Goal: Information Seeking & Learning: Learn about a topic

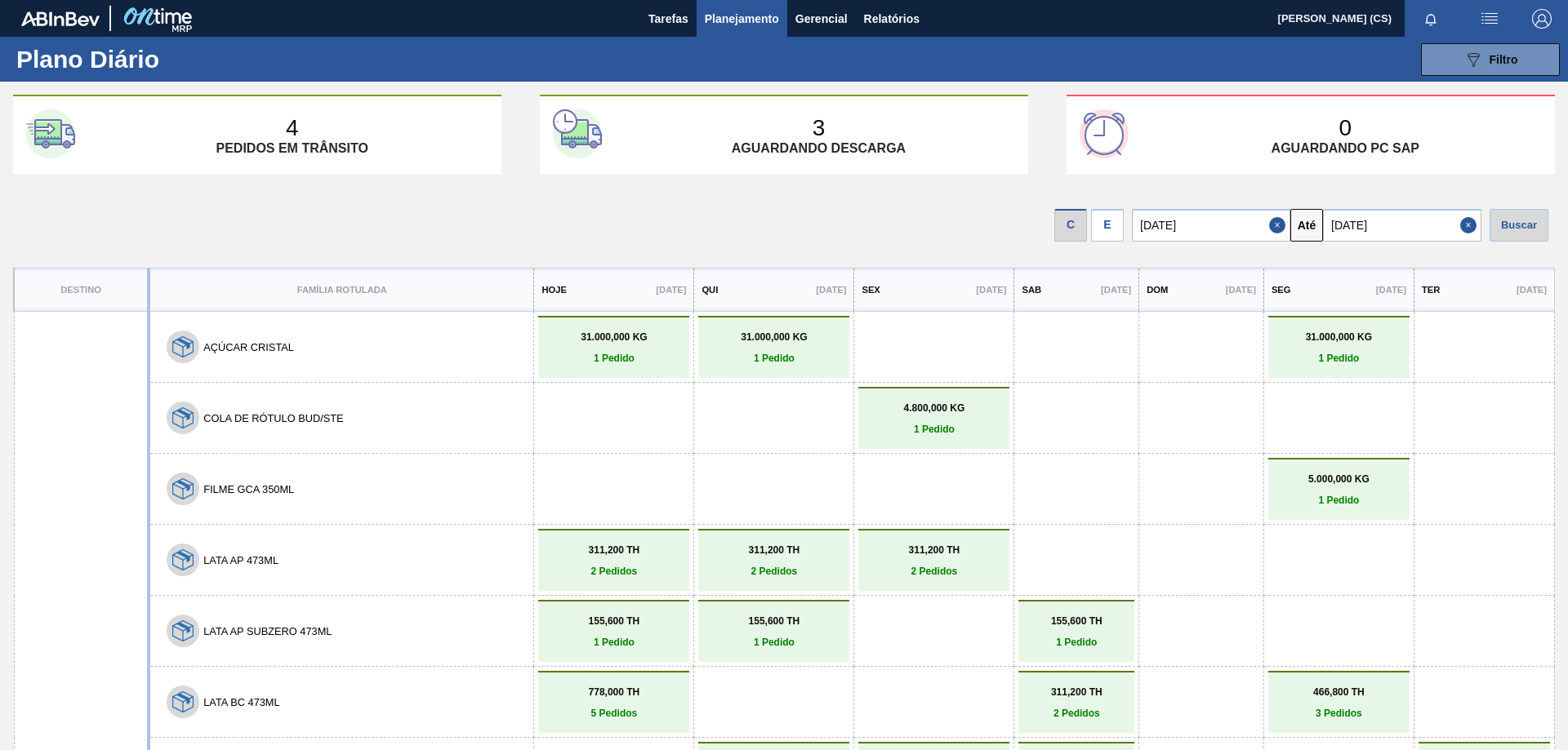
click at [1111, 227] on div "E" at bounding box center [1107, 226] width 33 height 33
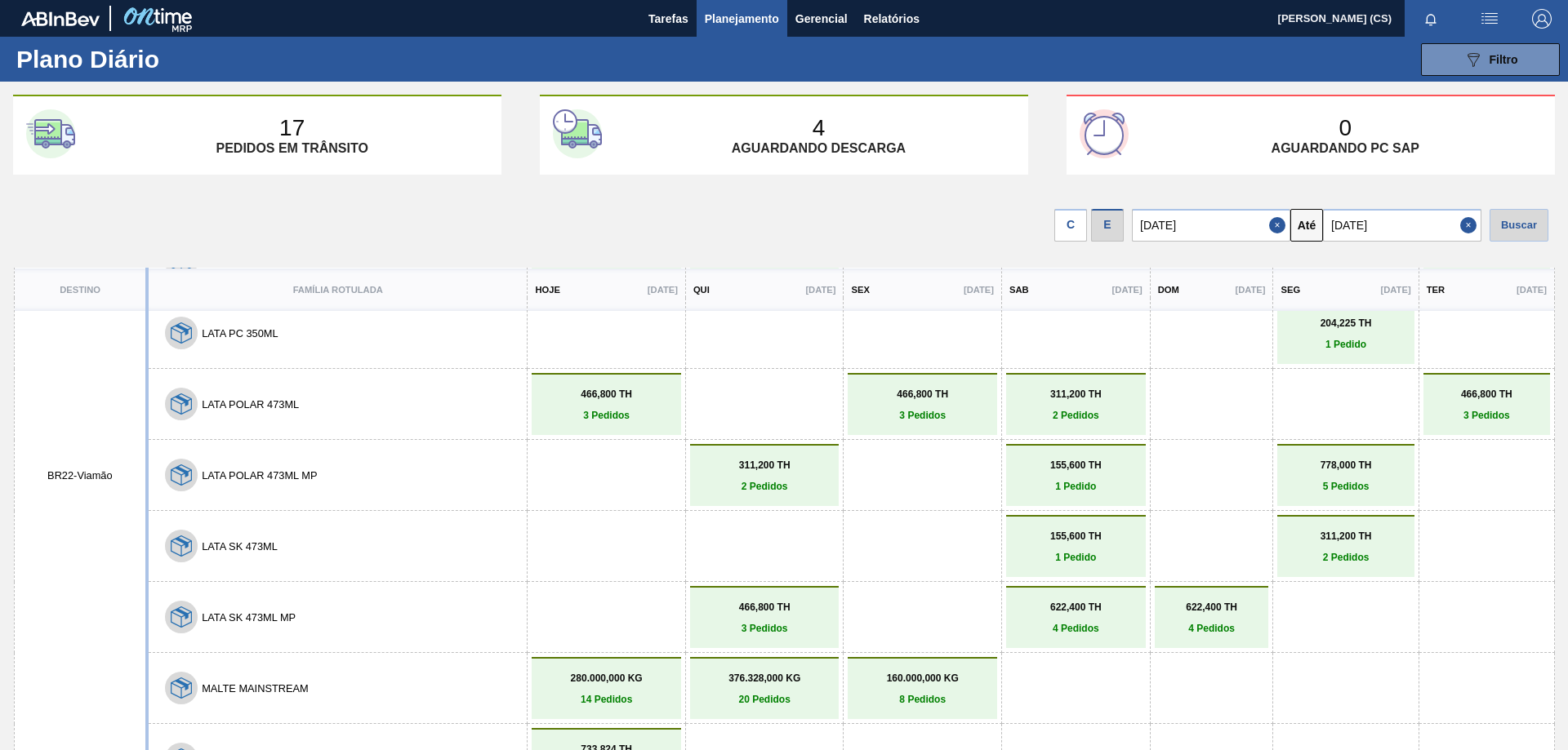
scroll to position [326, 0]
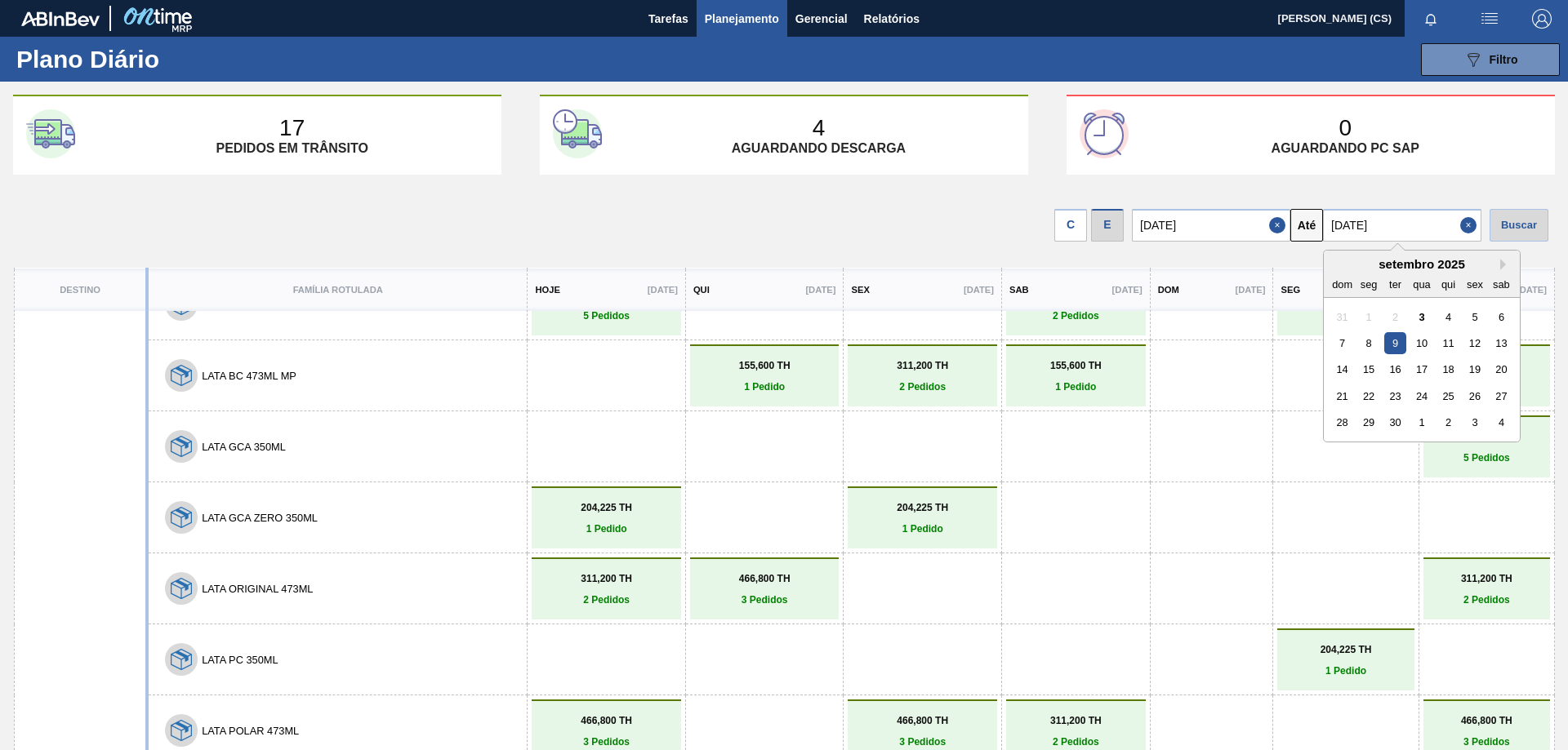
click at [1433, 225] on input "[DATE]" at bounding box center [1402, 226] width 159 height 33
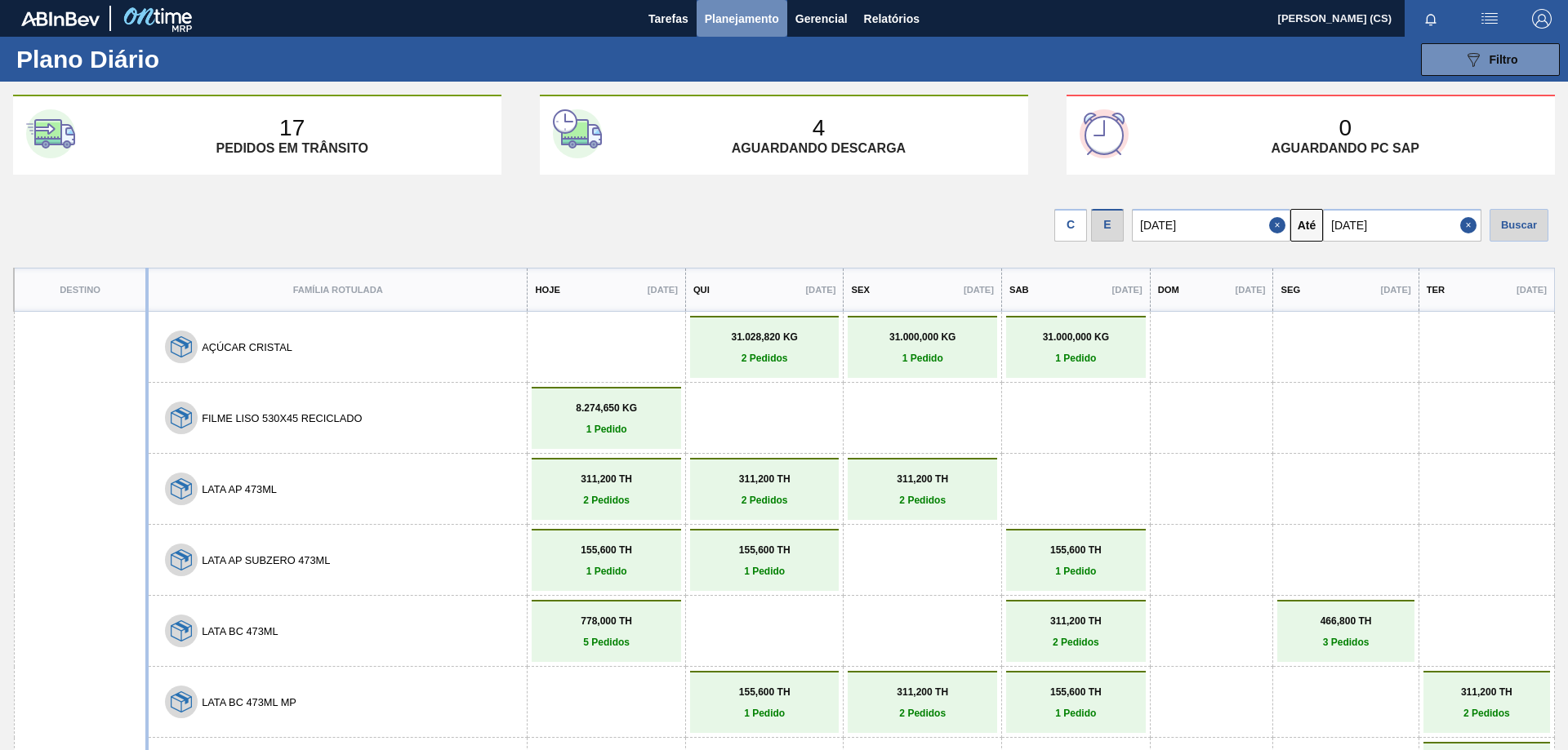
click at [766, 20] on span "Planejamento" at bounding box center [742, 18] width 75 height 19
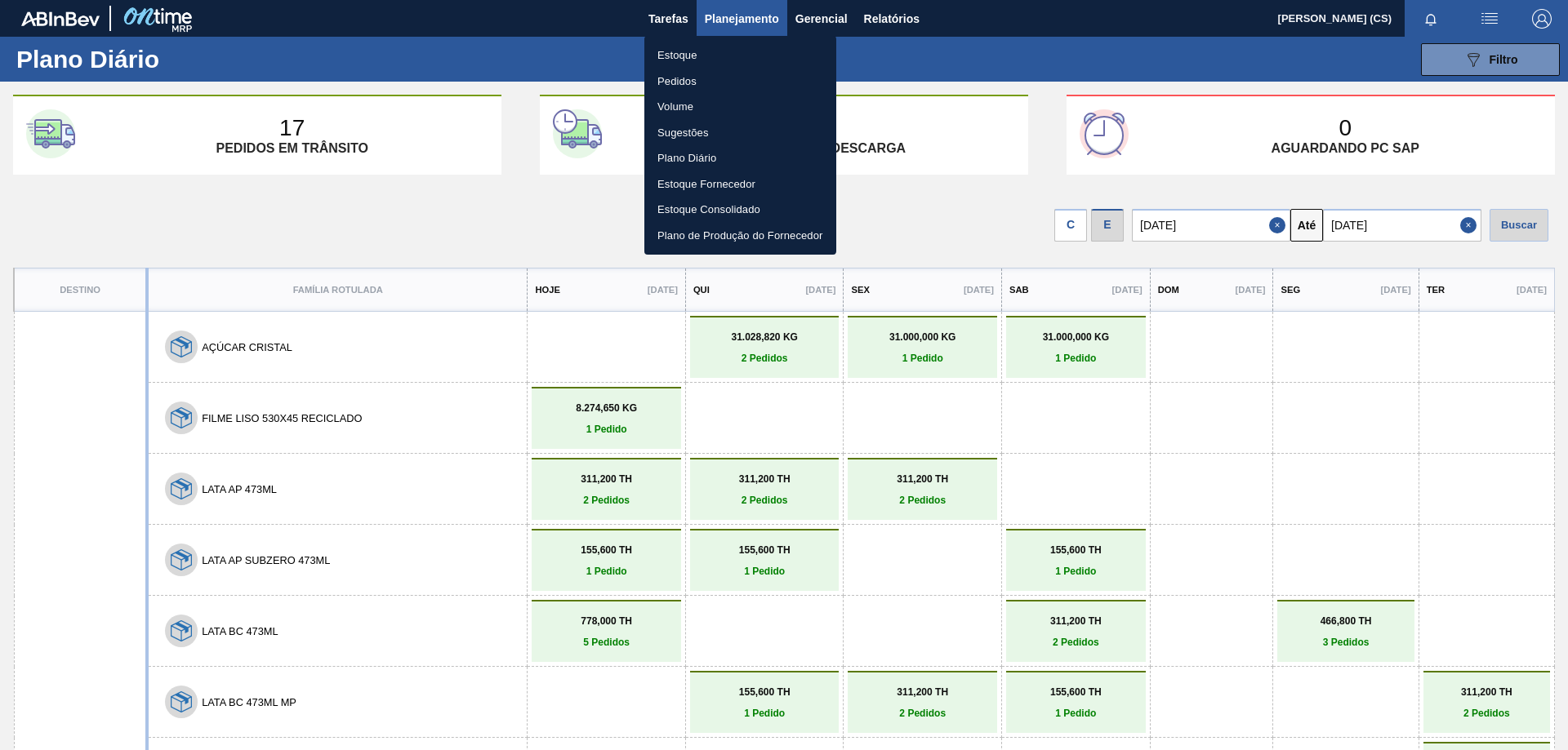
click at [675, 53] on li "Estoque" at bounding box center [740, 55] width 192 height 26
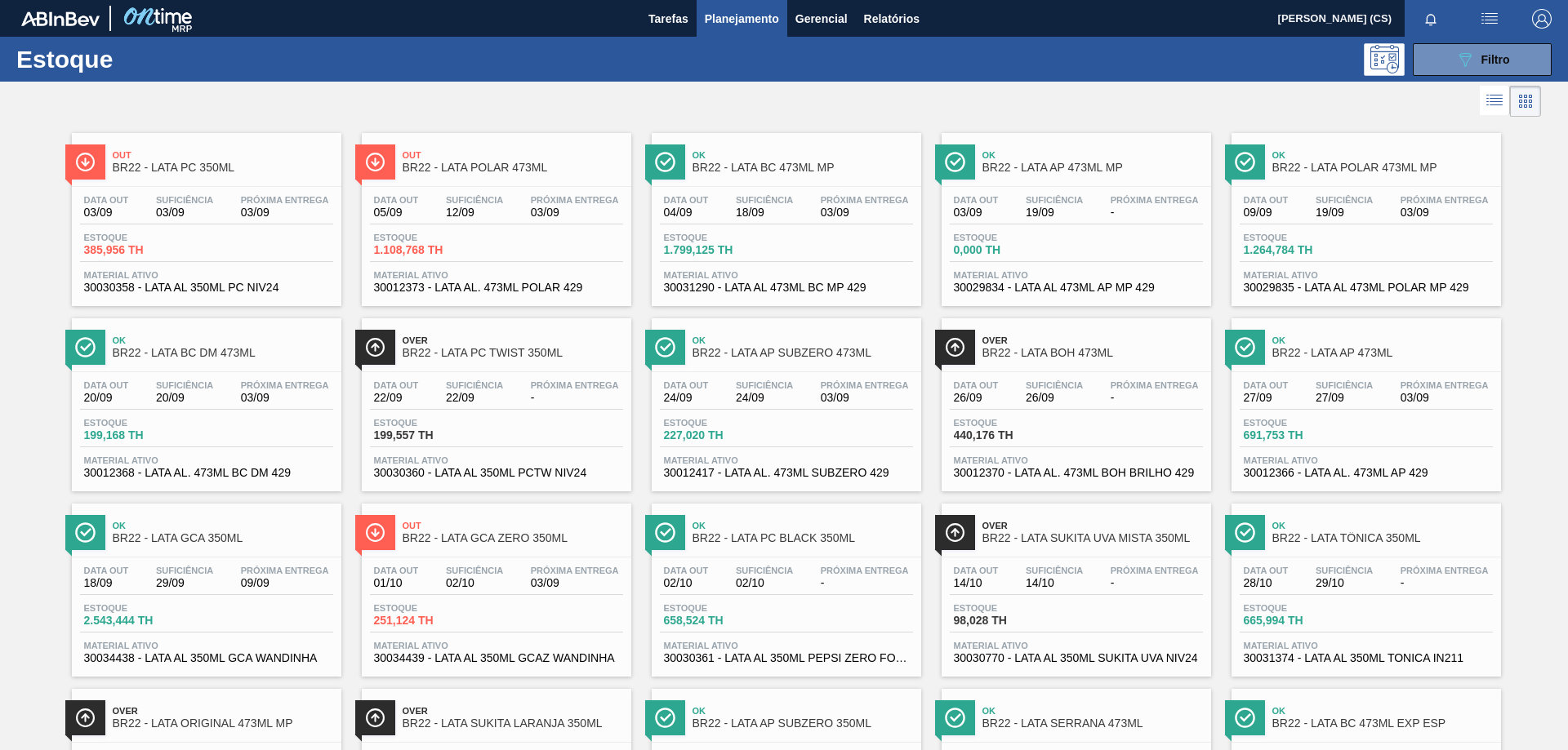
click at [1299, 64] on div "089F7B8B-B2A5-4AFE-B5C0-19BA573D28AC Filtro" at bounding box center [910, 59] width 1299 height 33
click at [1476, 56] on div "089F7B8B-B2A5-4AFE-B5C0-19BA573D28AC Filtro" at bounding box center [1482, 59] width 55 height 19
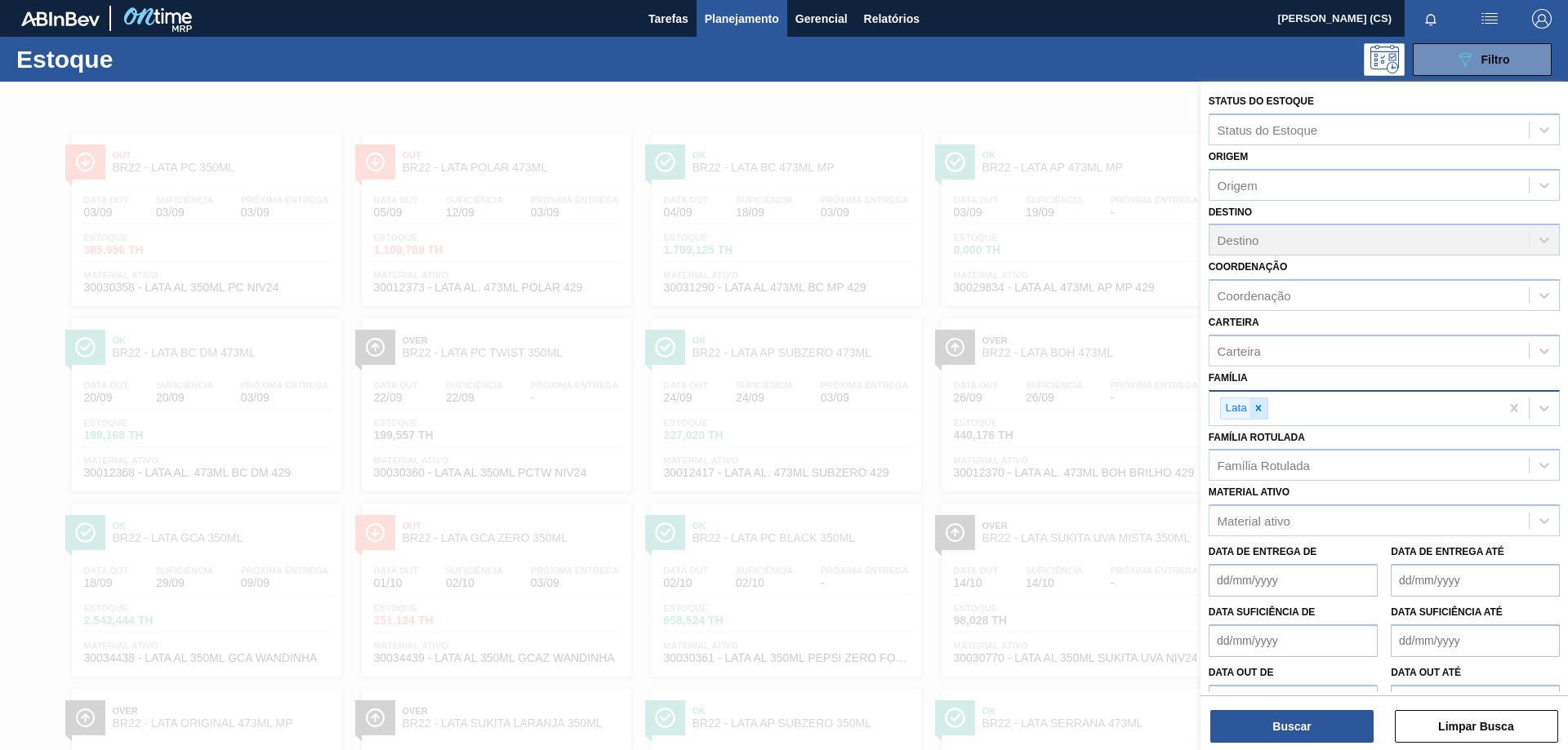
click at [1262, 408] on icon at bounding box center [1258, 408] width 11 height 11
click at [1444, 724] on button "Limpar Busca" at bounding box center [1476, 727] width 164 height 33
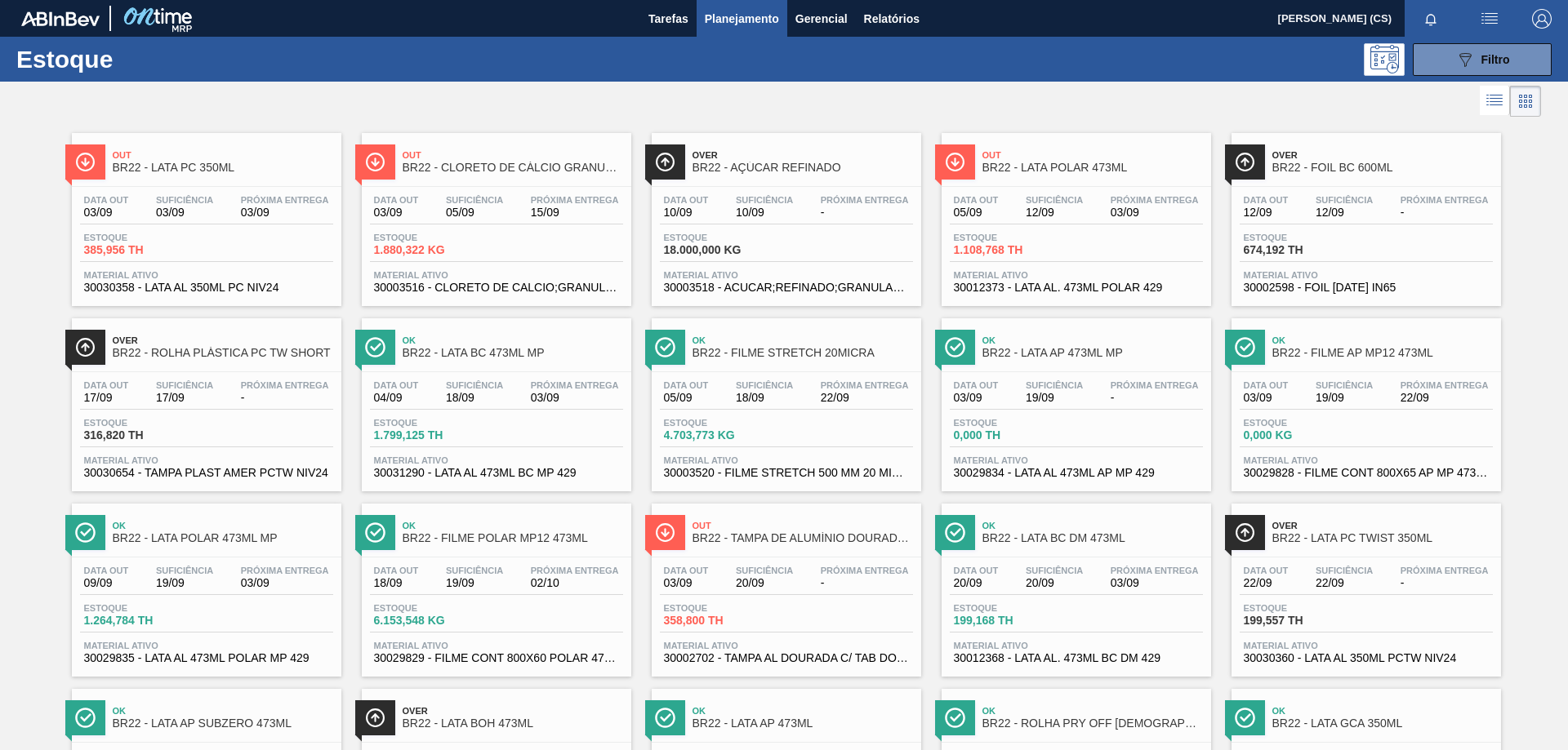
click at [485, 163] on span "BR22 - CLORETO DE CÁLCIO GRANULADO" at bounding box center [513, 167] width 220 height 12
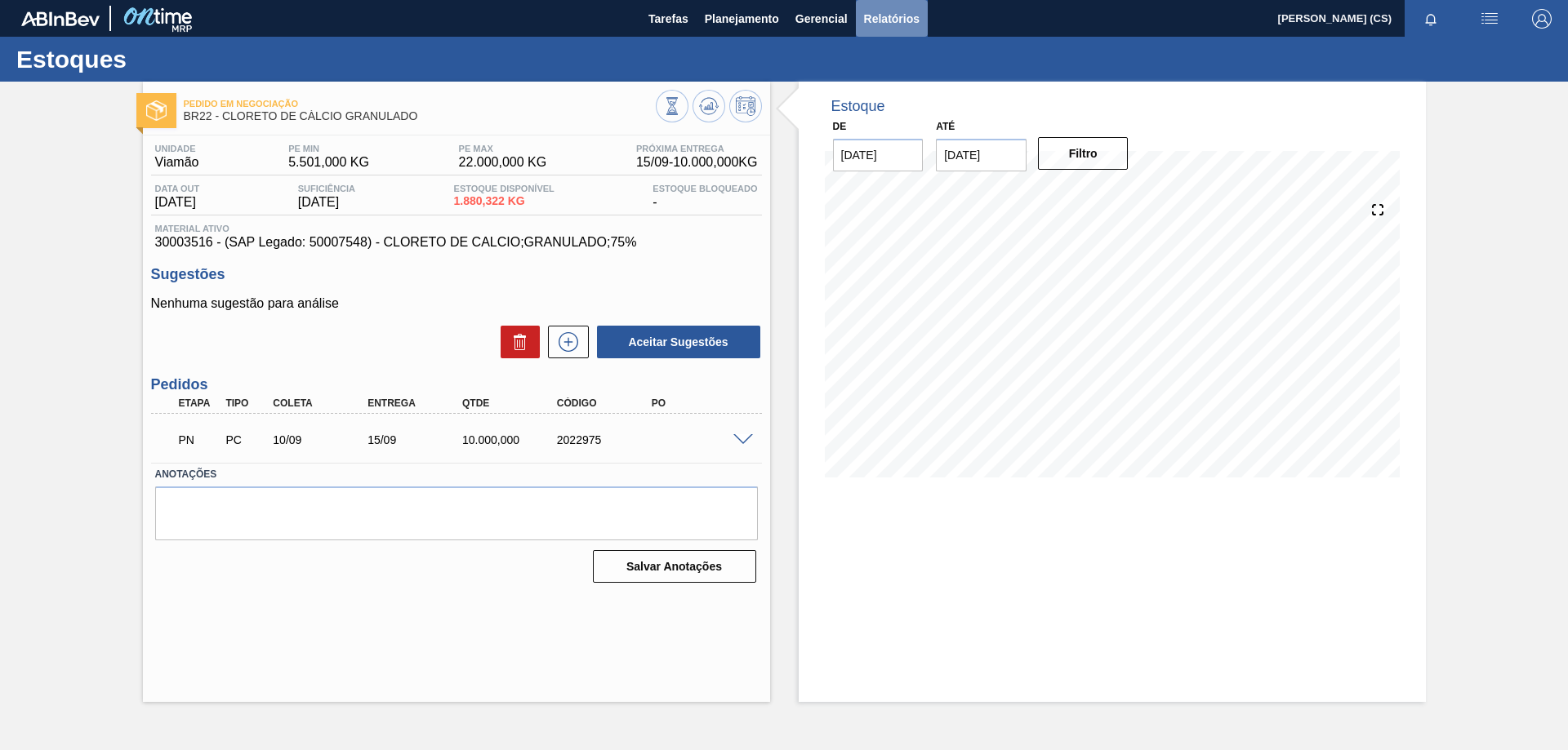
click at [902, 12] on span "Relatórios" at bounding box center [892, 18] width 55 height 19
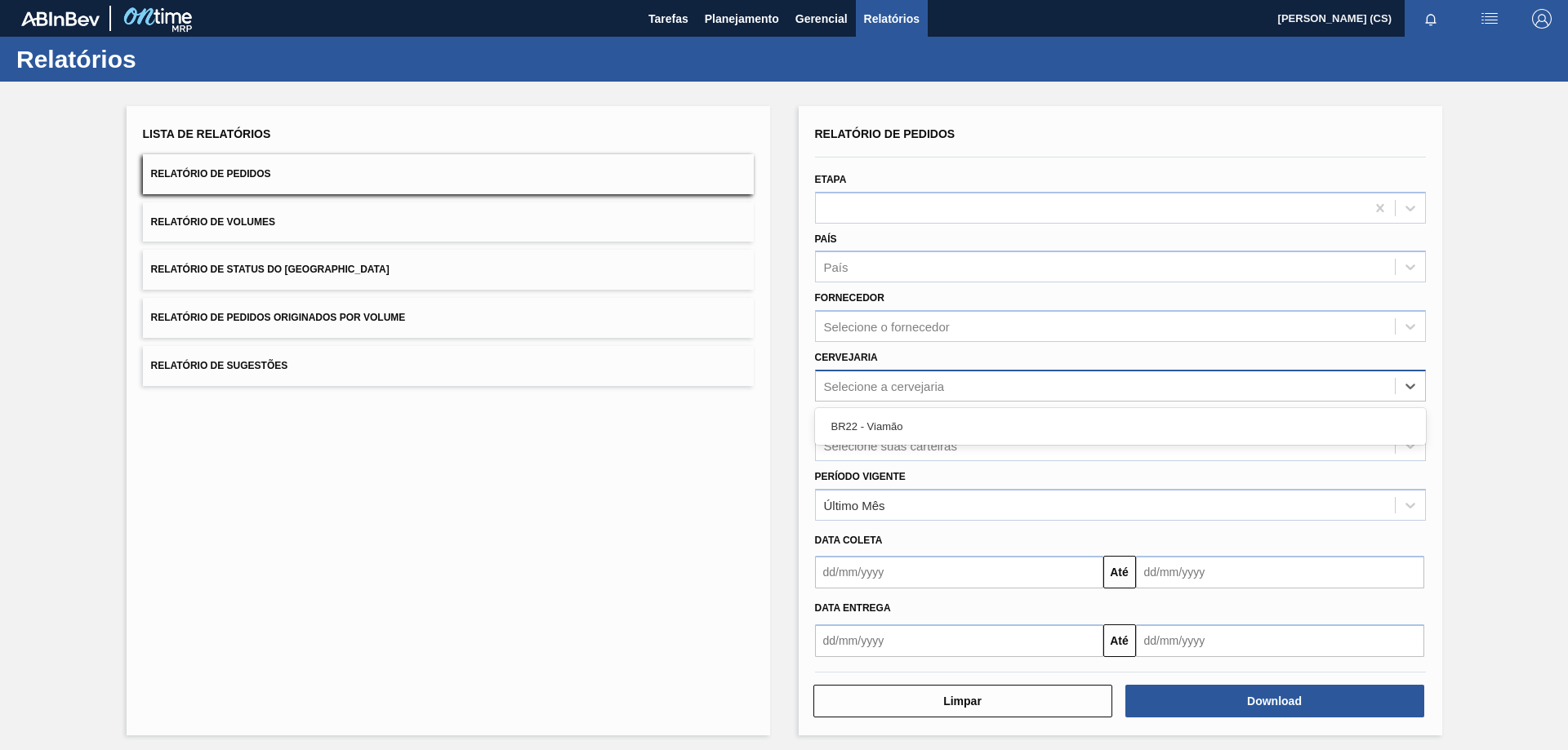
click at [872, 381] on div "Selecione a cervejaria" at bounding box center [884, 386] width 121 height 14
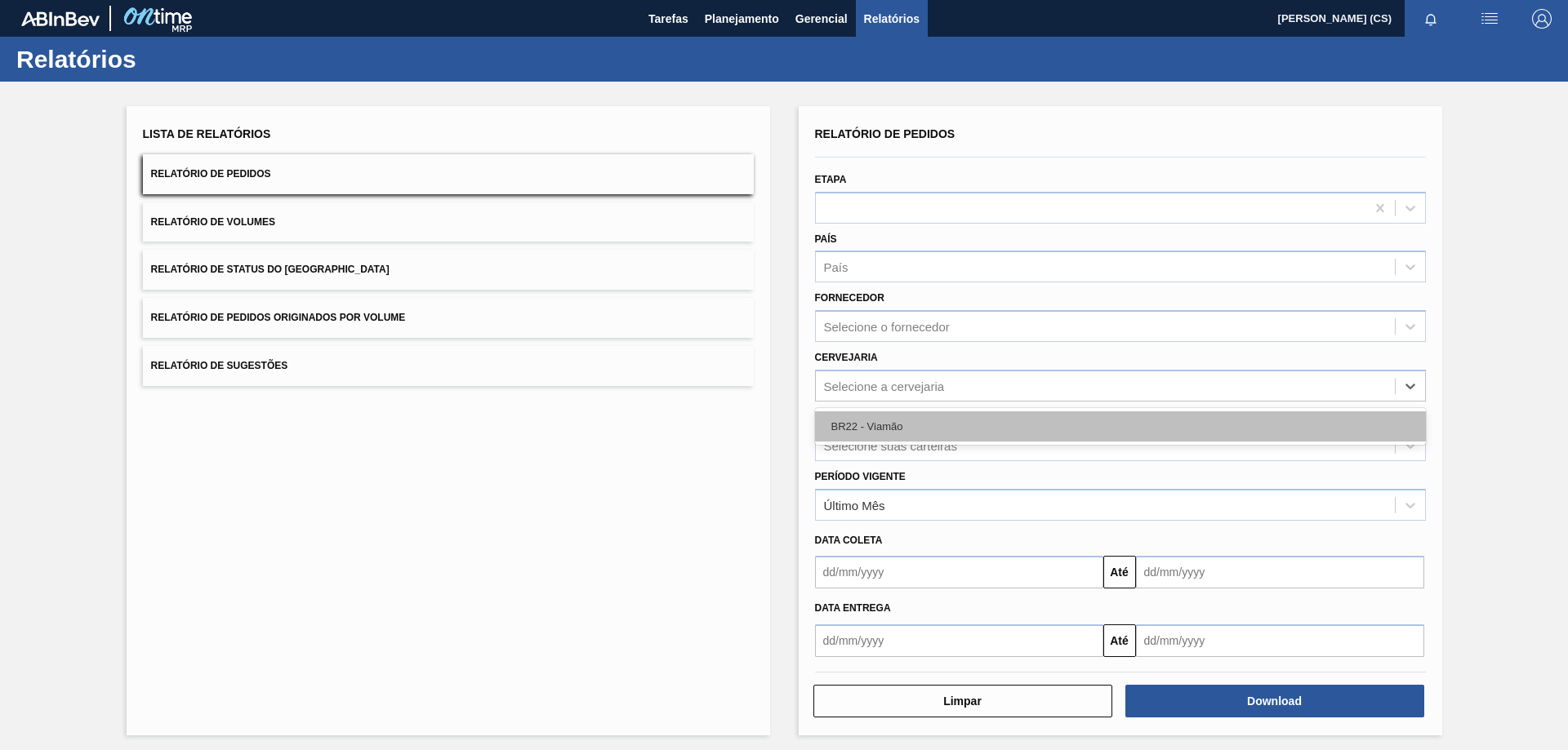
click at [872, 429] on div "BR22 - Viamão" at bounding box center [1120, 427] width 610 height 31
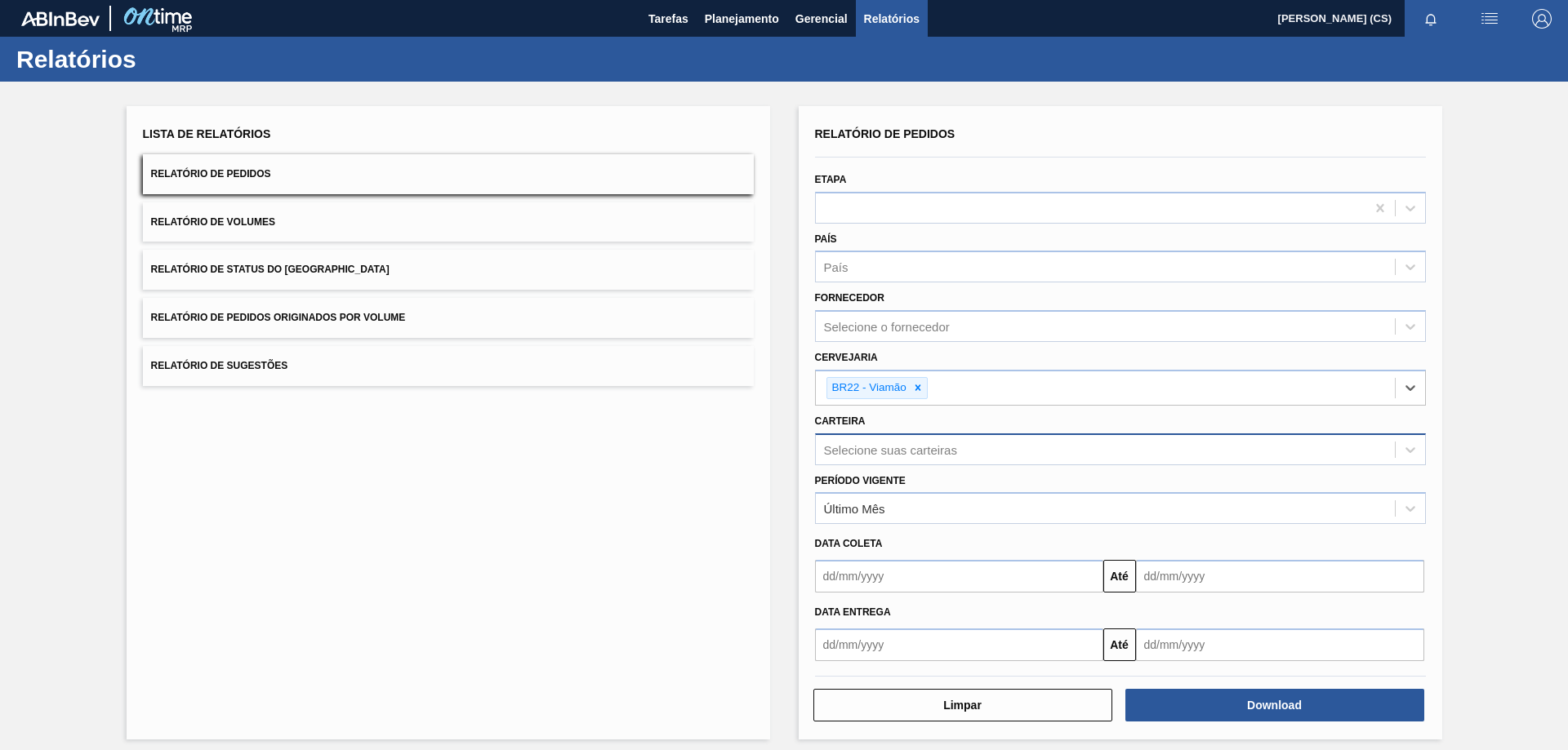
click at [862, 452] on div "Selecione suas carteiras" at bounding box center [890, 450] width 133 height 14
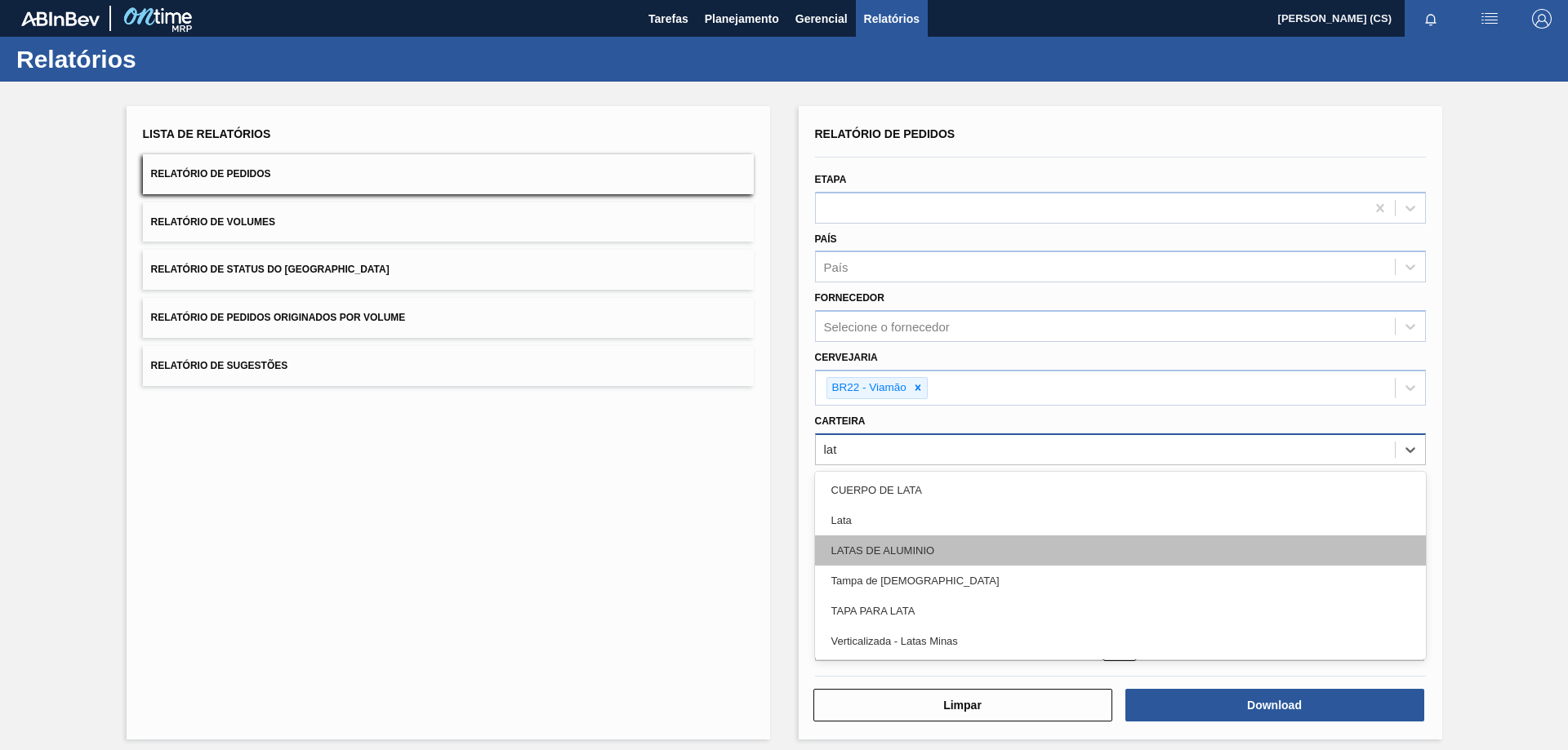
type input "lata"
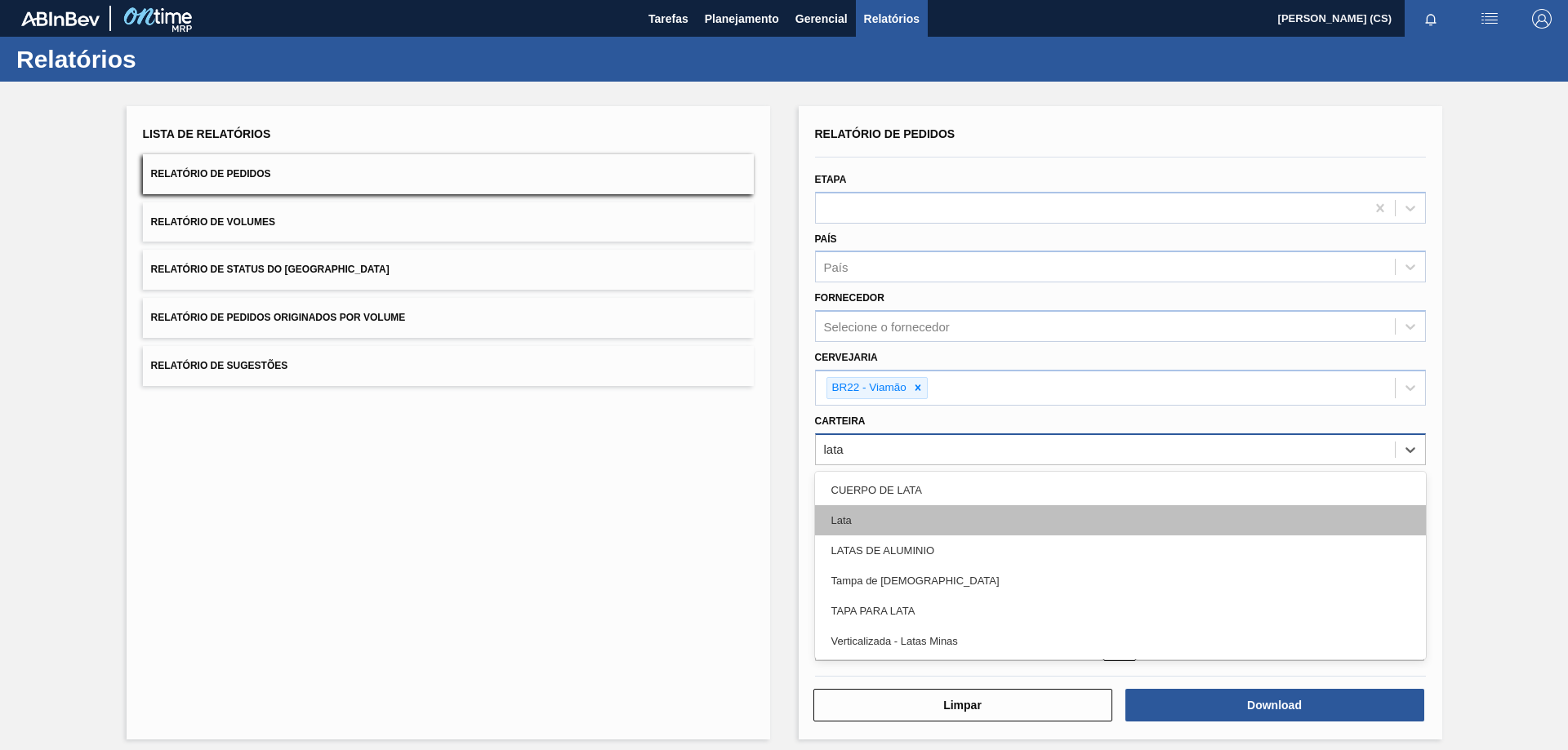
click at [832, 522] on div "Lata" at bounding box center [1120, 520] width 610 height 31
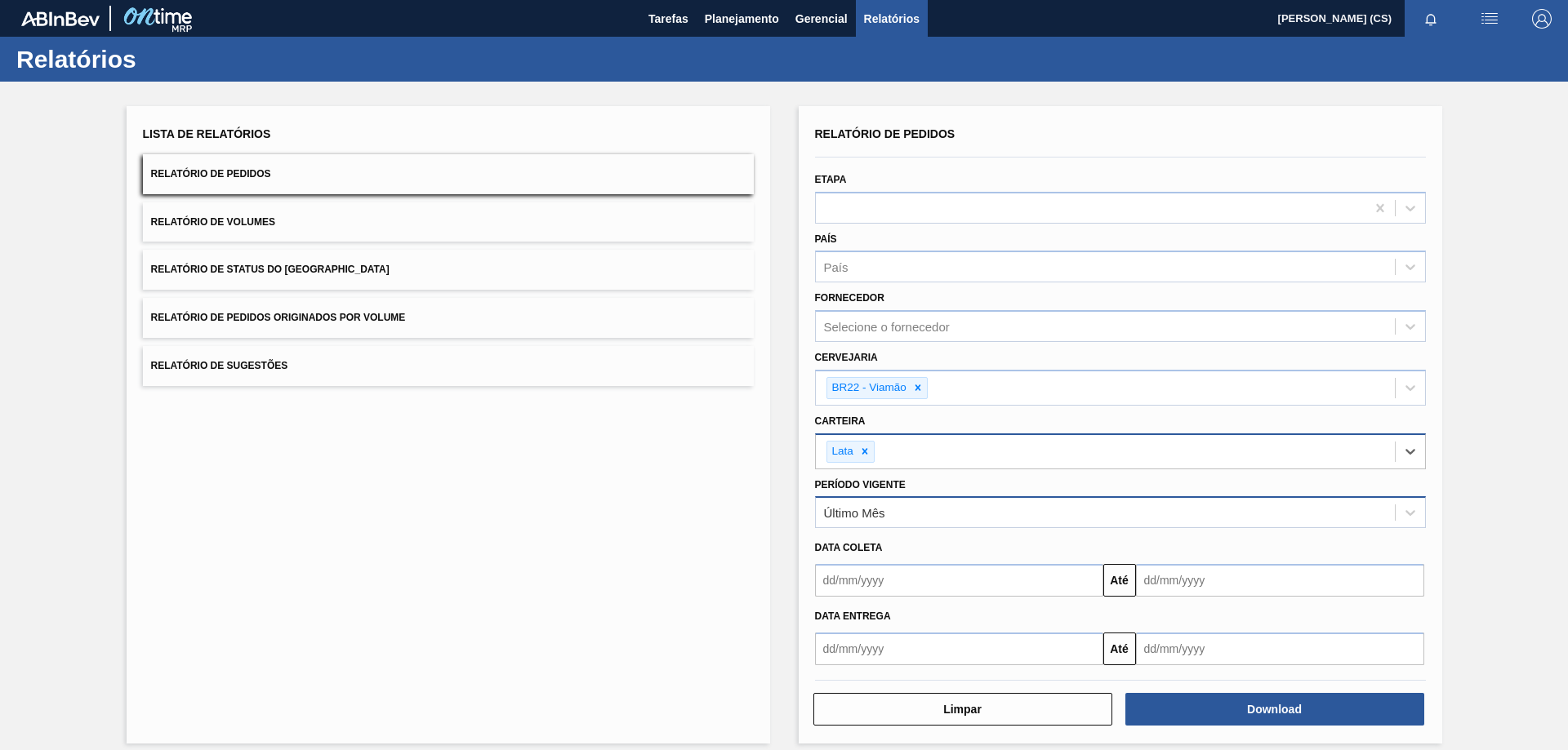
click at [890, 512] on div "Último Mês" at bounding box center [1105, 513] width 579 height 24
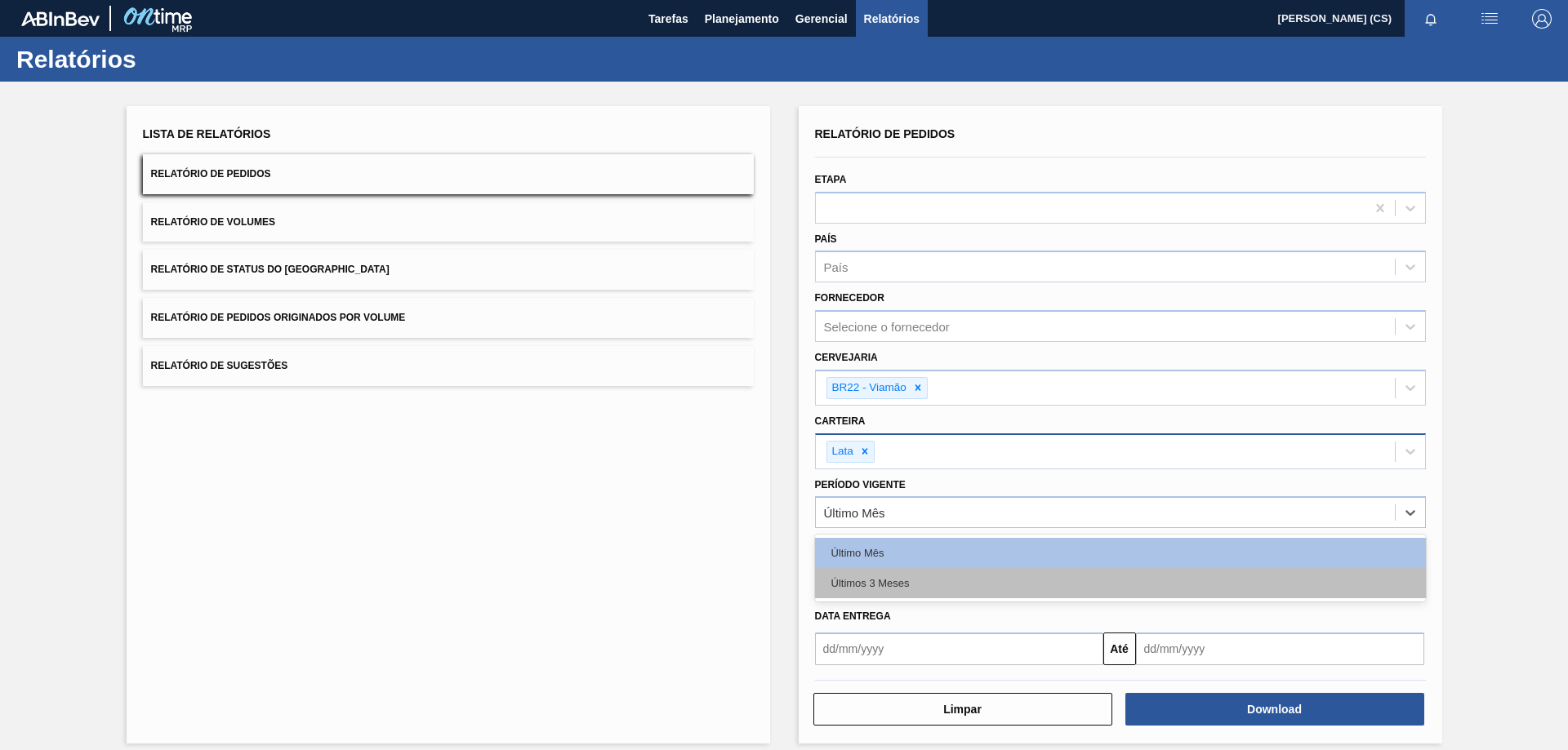
click at [877, 583] on div "Últimos 3 Meses" at bounding box center [1120, 584] width 610 height 31
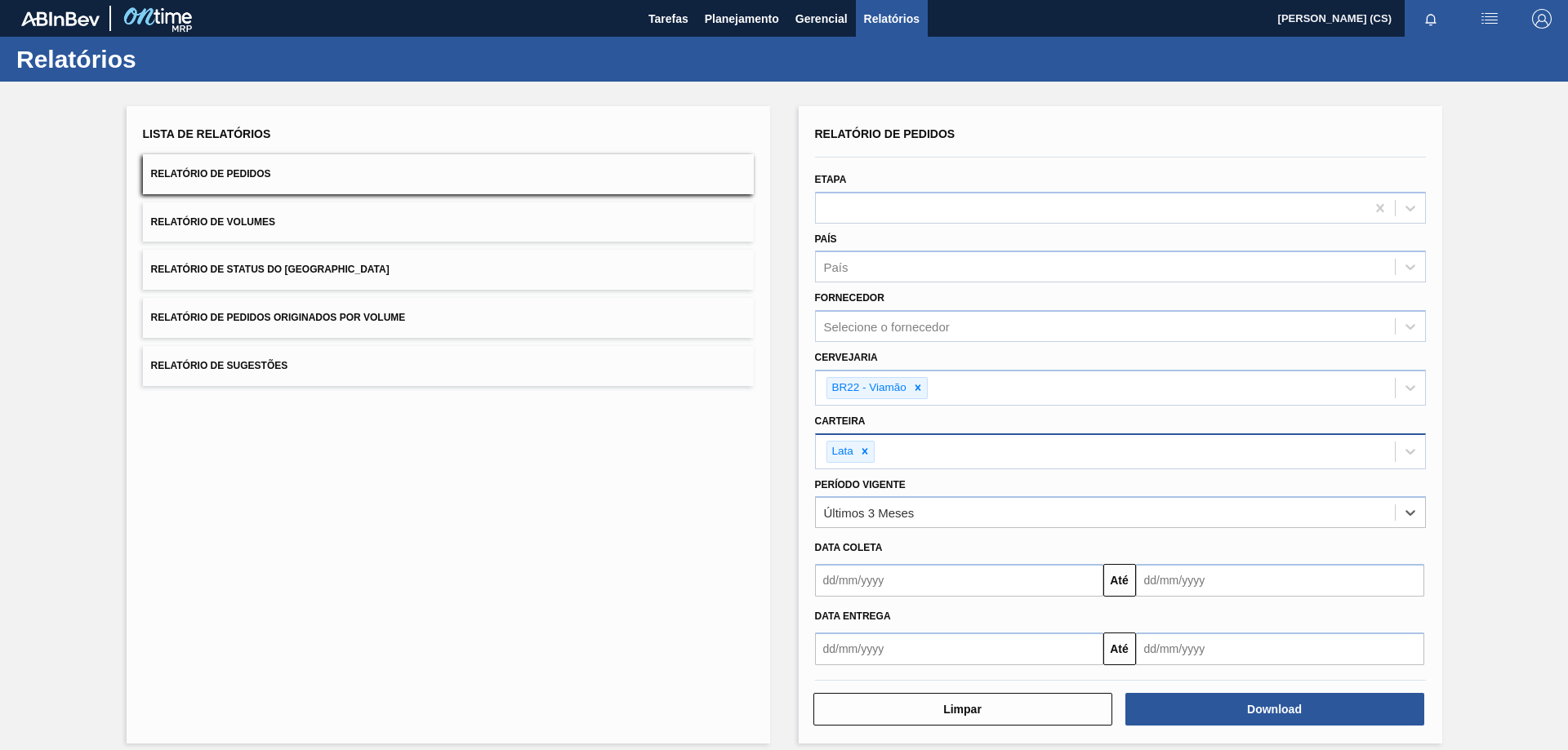
scroll to position [14, 0]
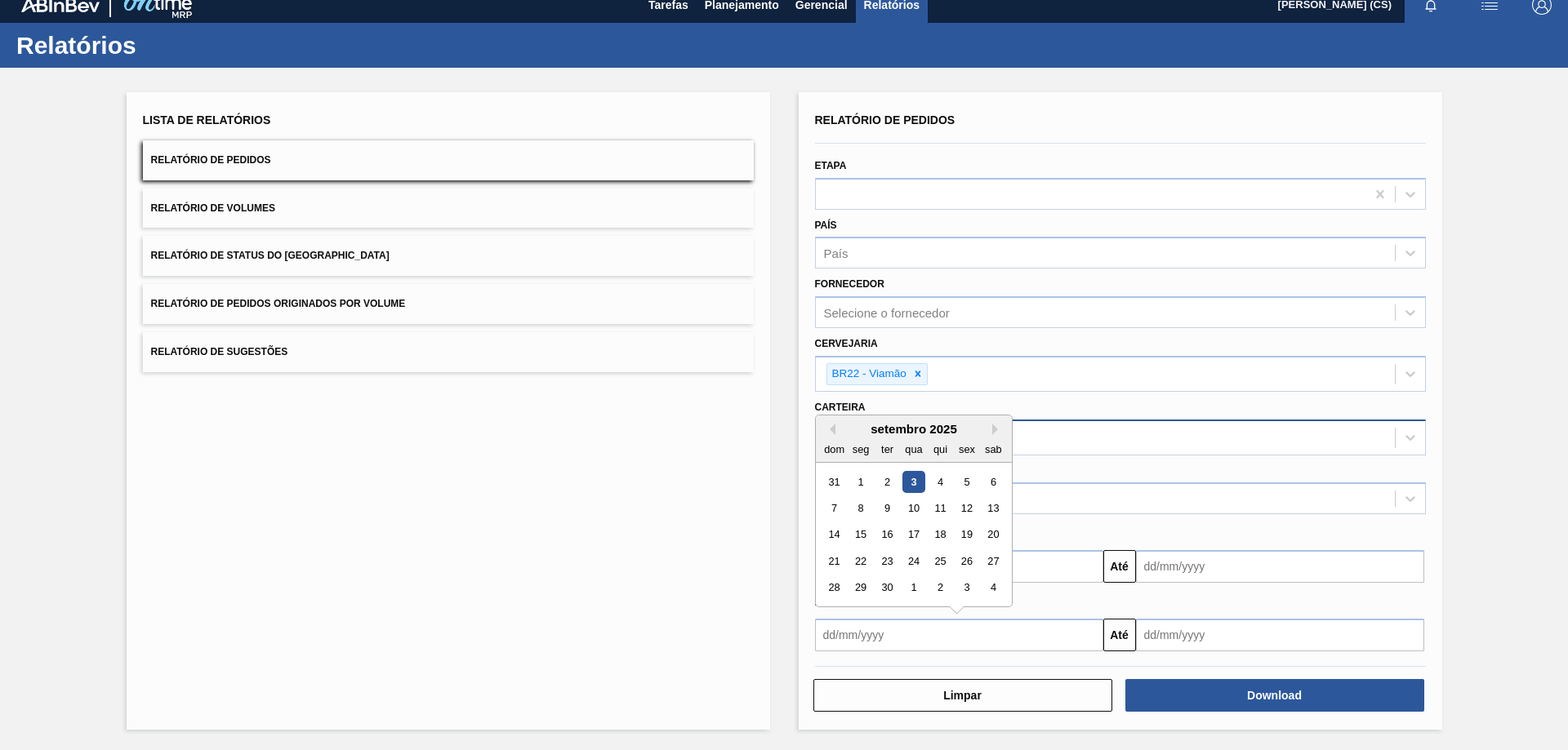
click at [865, 627] on input "text" at bounding box center [959, 635] width 288 height 33
click at [990, 480] on div "6" at bounding box center [992, 481] width 22 height 22
type input "[DATE]"
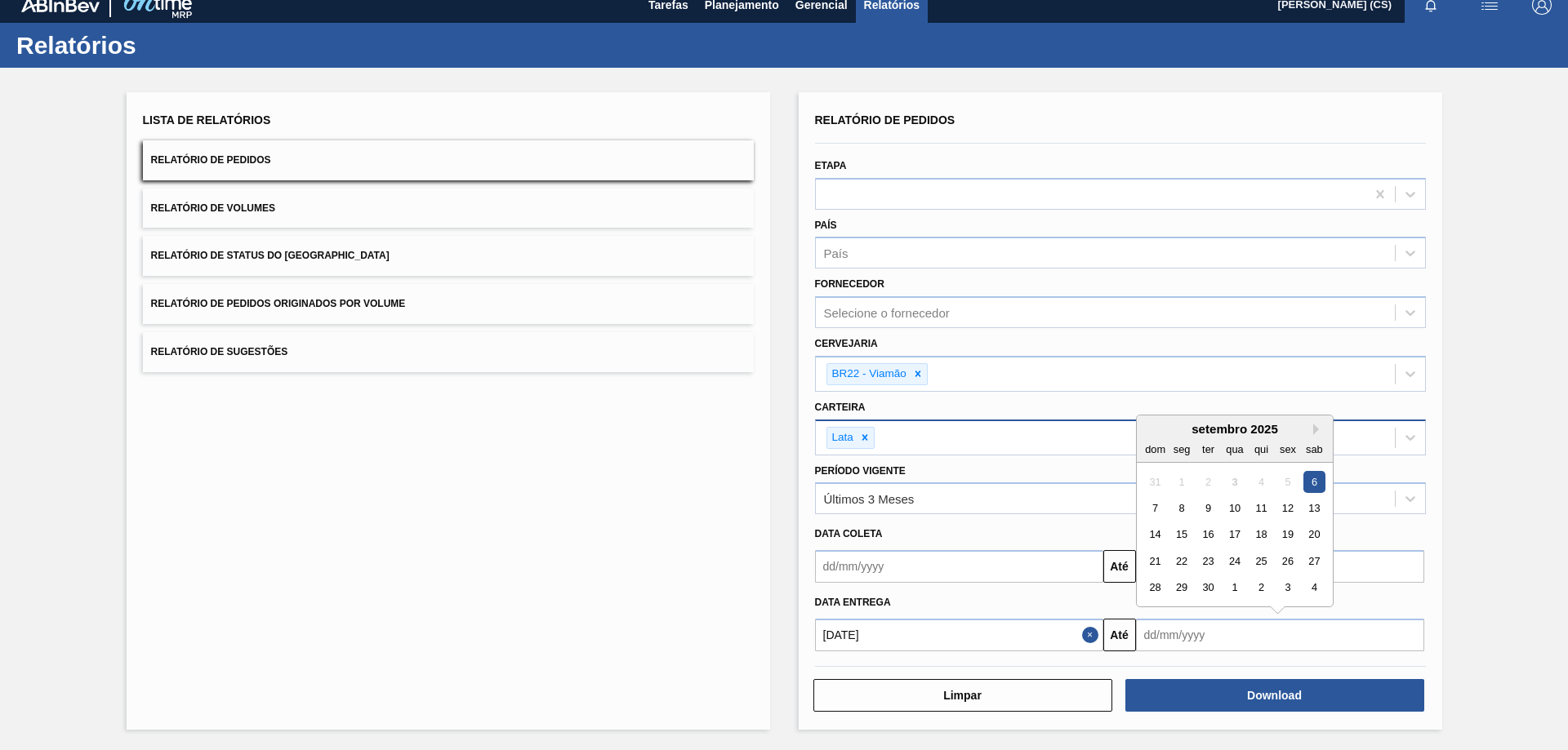
click at [1219, 644] on input "text" at bounding box center [1279, 635] width 288 height 33
click at [1314, 533] on div "20" at bounding box center [1313, 534] width 22 height 22
type input "[DATE]"
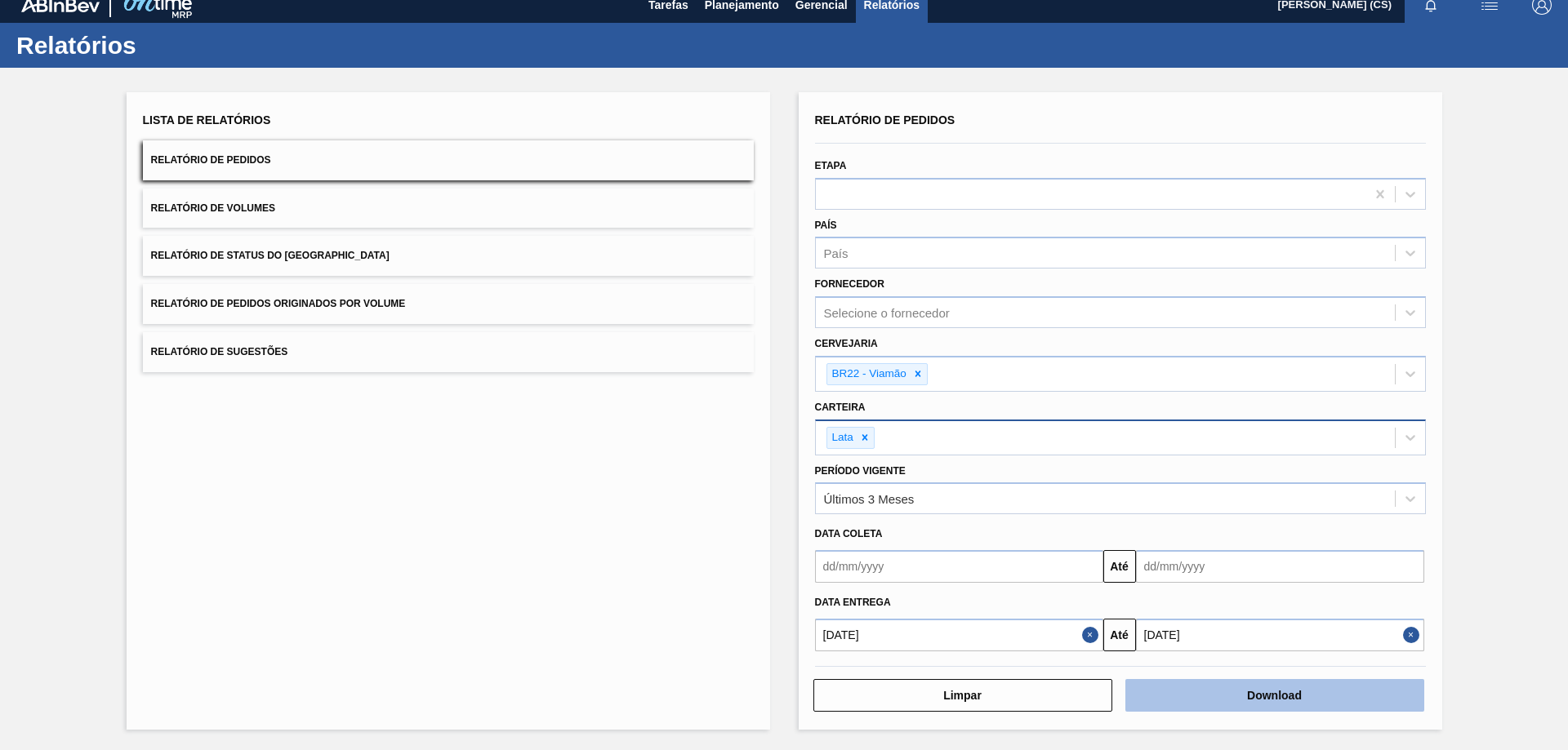
click at [1259, 689] on button "Download" at bounding box center [1274, 695] width 298 height 33
click at [276, 214] on button "Relatório de Volumes" at bounding box center [448, 209] width 610 height 40
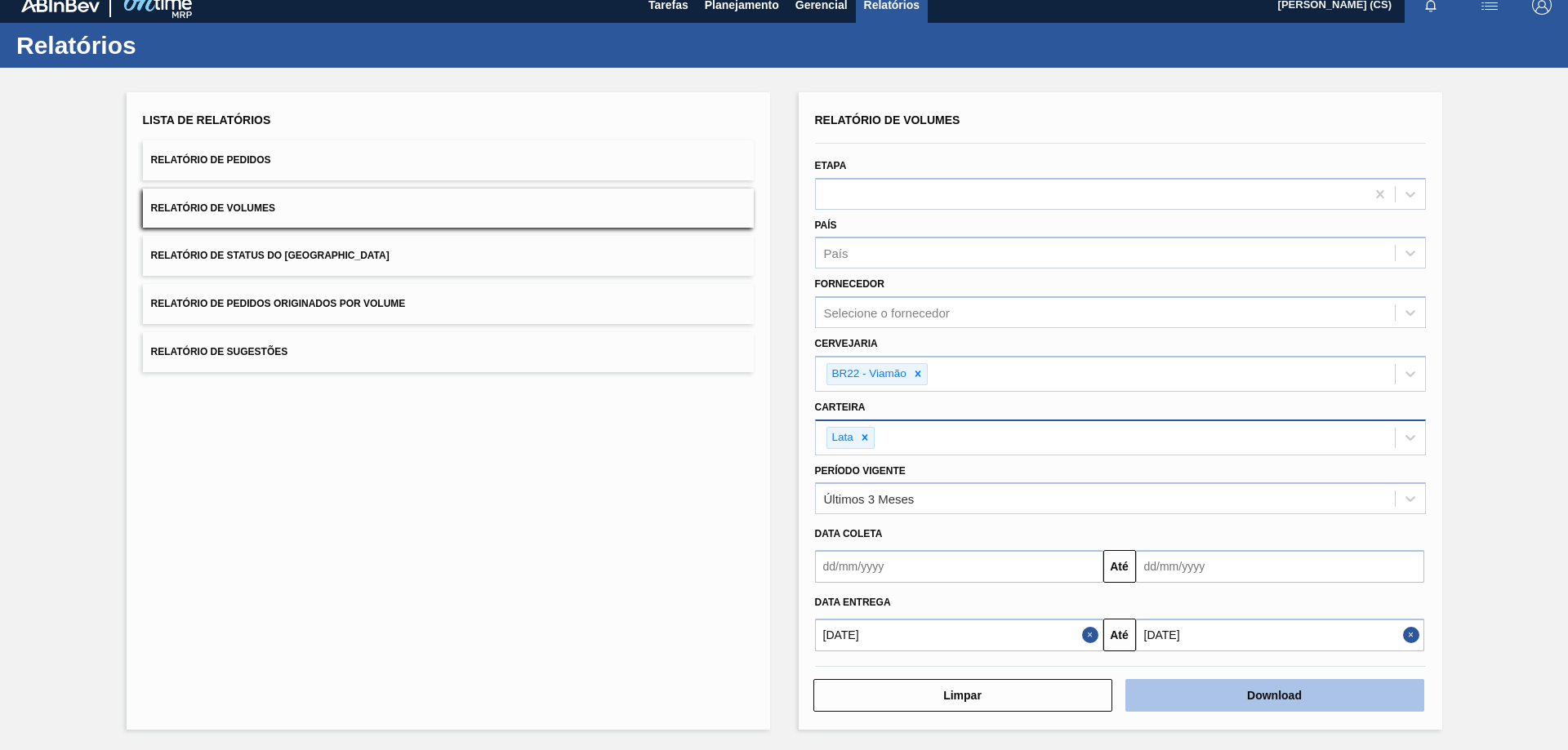
click at [1211, 690] on button "Download" at bounding box center [1274, 695] width 298 height 33
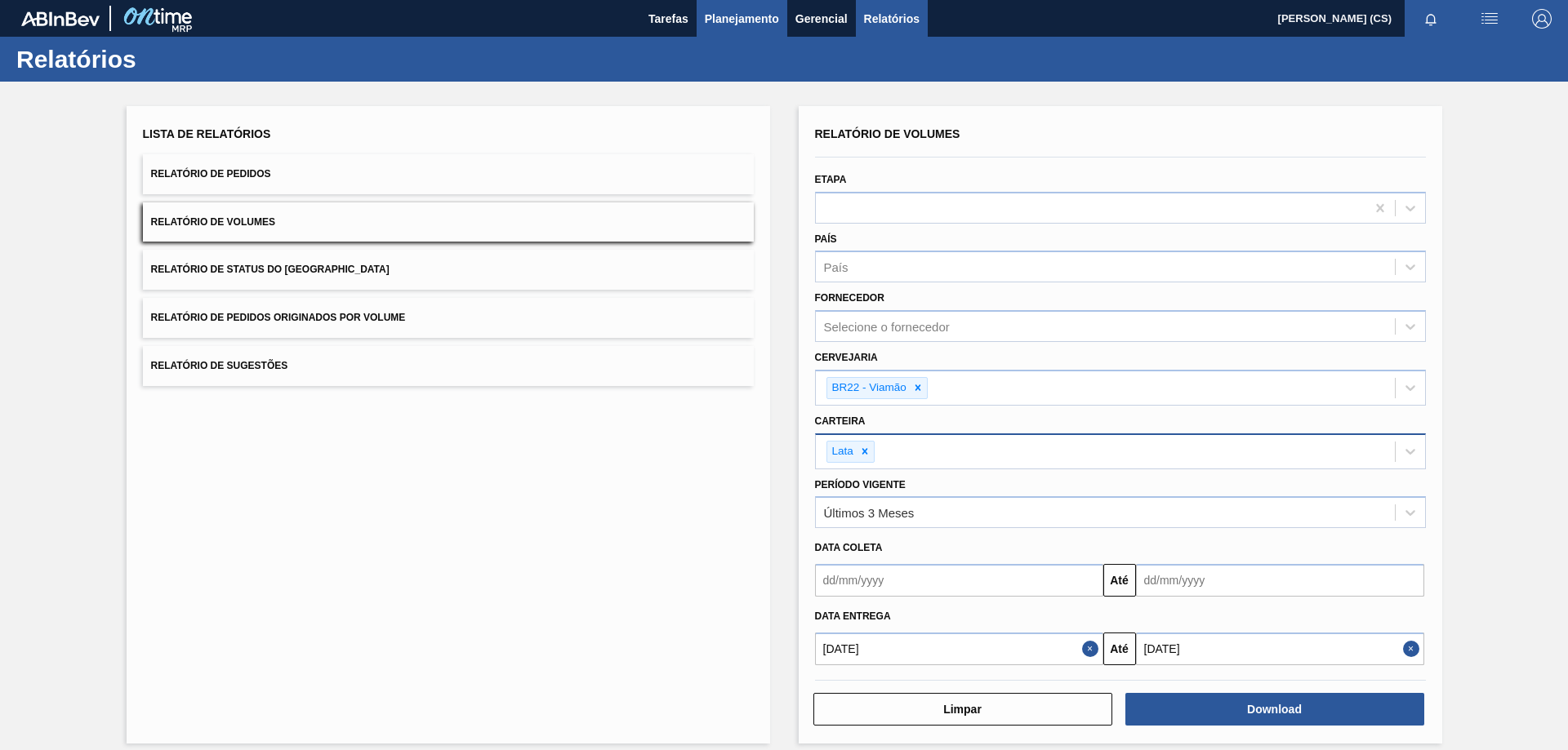
click at [725, 18] on span "Planejamento" at bounding box center [742, 18] width 75 height 19
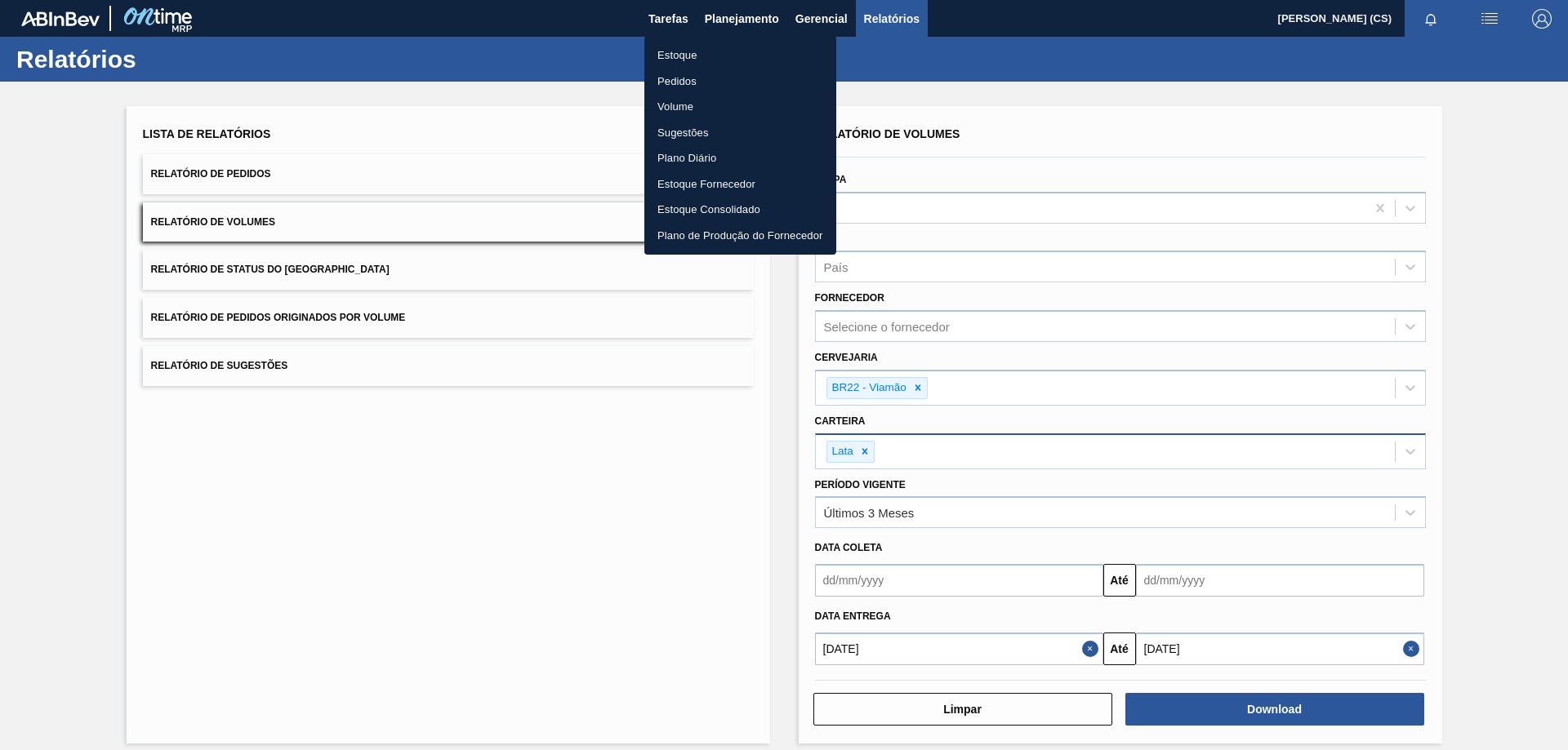
click at [711, 60] on li "Estoque" at bounding box center [740, 55] width 192 height 26
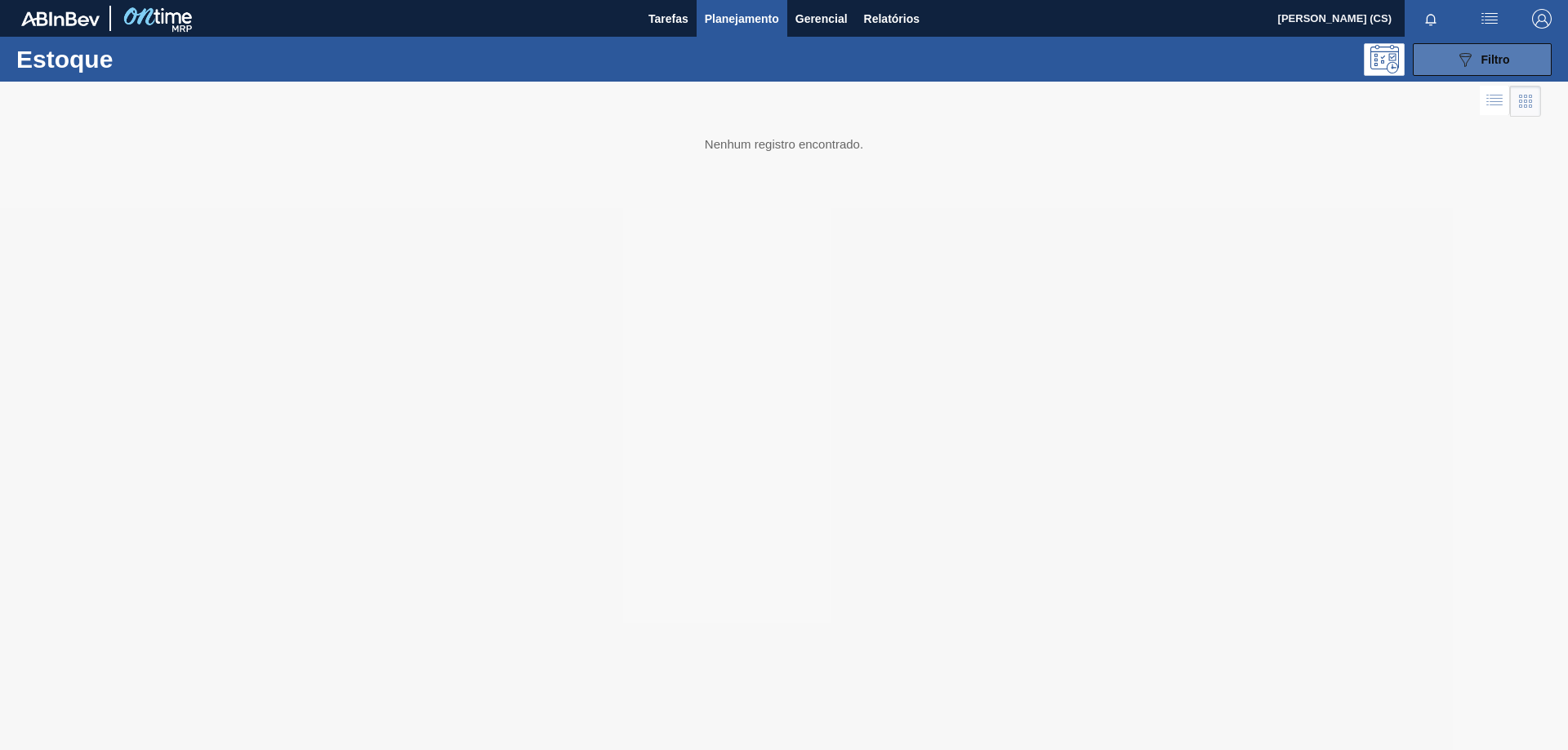
click at [1453, 67] on button "089F7B8B-B2A5-4AFE-B5C0-19BA573D28AC Filtro" at bounding box center [1482, 59] width 139 height 33
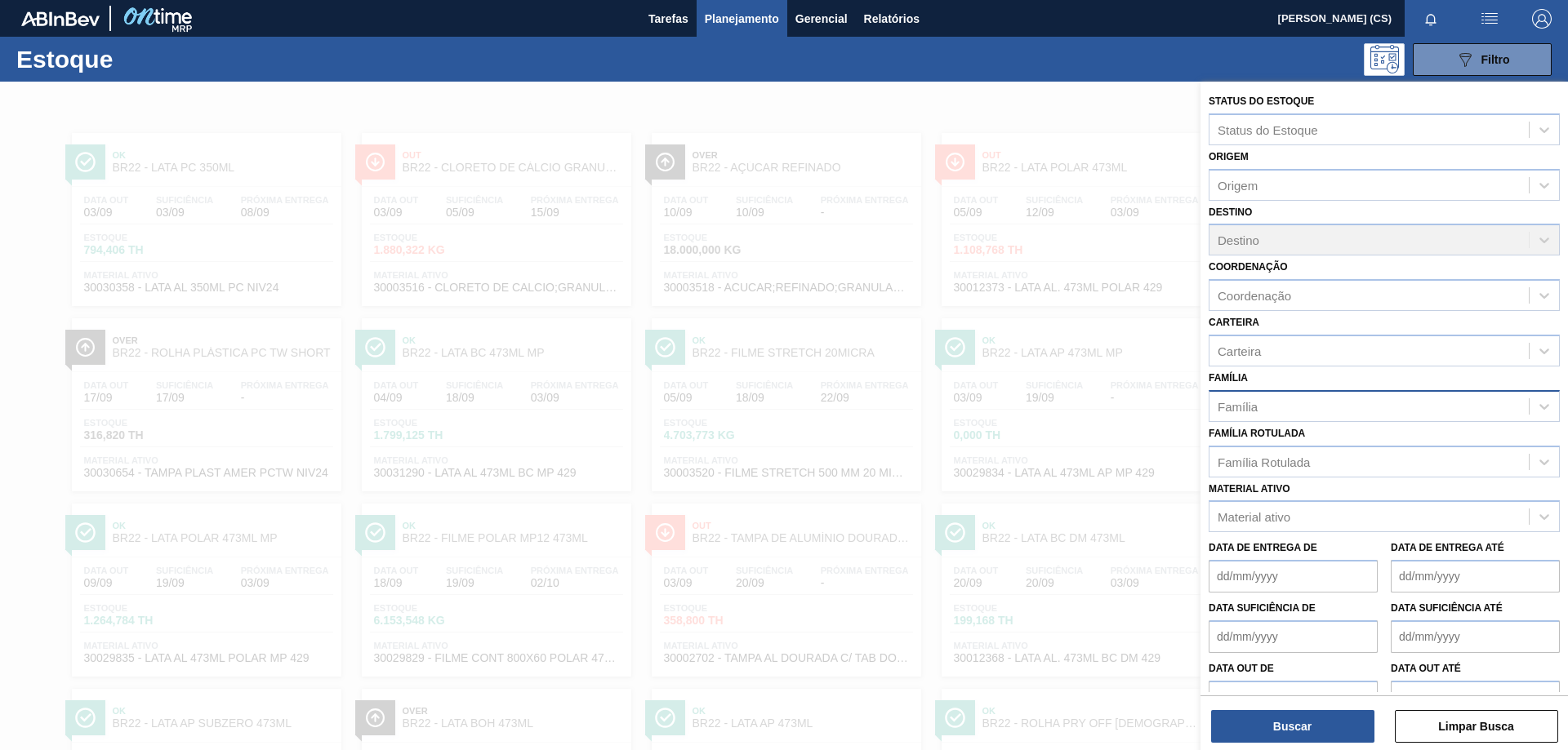
click at [1249, 409] on div "Família" at bounding box center [1238, 406] width 40 height 14
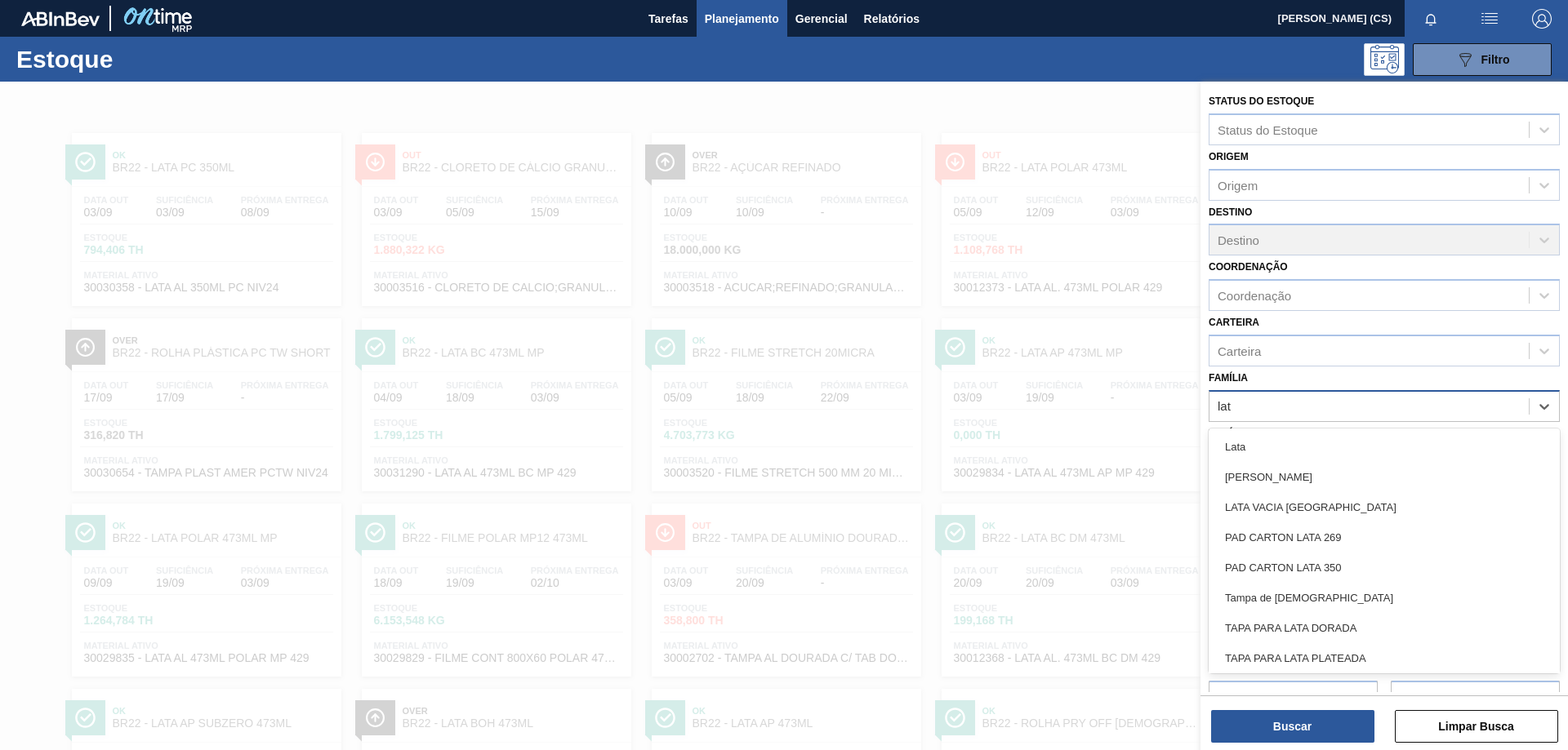
type input "lata"
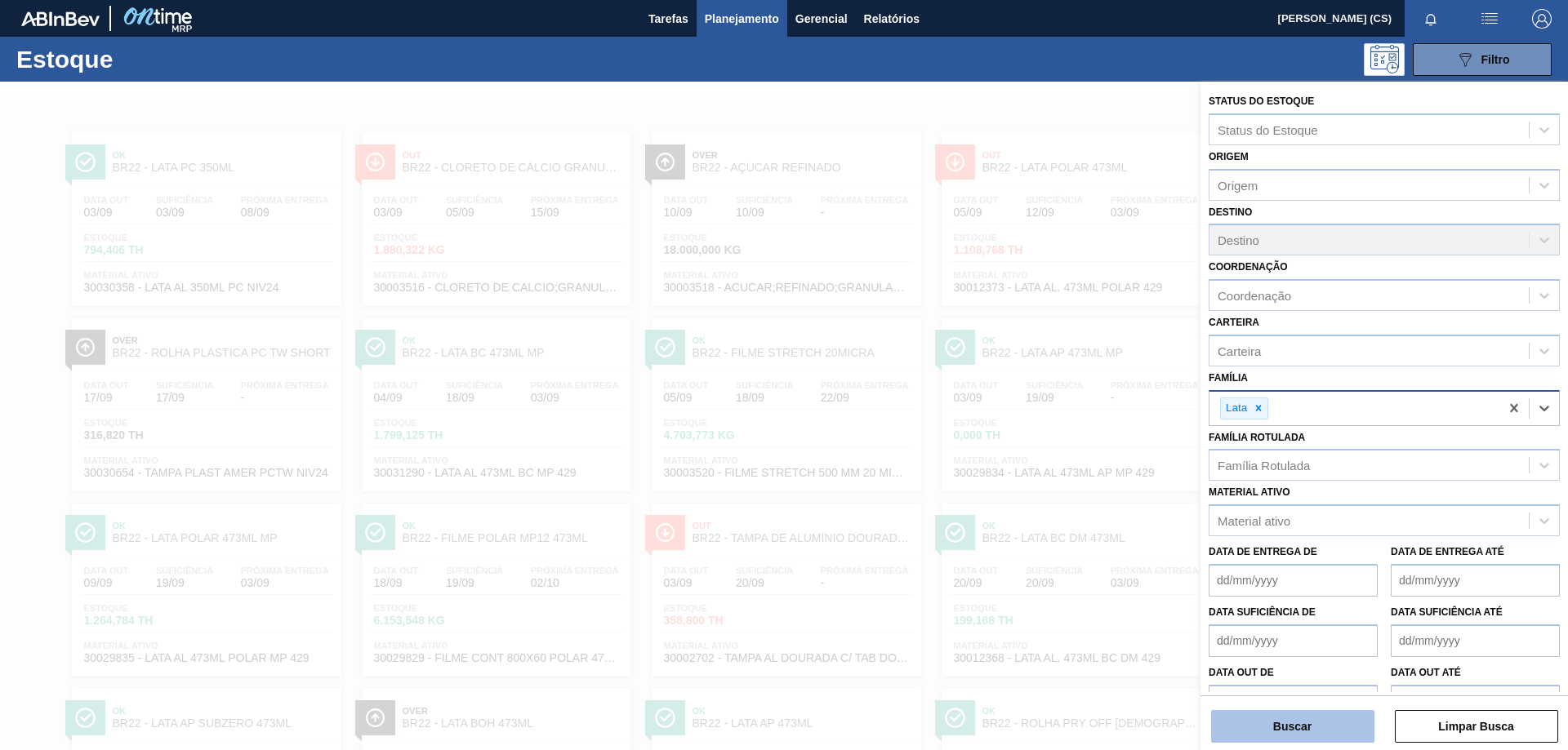
click at [1315, 724] on button "Buscar" at bounding box center [1292, 727] width 164 height 33
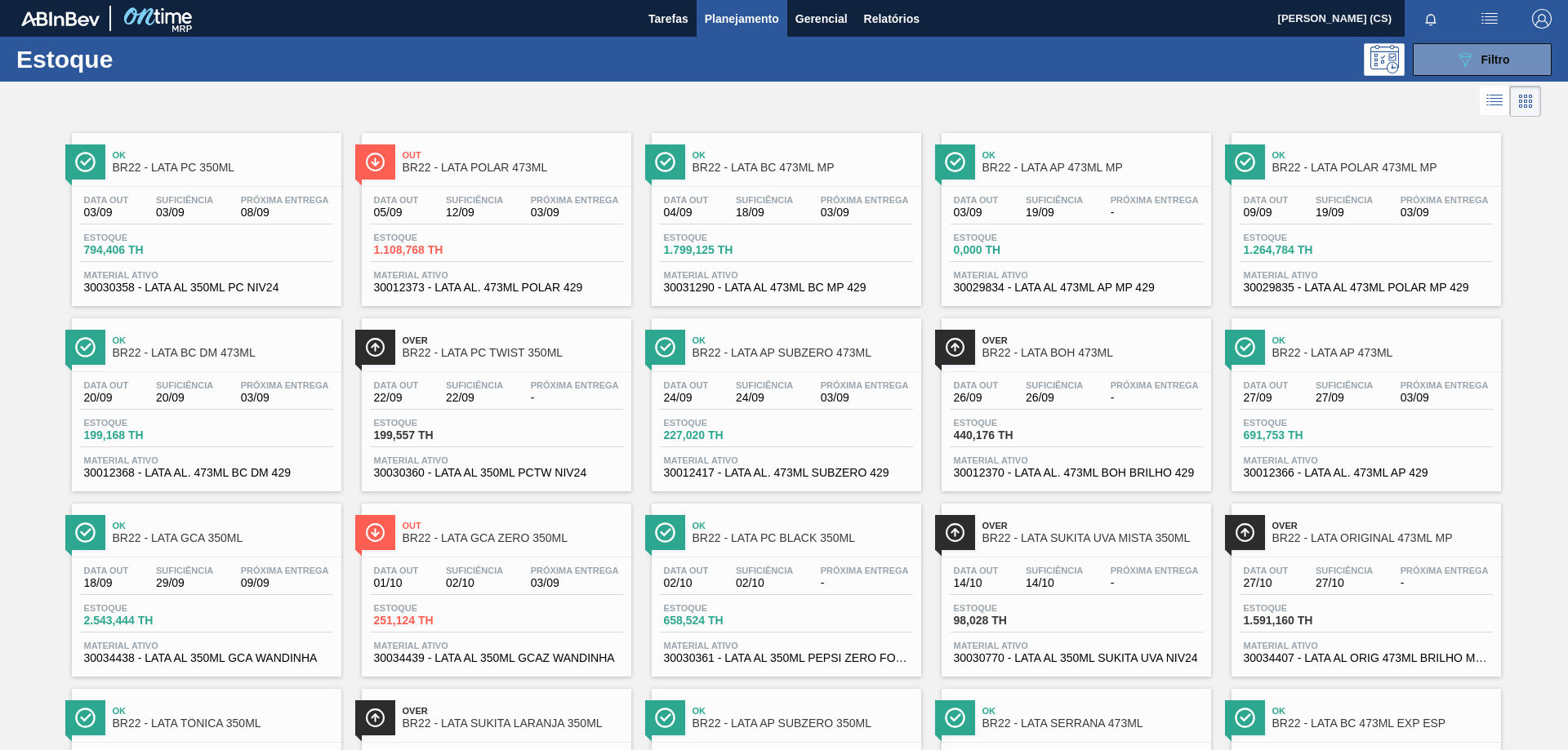
click at [1302, 165] on span "BR22 - LATA POLAR 473ML MP" at bounding box center [1382, 167] width 220 height 12
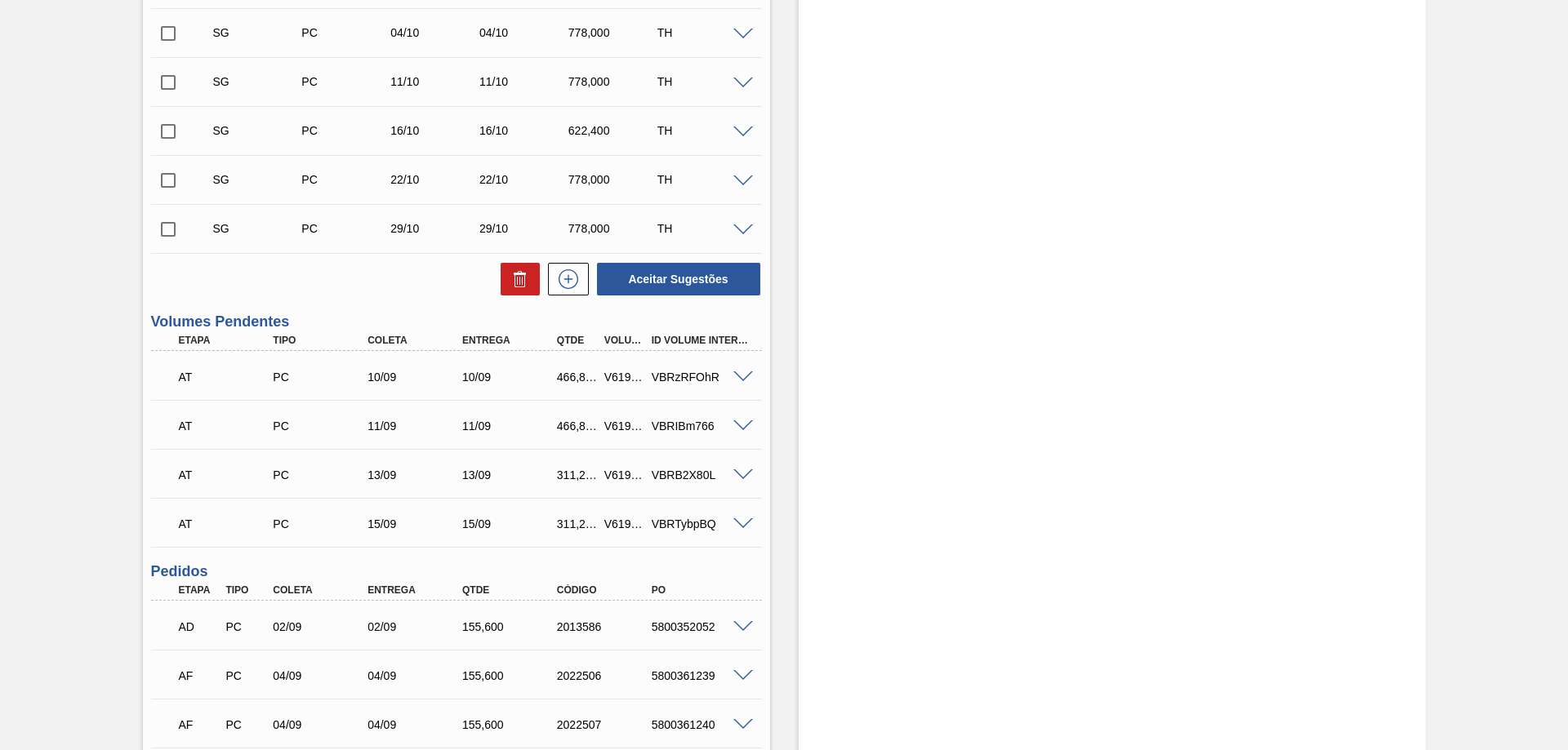
scroll to position [653, 0]
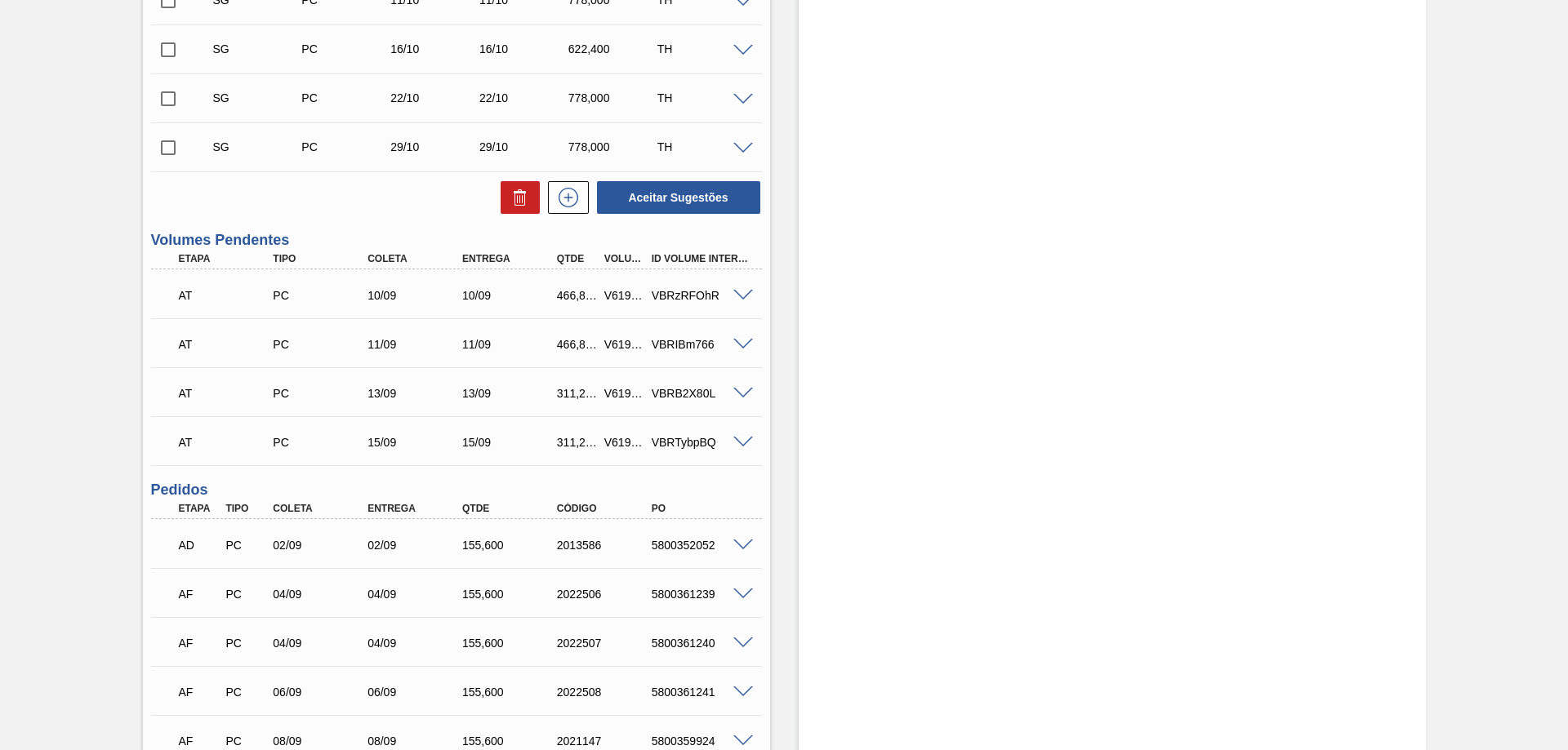
click at [744, 295] on span at bounding box center [742, 296] width 19 height 12
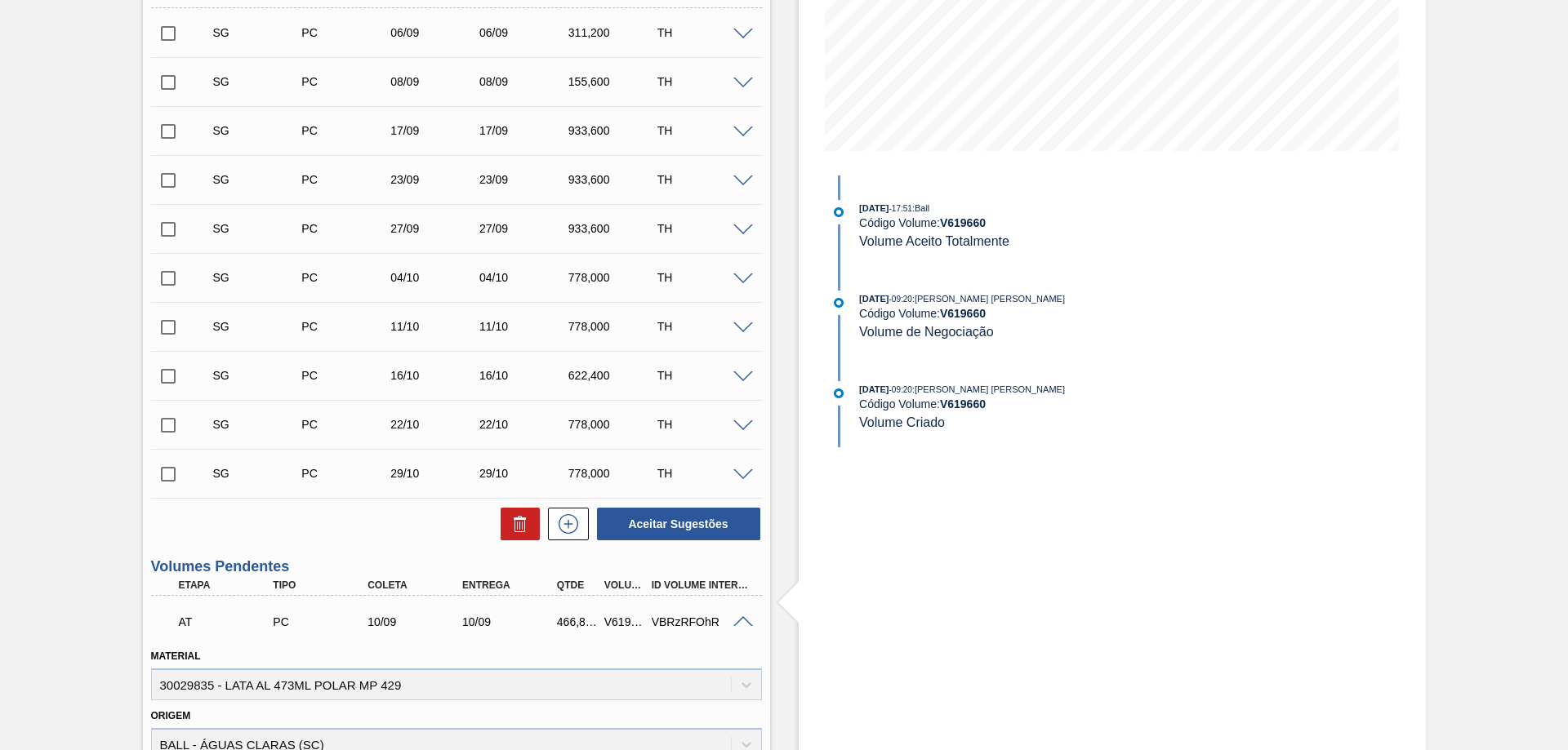
scroll to position [408, 0]
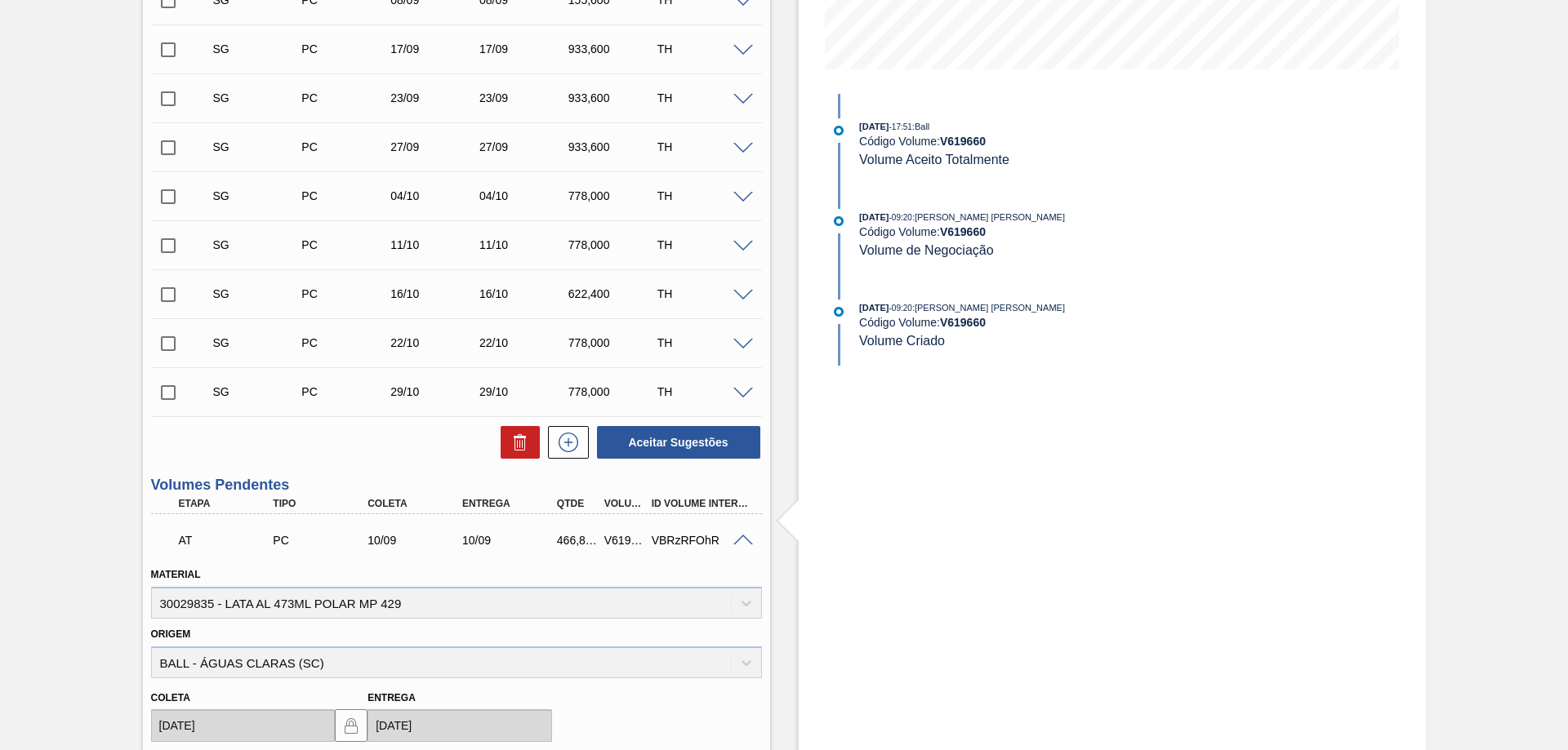
click at [742, 542] on span at bounding box center [742, 540] width 19 height 12
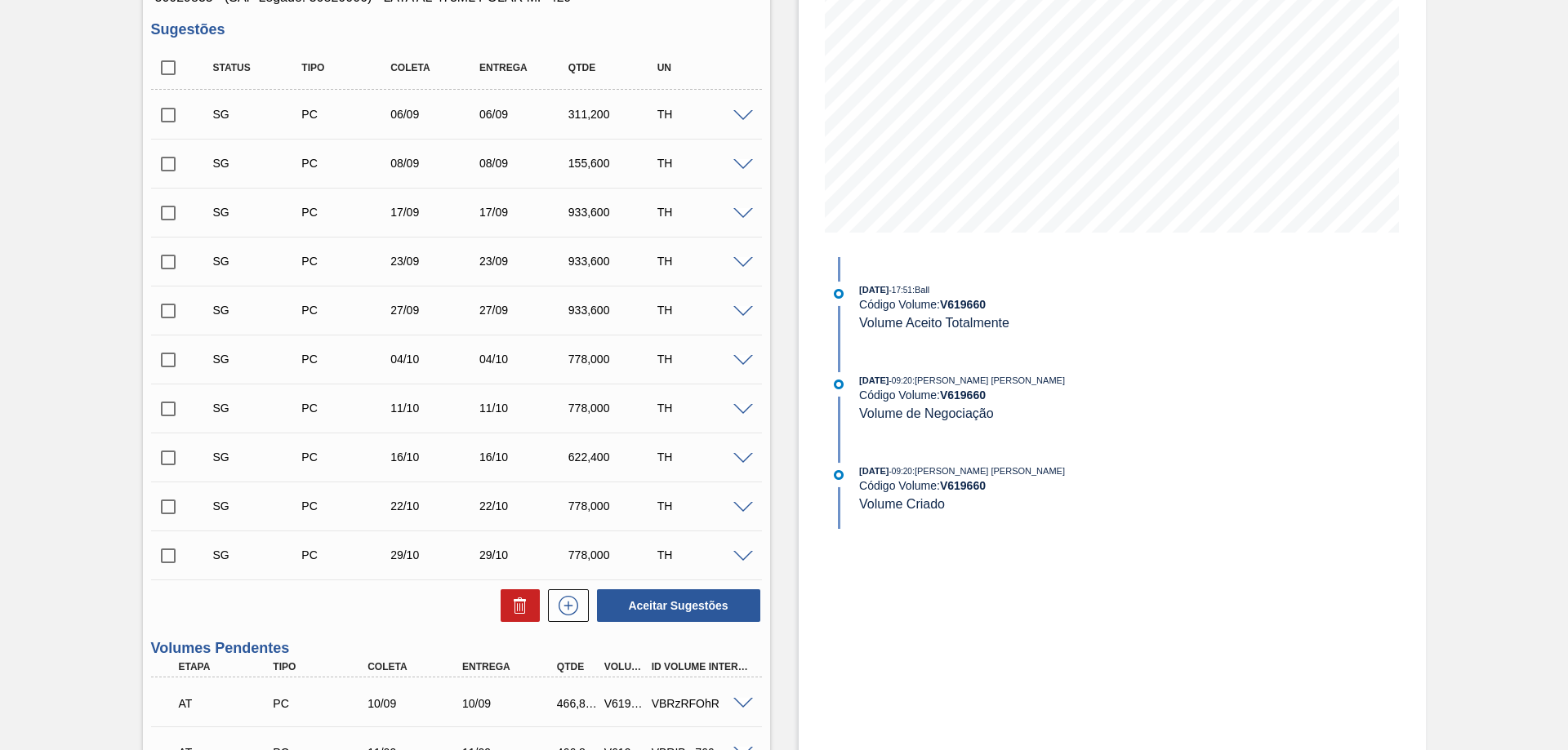
scroll to position [0, 0]
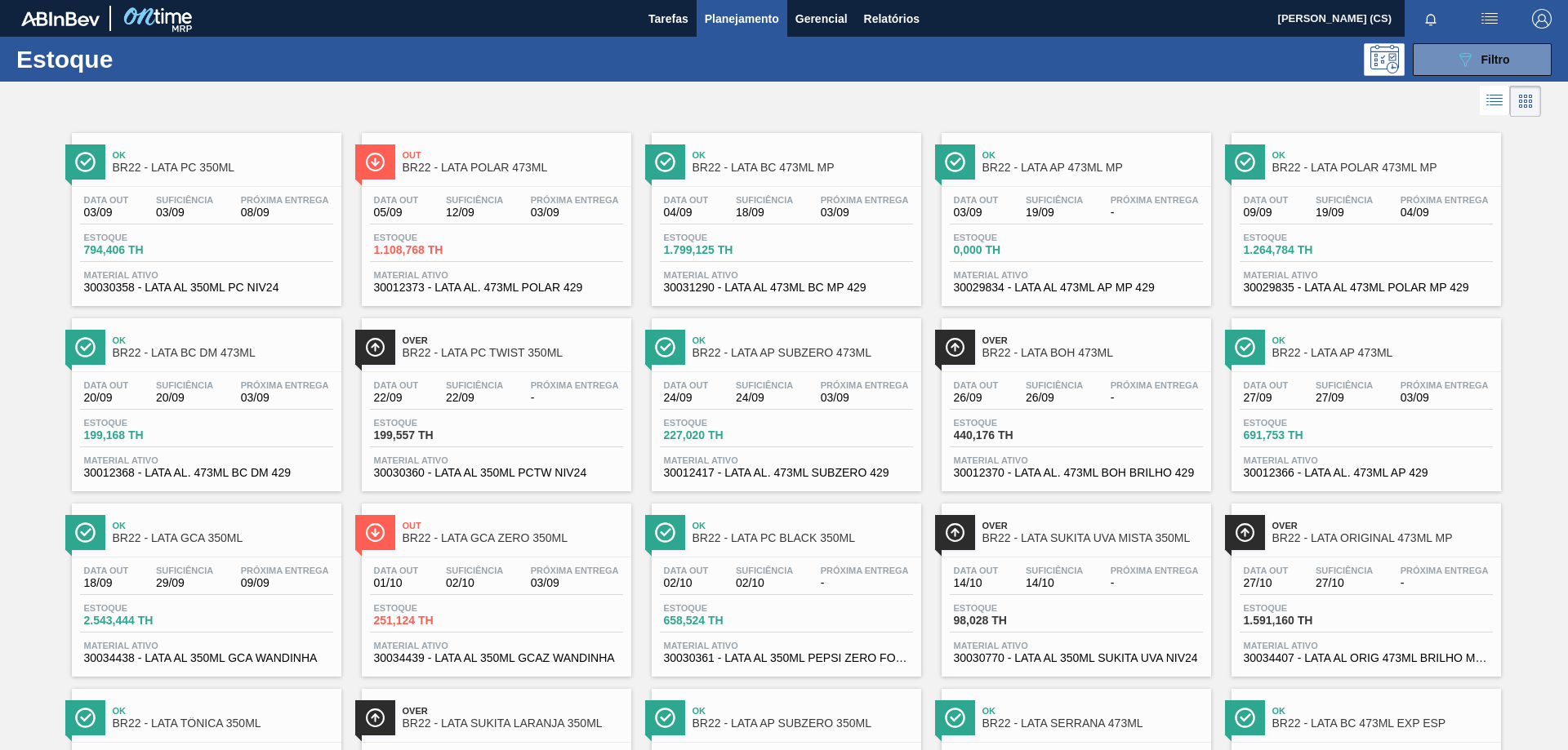
click at [447, 165] on span "BR22 - LATA POLAR 473ML" at bounding box center [513, 167] width 220 height 12
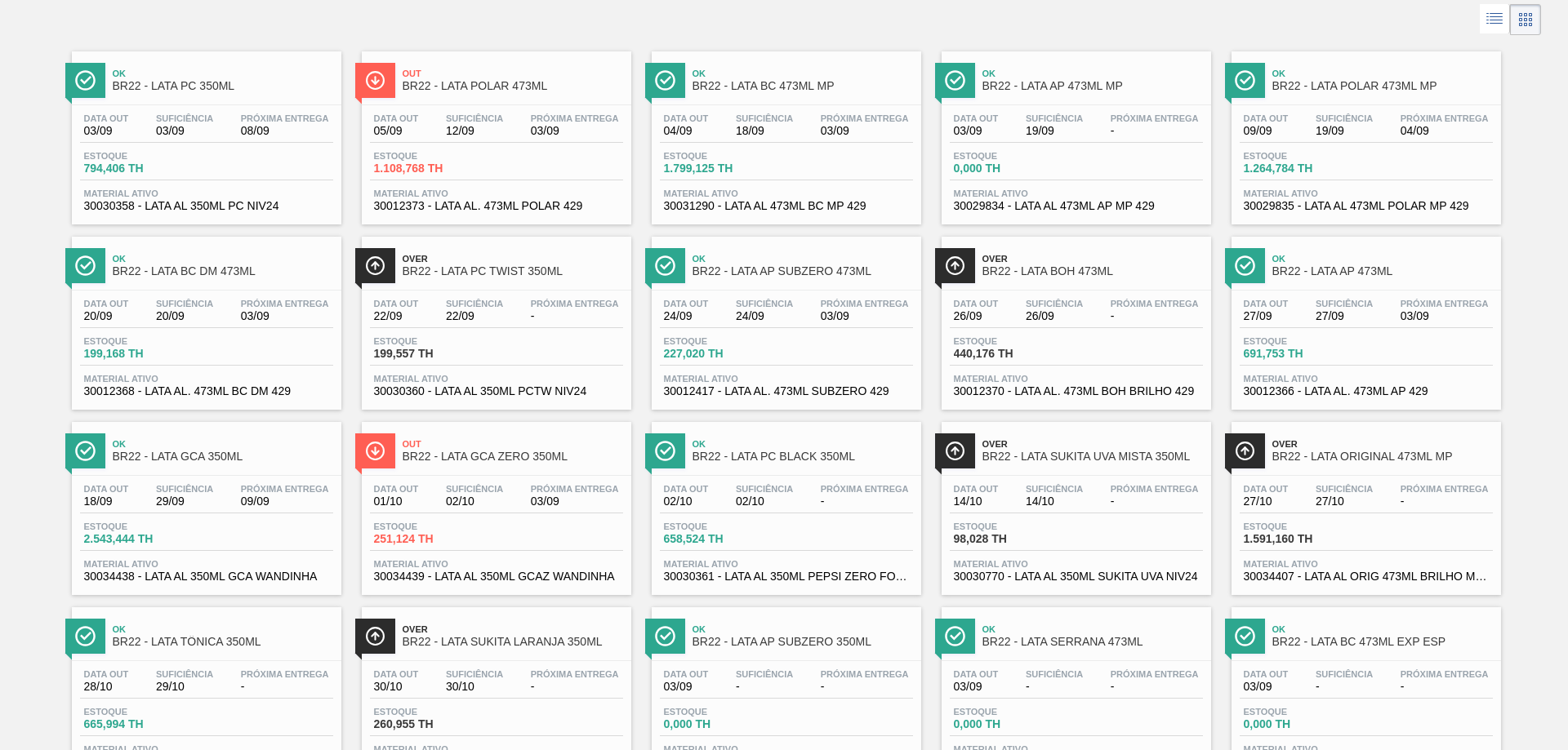
click at [1343, 462] on span "BR22 - LATA ORIGINAL 473ML MP" at bounding box center [1382, 456] width 220 height 12
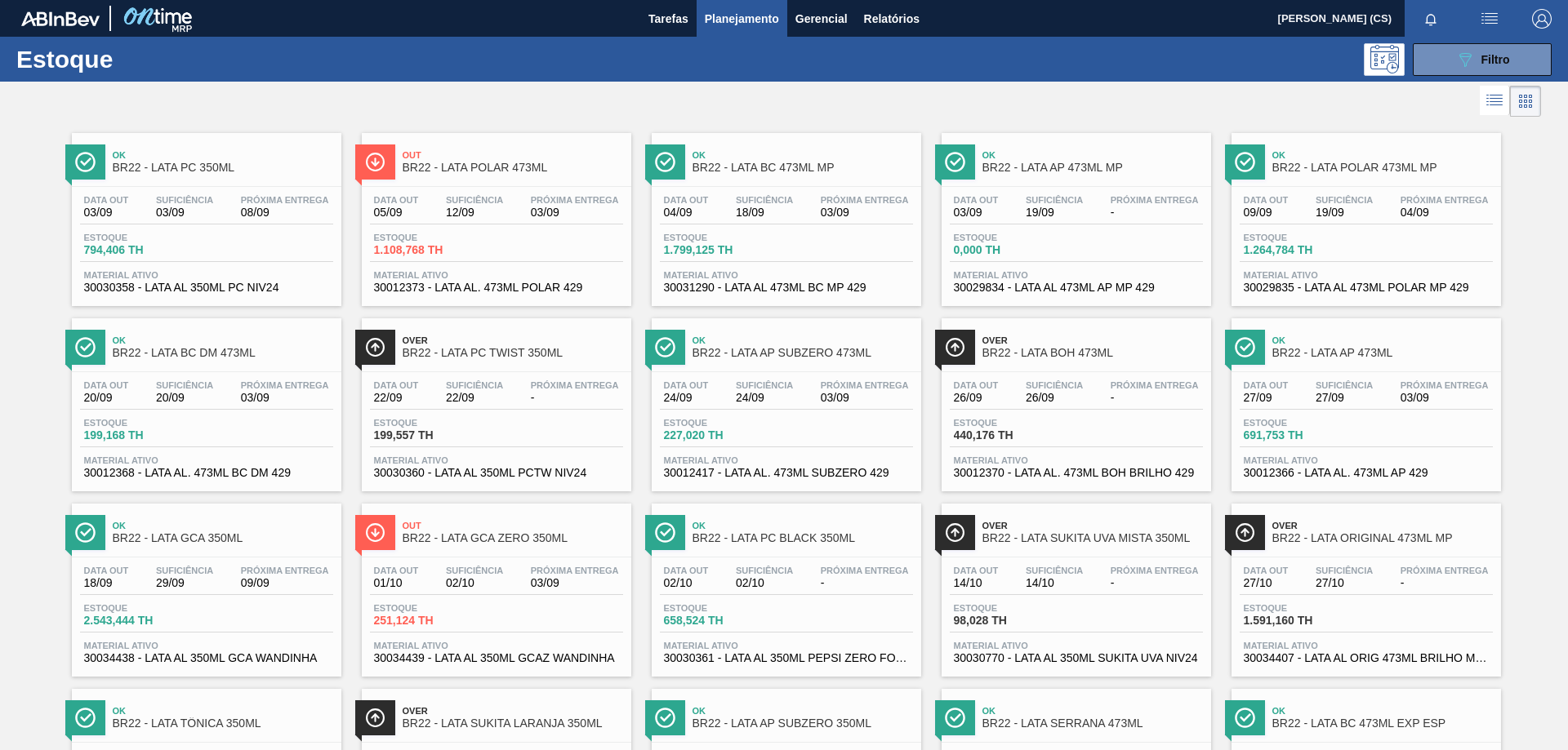
click at [809, 165] on span "BR22 - LATA BC 473ML MP" at bounding box center [803, 167] width 220 height 12
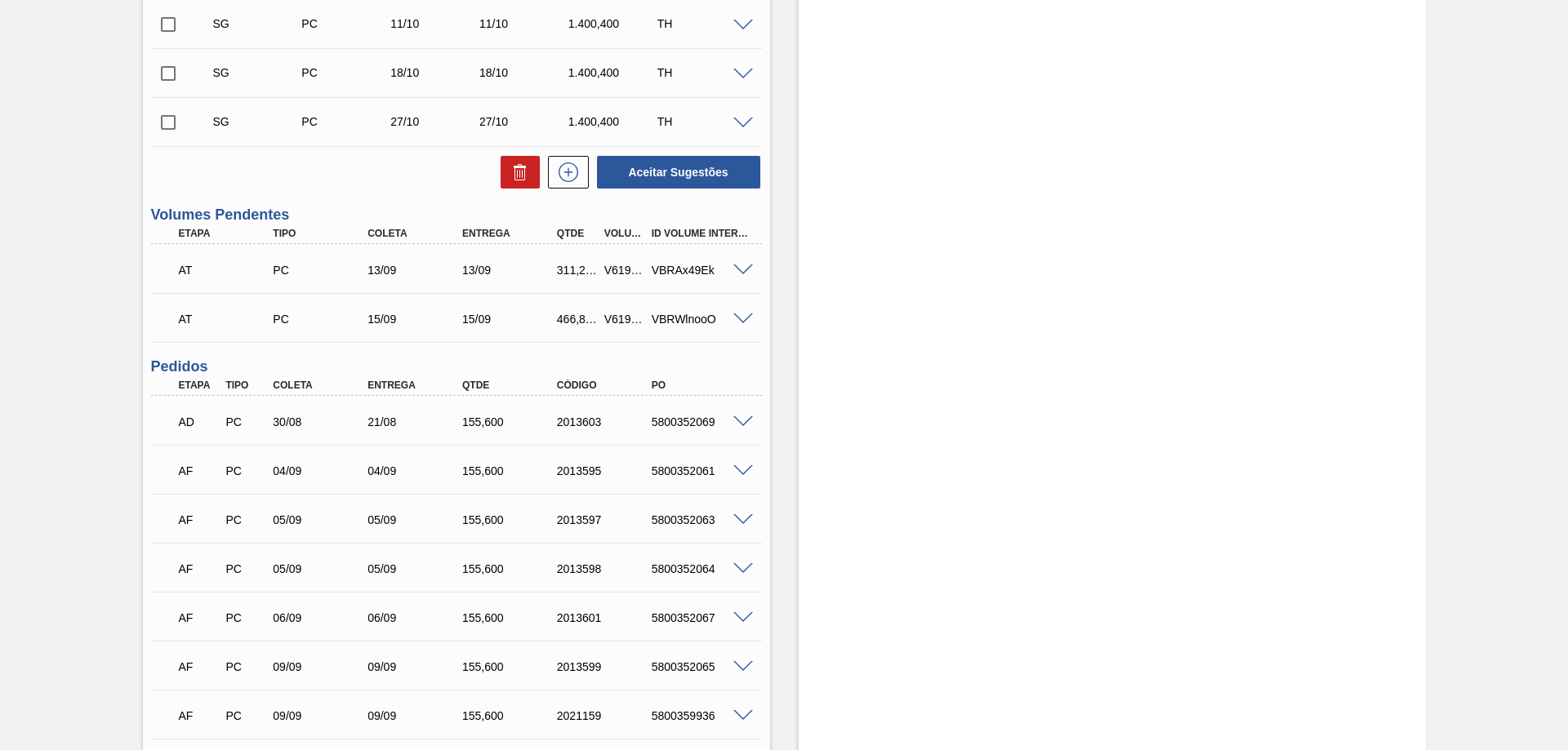
scroll to position [571, 0]
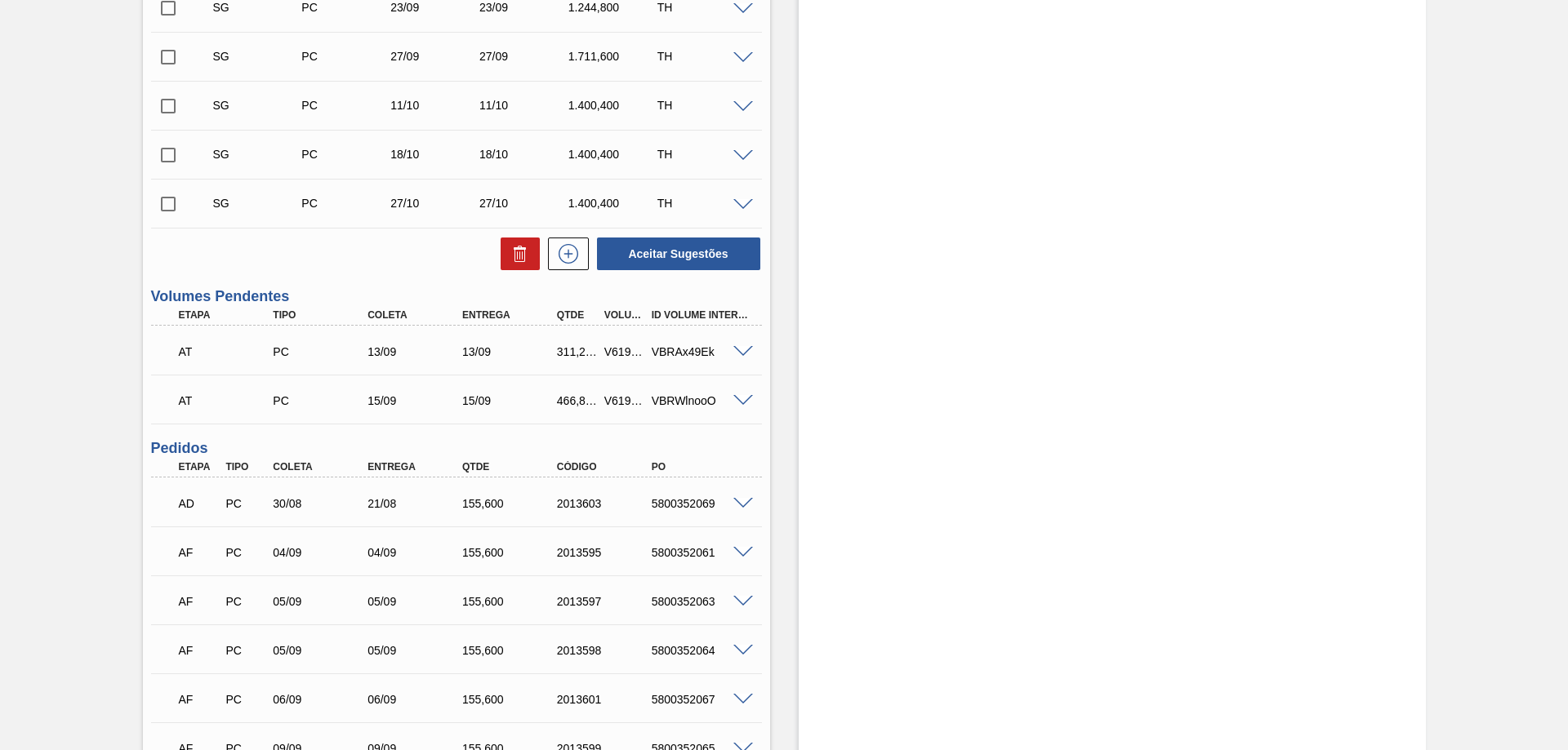
click at [742, 354] on span at bounding box center [742, 352] width 19 height 12
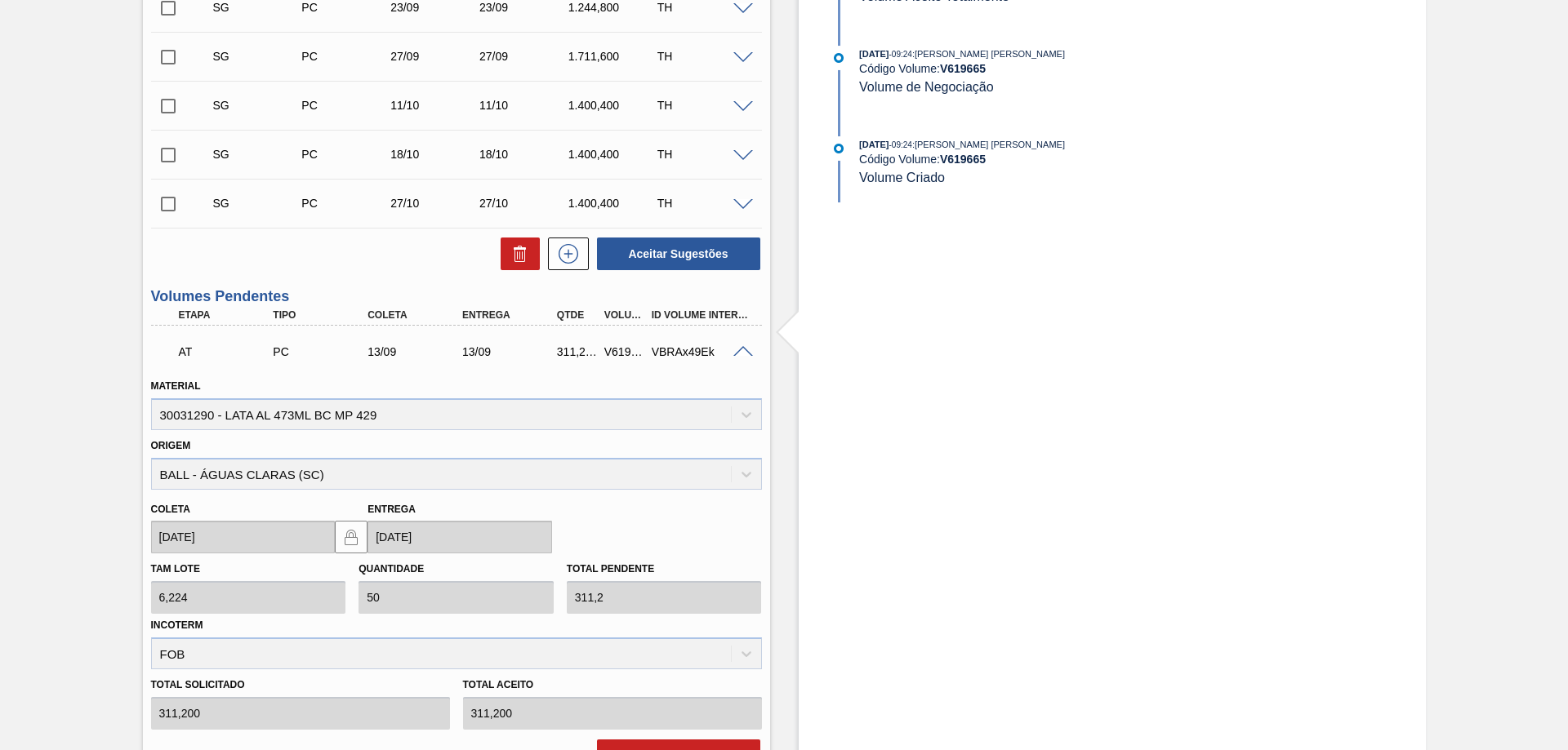
click at [742, 354] on span at bounding box center [742, 352] width 19 height 12
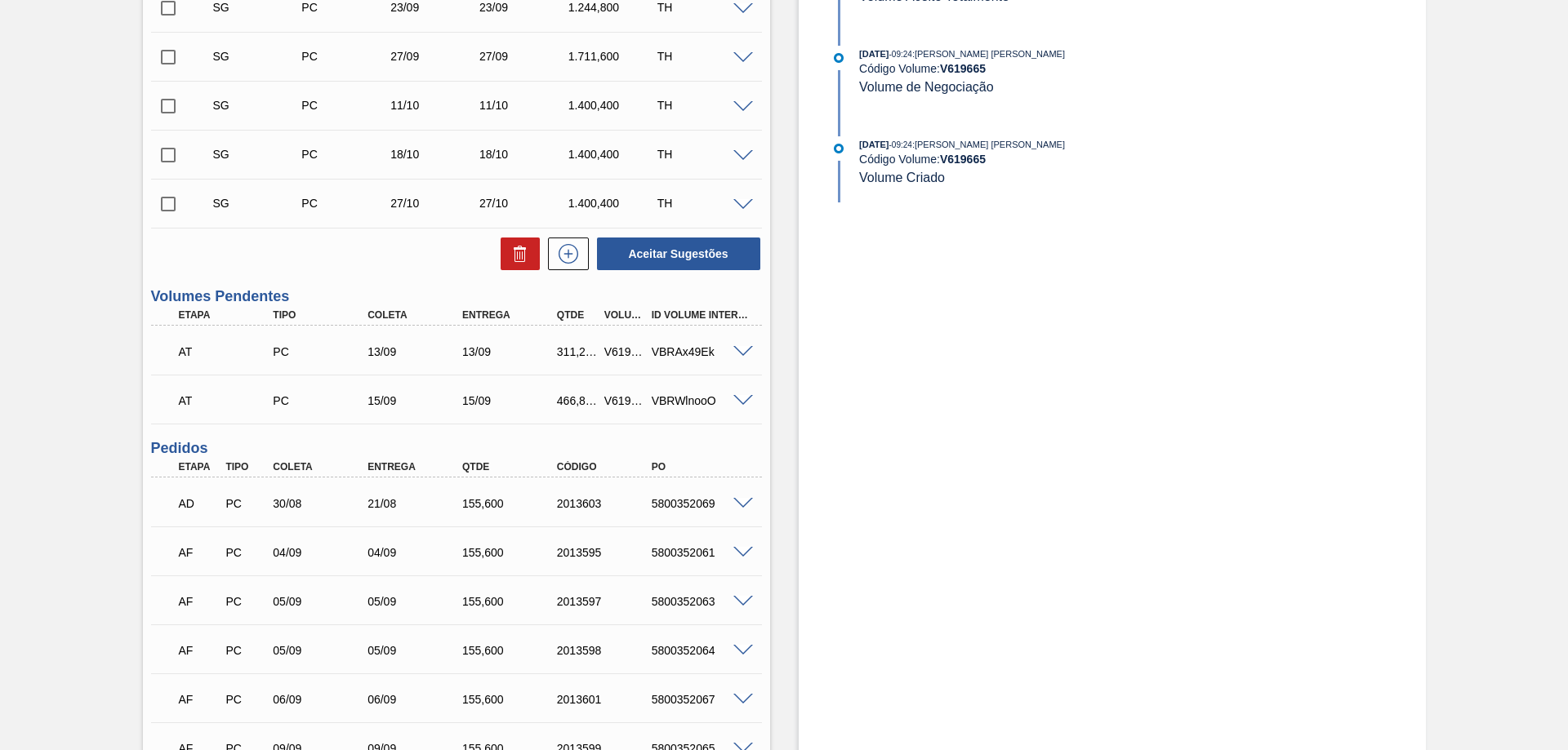
click at [740, 399] on span at bounding box center [742, 401] width 19 height 12
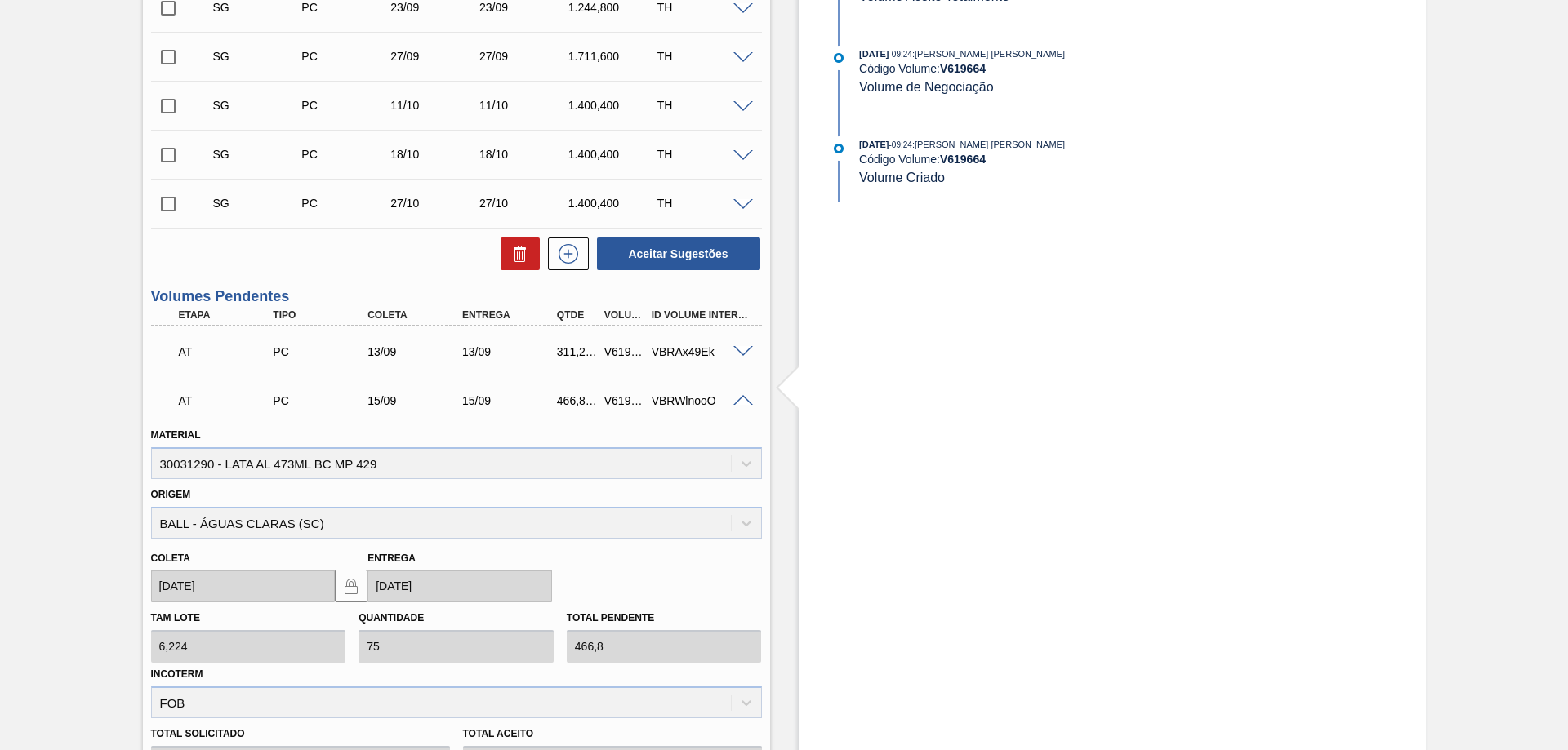
click at [740, 399] on span at bounding box center [742, 401] width 19 height 12
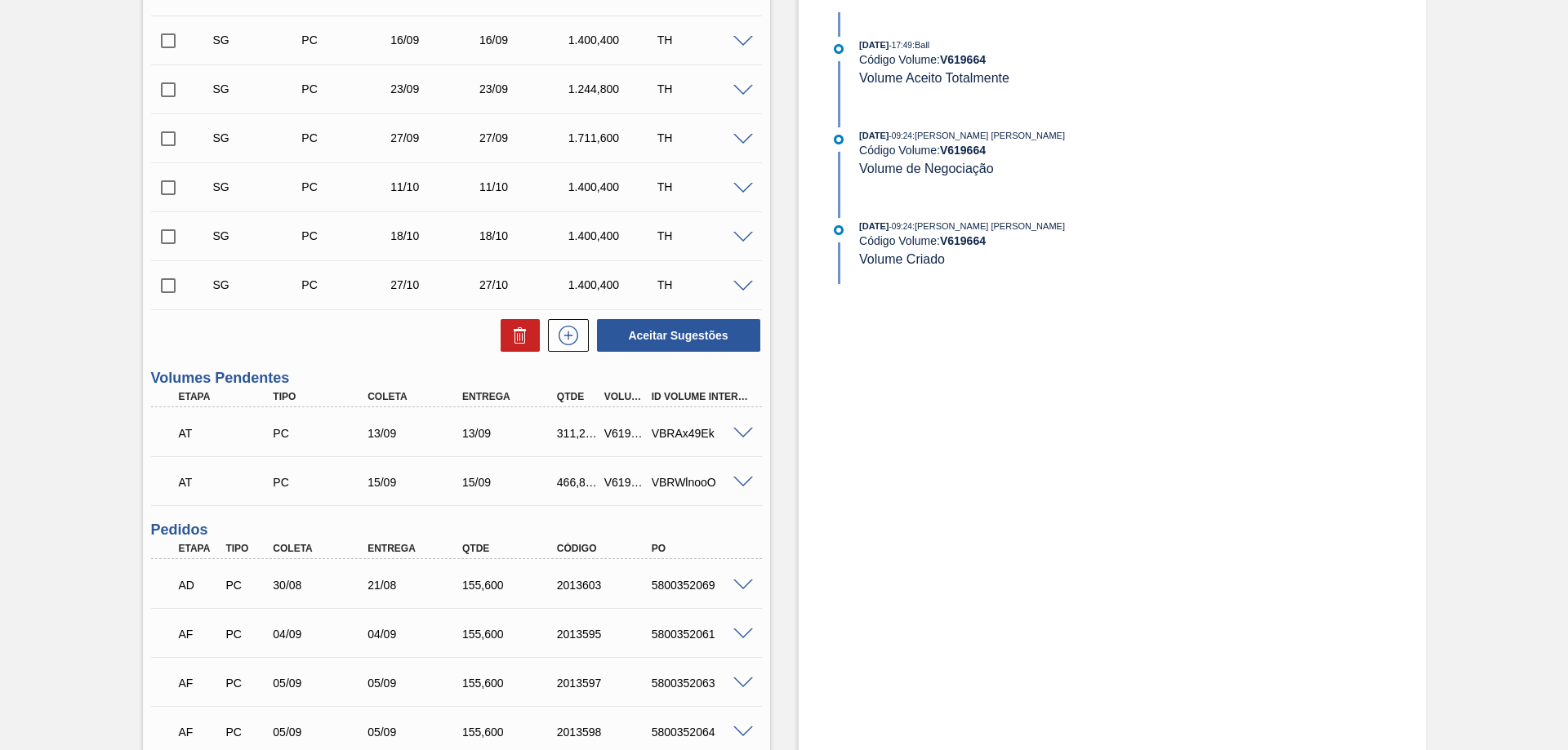
scroll to position [408, 0]
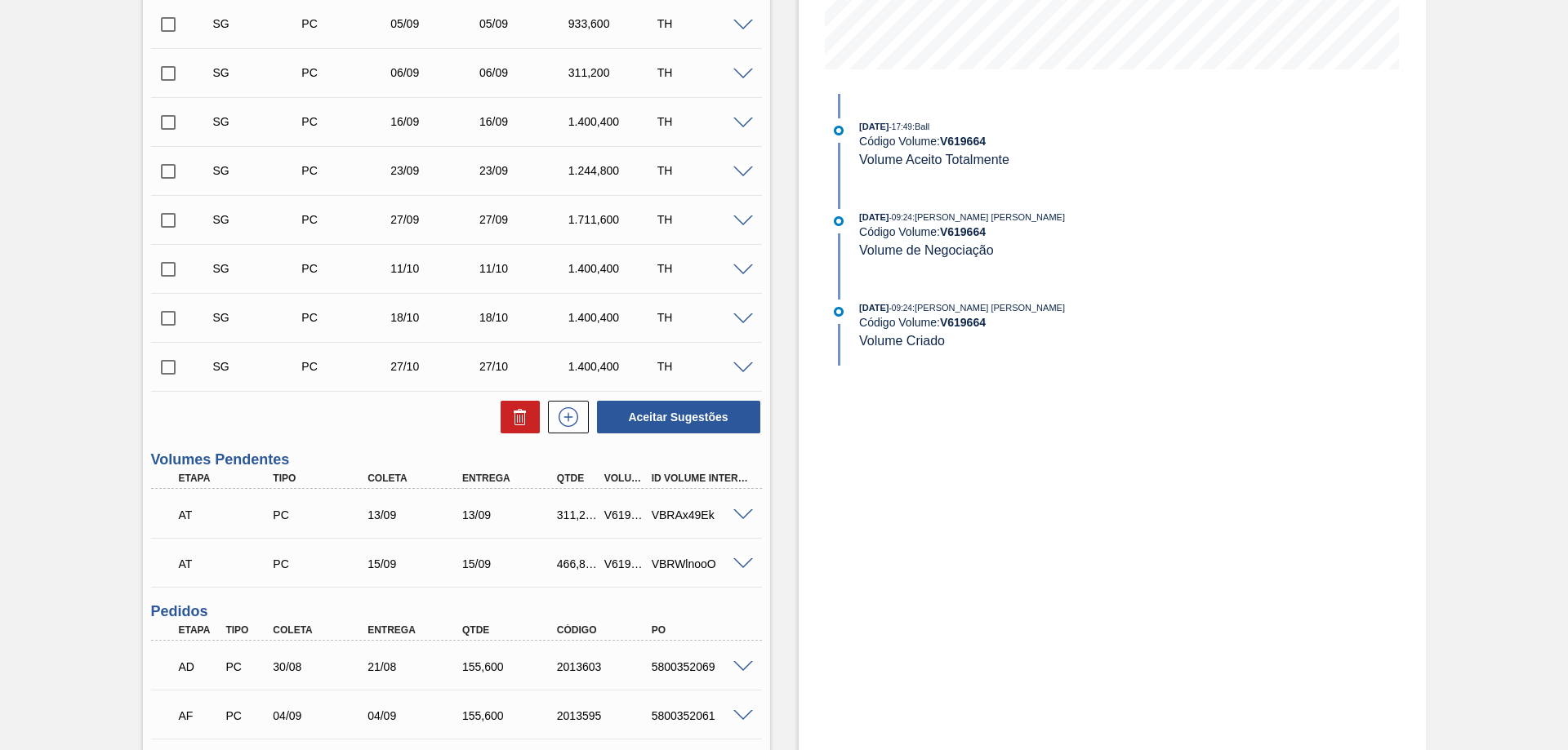
click at [733, 513] on span at bounding box center [742, 516] width 19 height 12
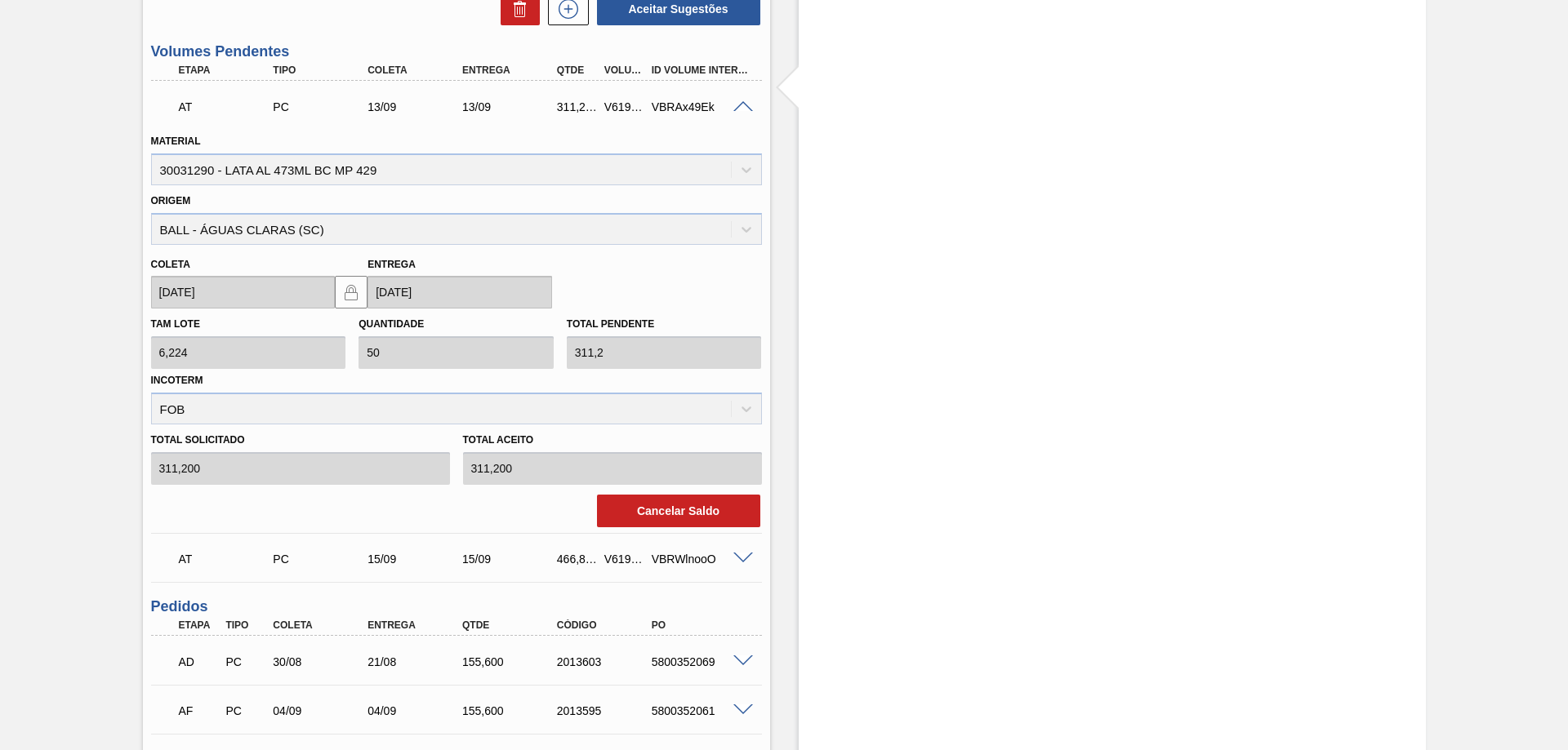
scroll to position [653, 0]
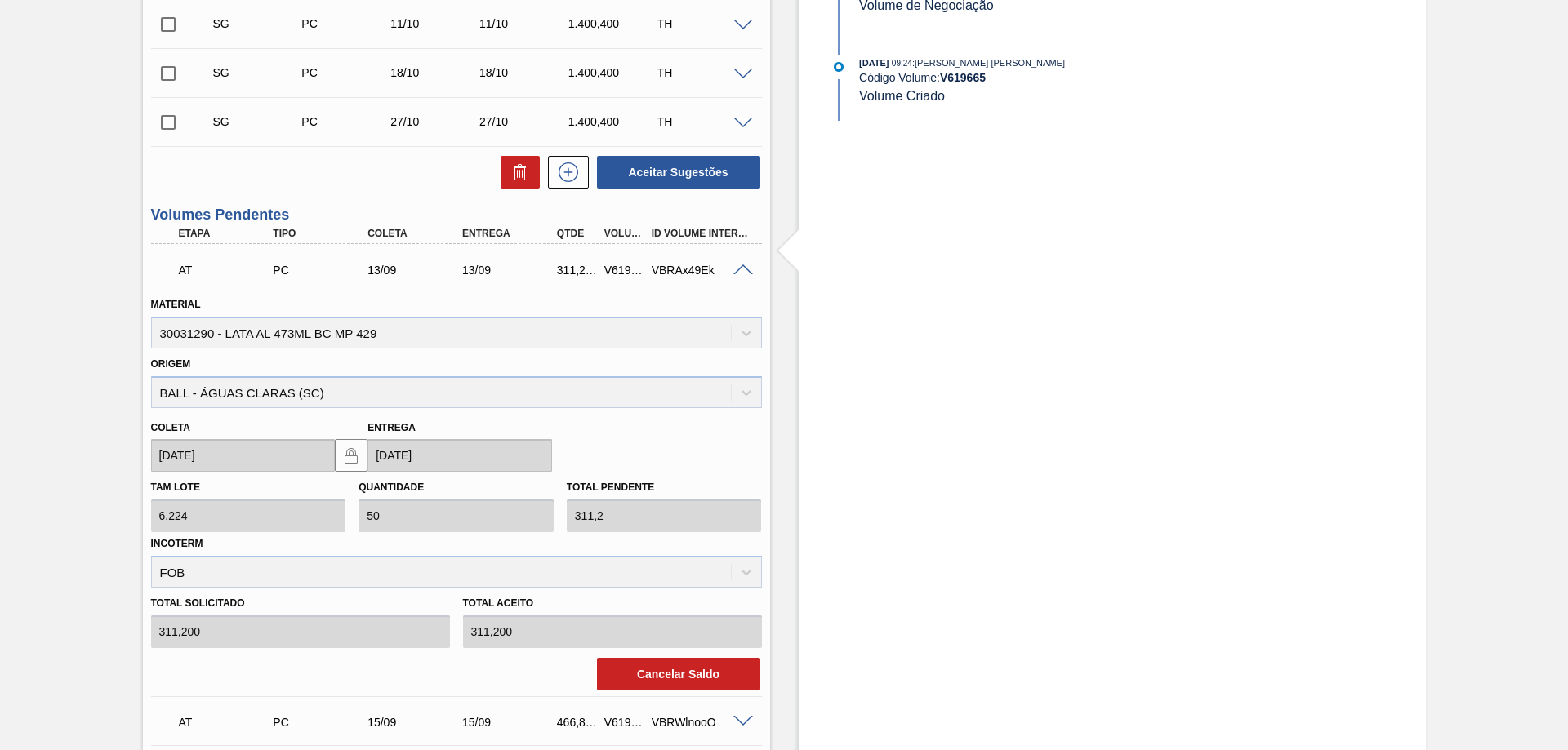
click at [619, 270] on div "V619665" at bounding box center [624, 271] width 49 height 13
click at [741, 274] on span at bounding box center [742, 271] width 19 height 12
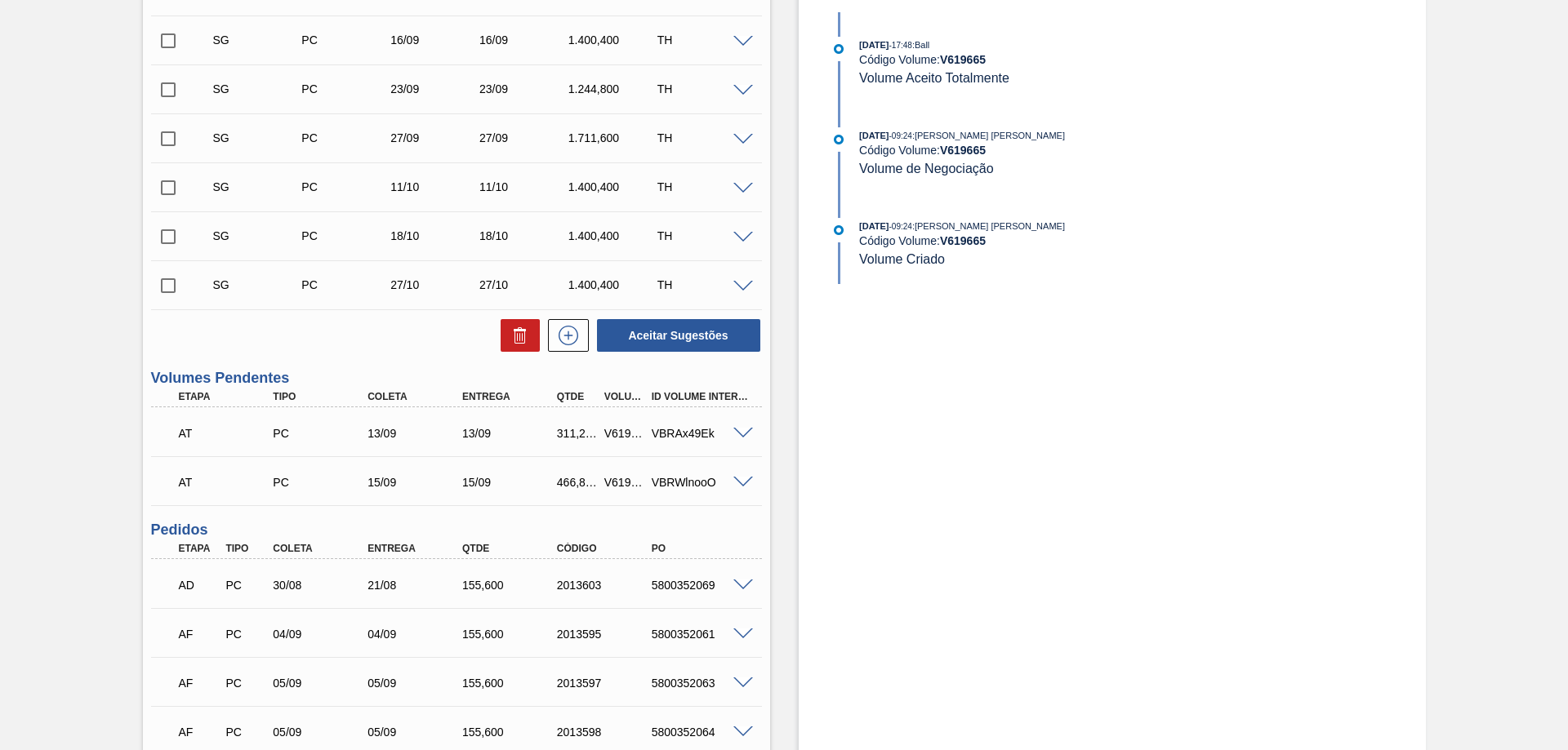
scroll to position [408, 0]
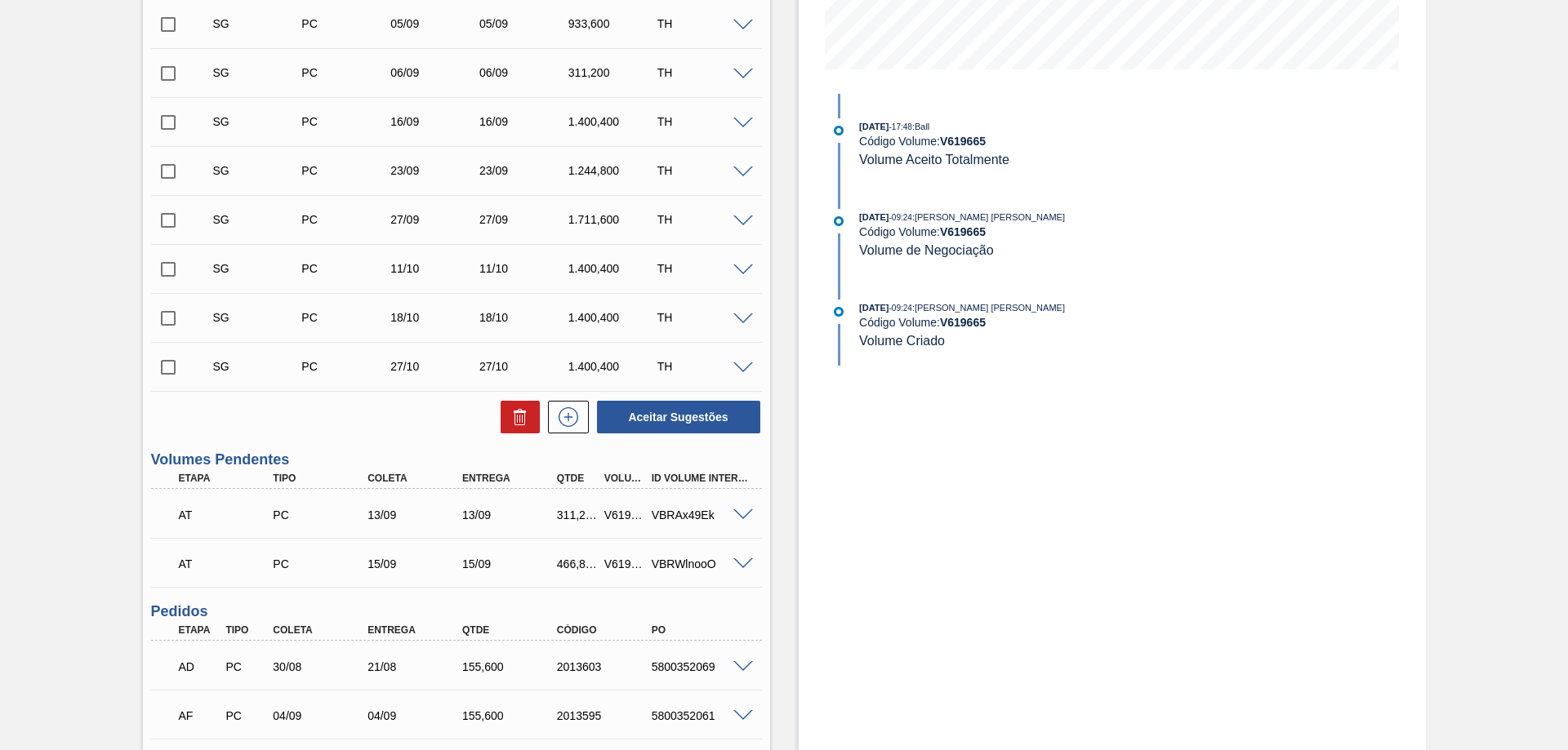
click at [660, 566] on div "VBRWlnooO" at bounding box center [700, 564] width 106 height 13
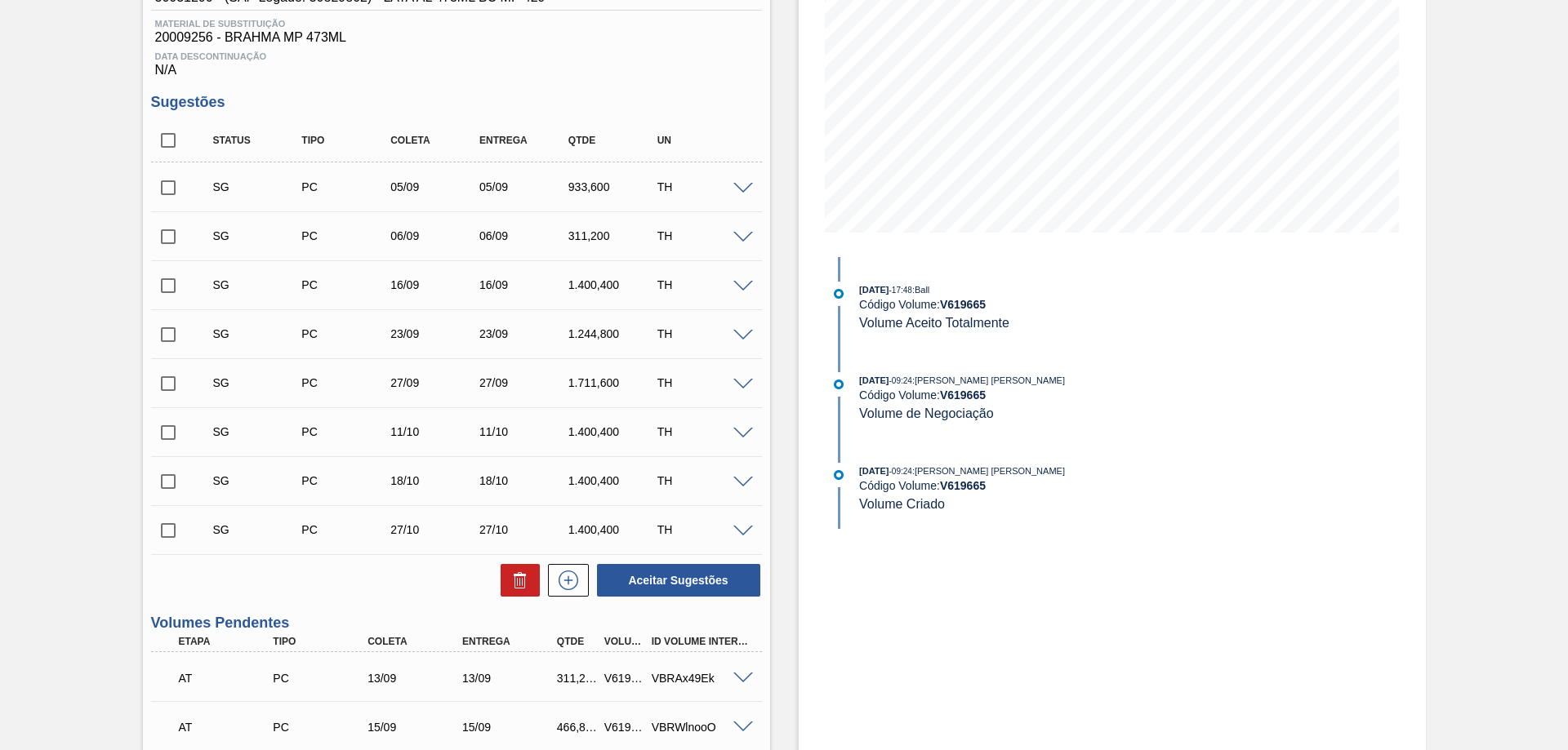
scroll to position [0, 0]
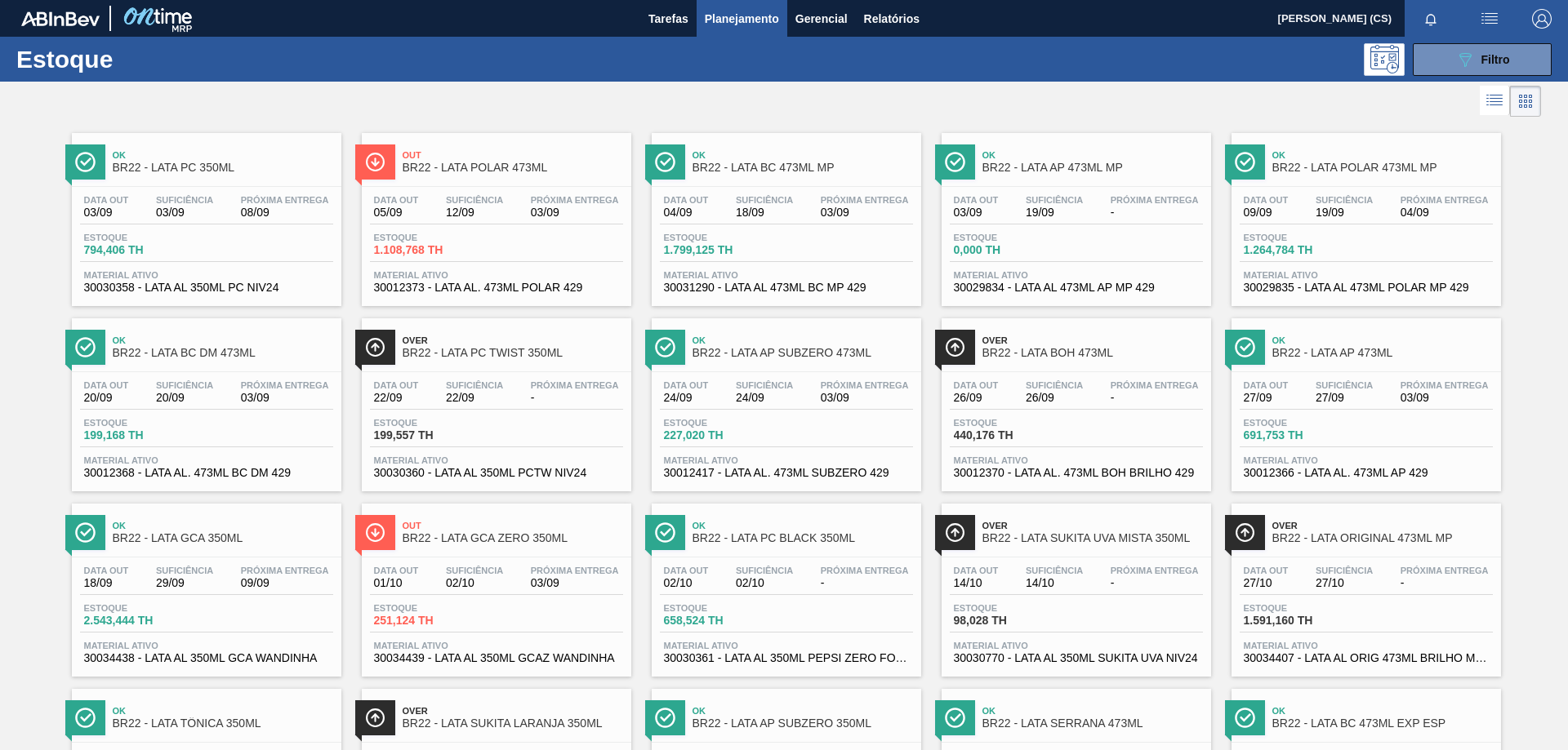
click at [202, 533] on span "BR22 - LATA GCA 350ML" at bounding box center [223, 539] width 220 height 12
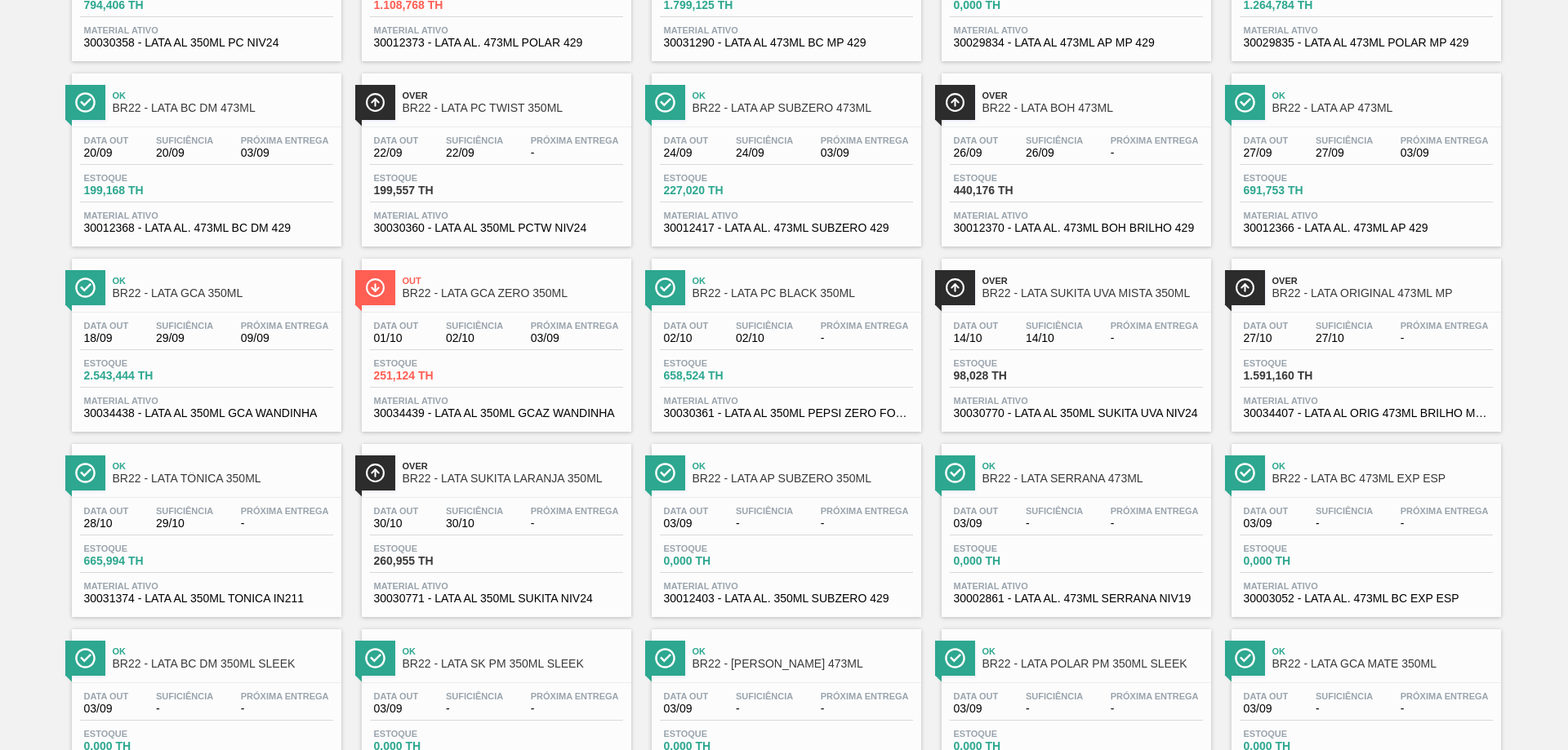
scroll to position [490, 0]
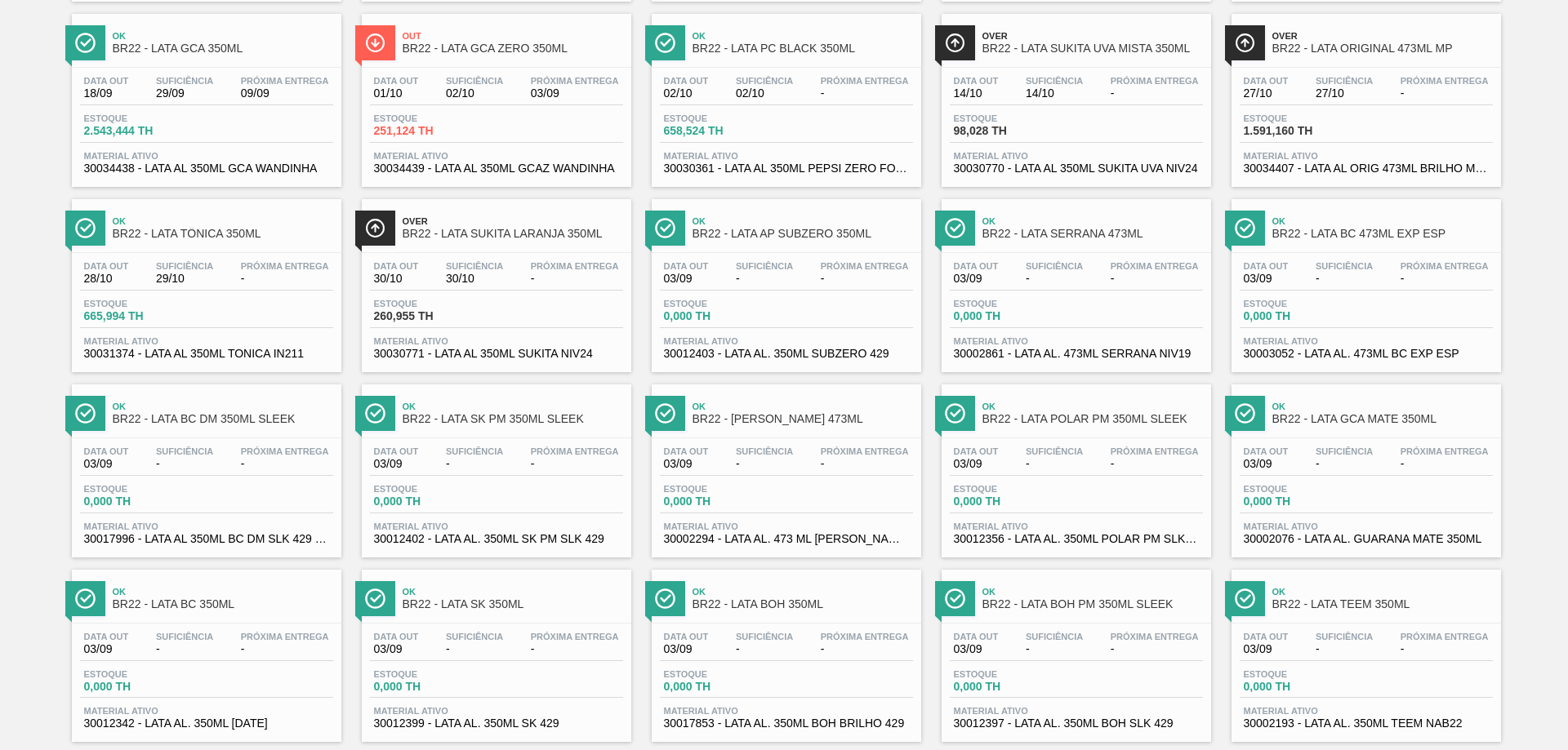
click at [233, 232] on span "BR22 - LATA TÔNICA 350ML" at bounding box center [223, 233] width 220 height 12
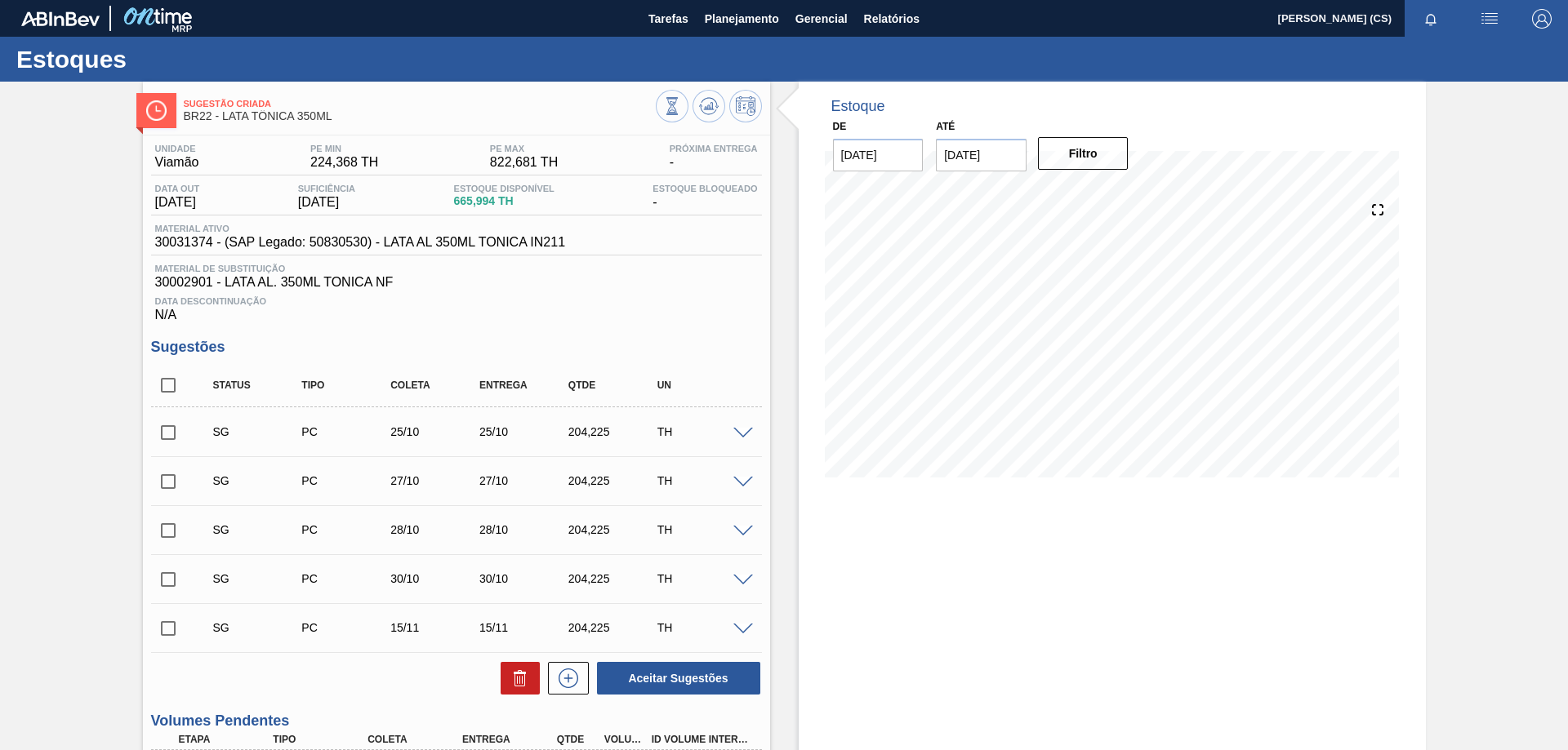
scroll to position [257, 0]
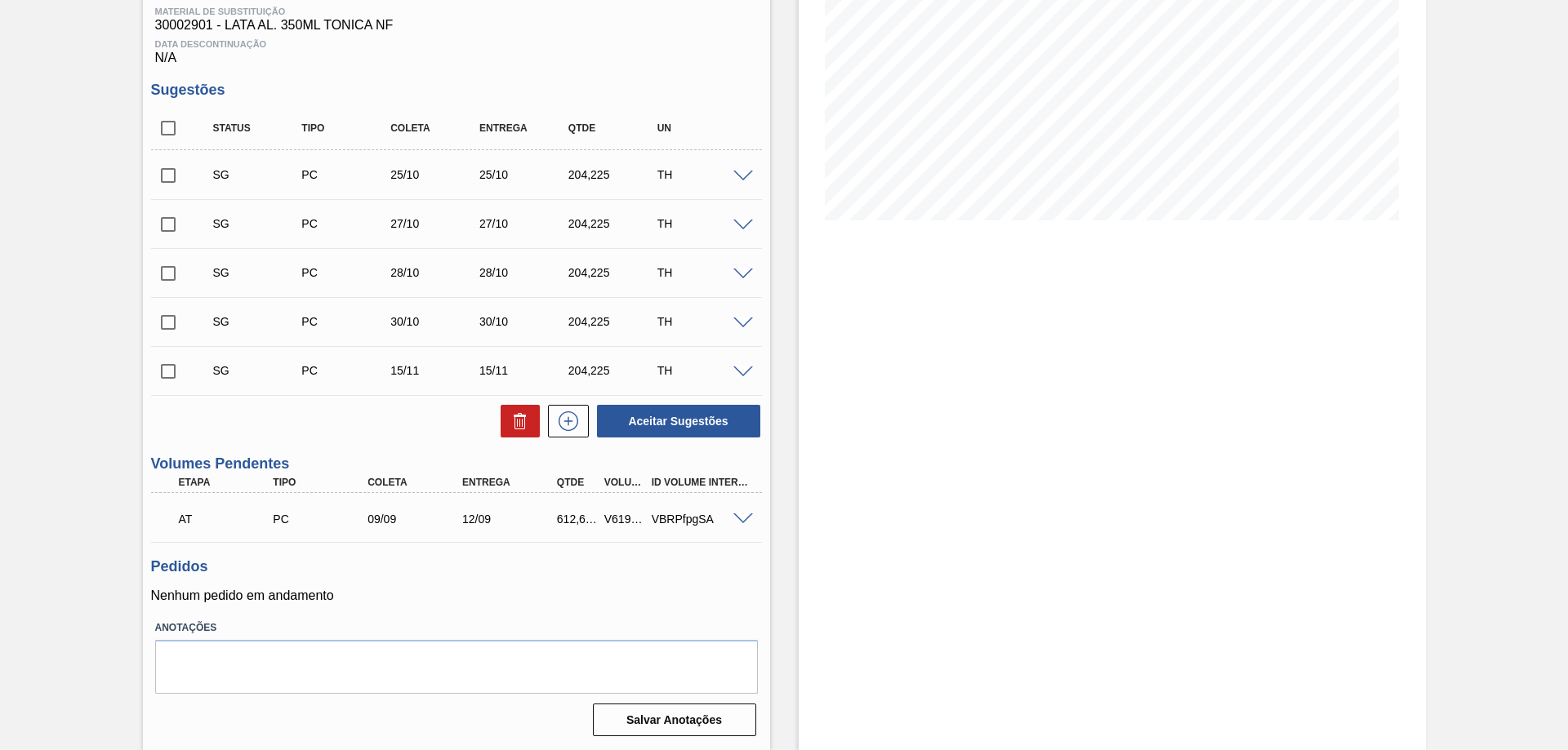
click at [741, 516] on span at bounding box center [742, 519] width 19 height 12
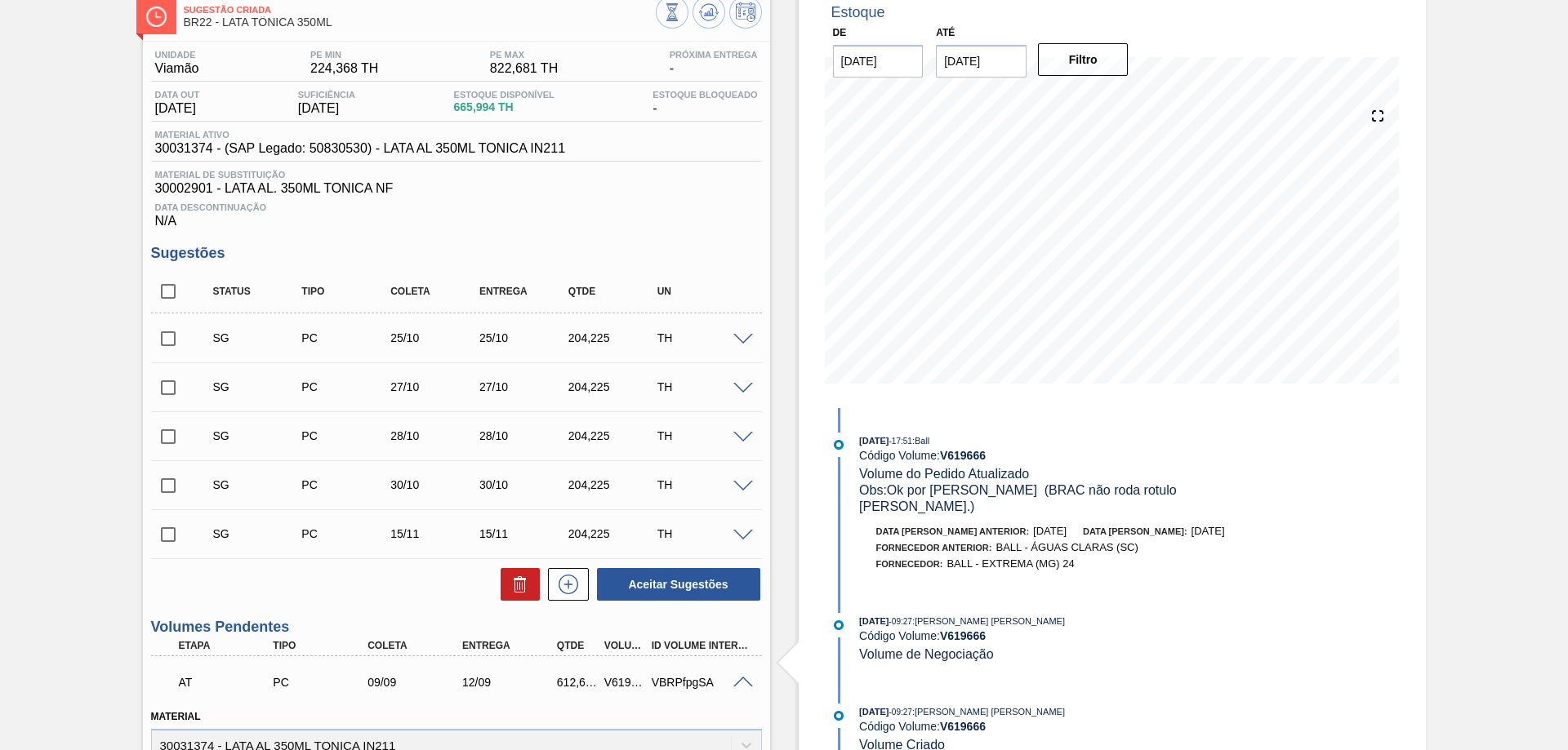
scroll to position [0, 0]
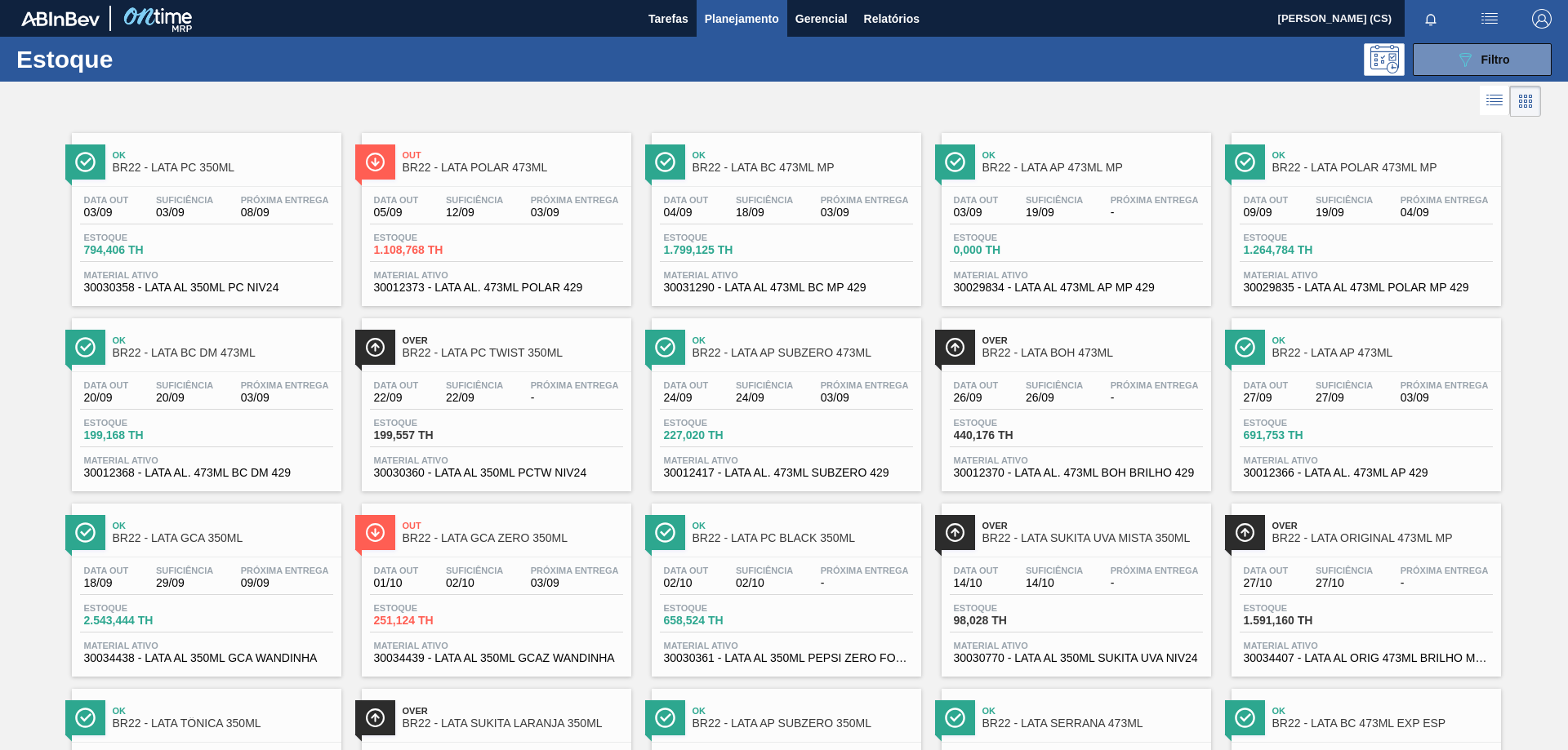
click at [552, 537] on span "BR22 - LATA GCA ZERO 350ML" at bounding box center [513, 539] width 220 height 12
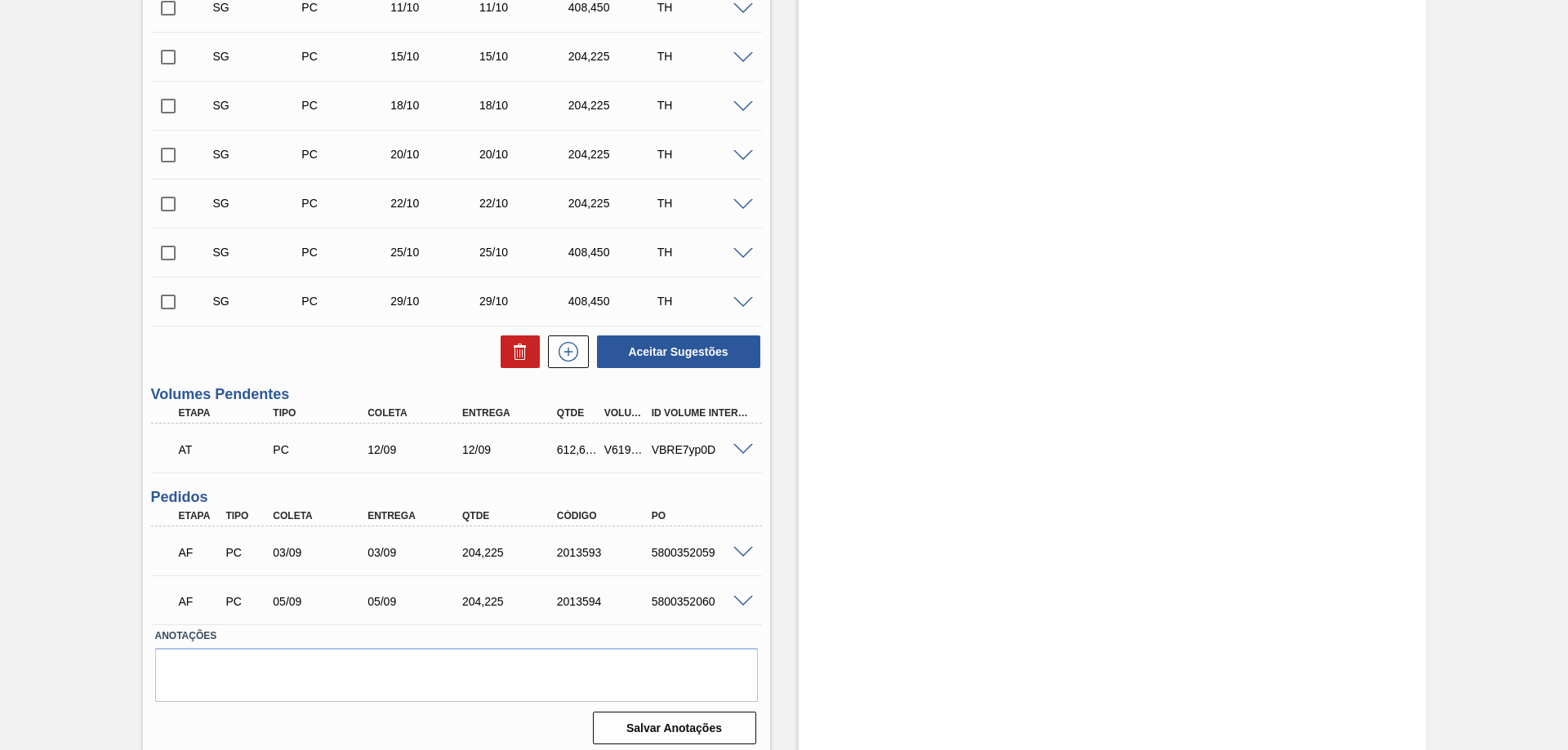
scroll to position [580, 0]
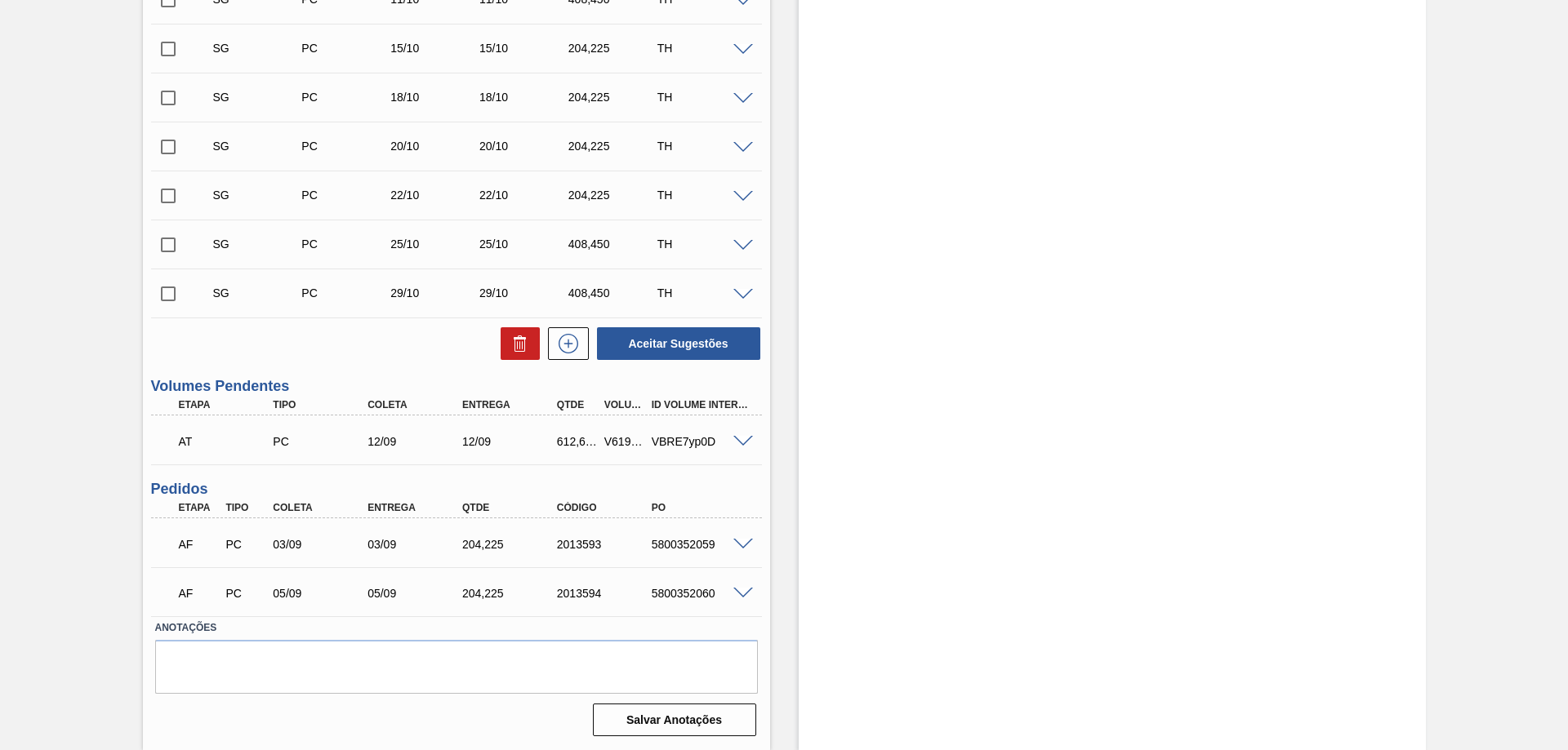
click at [739, 441] on span at bounding box center [742, 442] width 19 height 12
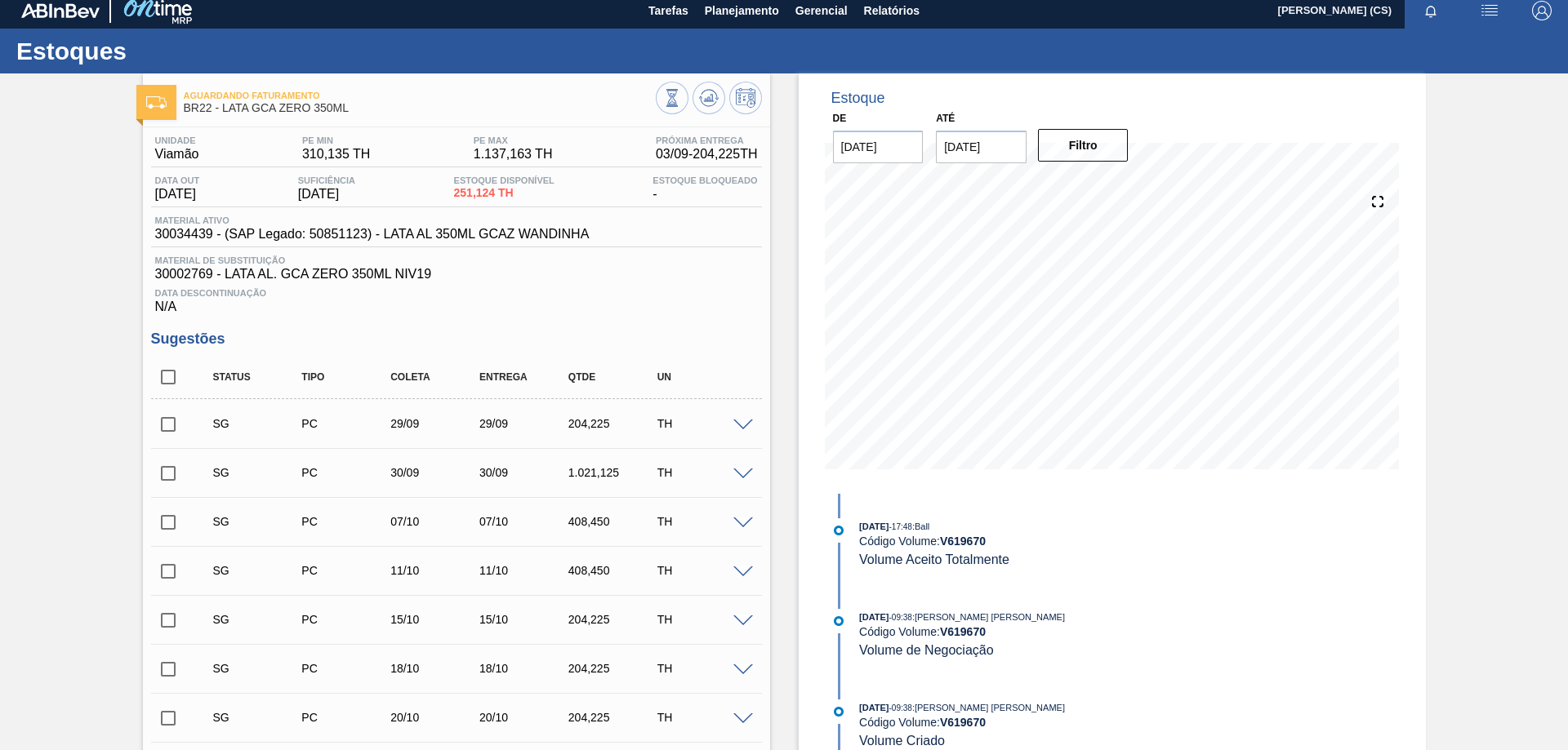
scroll to position [0, 0]
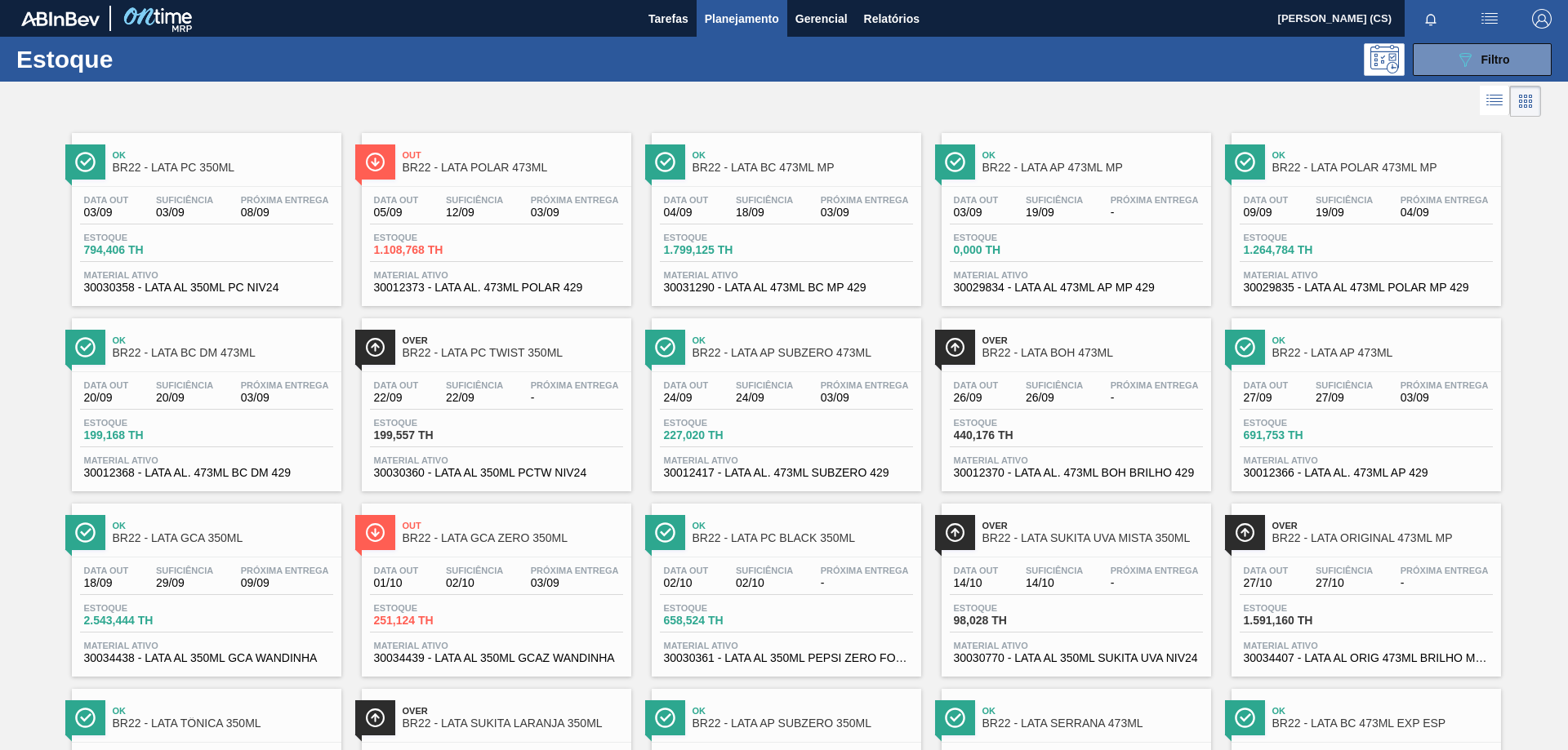
click at [778, 543] on span "BR22 - LATA PC BLACK 350ML" at bounding box center [803, 539] width 220 height 12
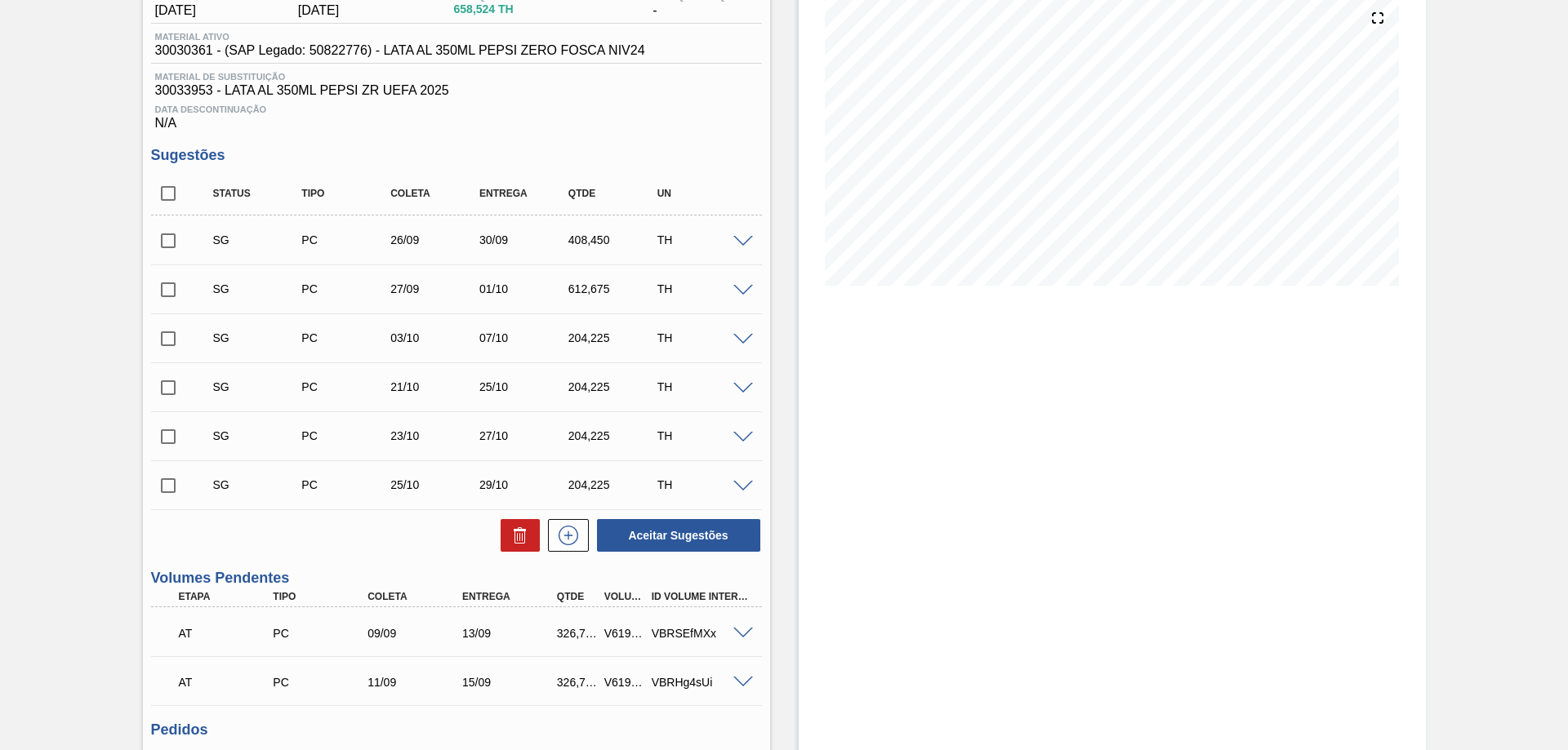
scroll to position [355, 0]
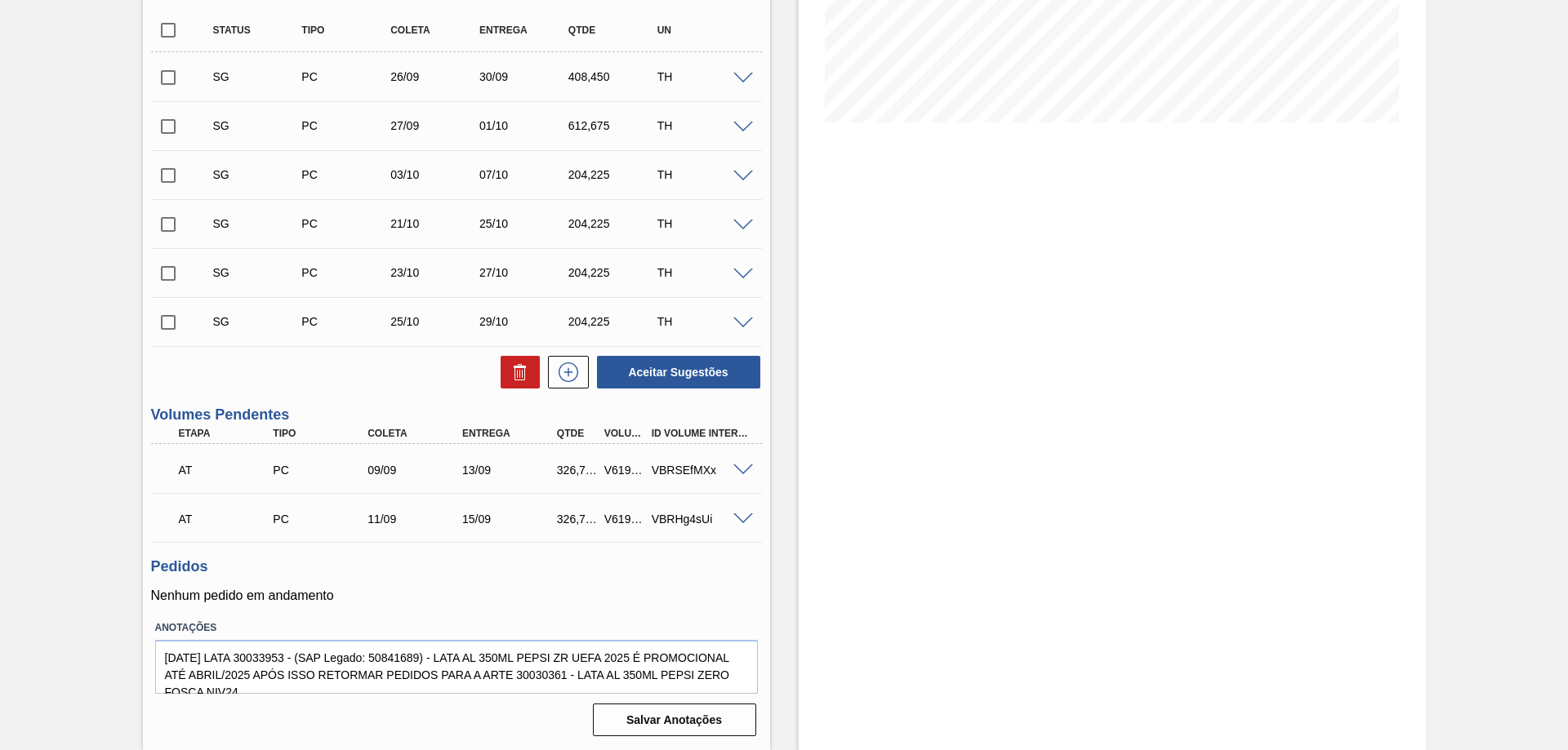
click at [740, 468] on span at bounding box center [742, 471] width 19 height 12
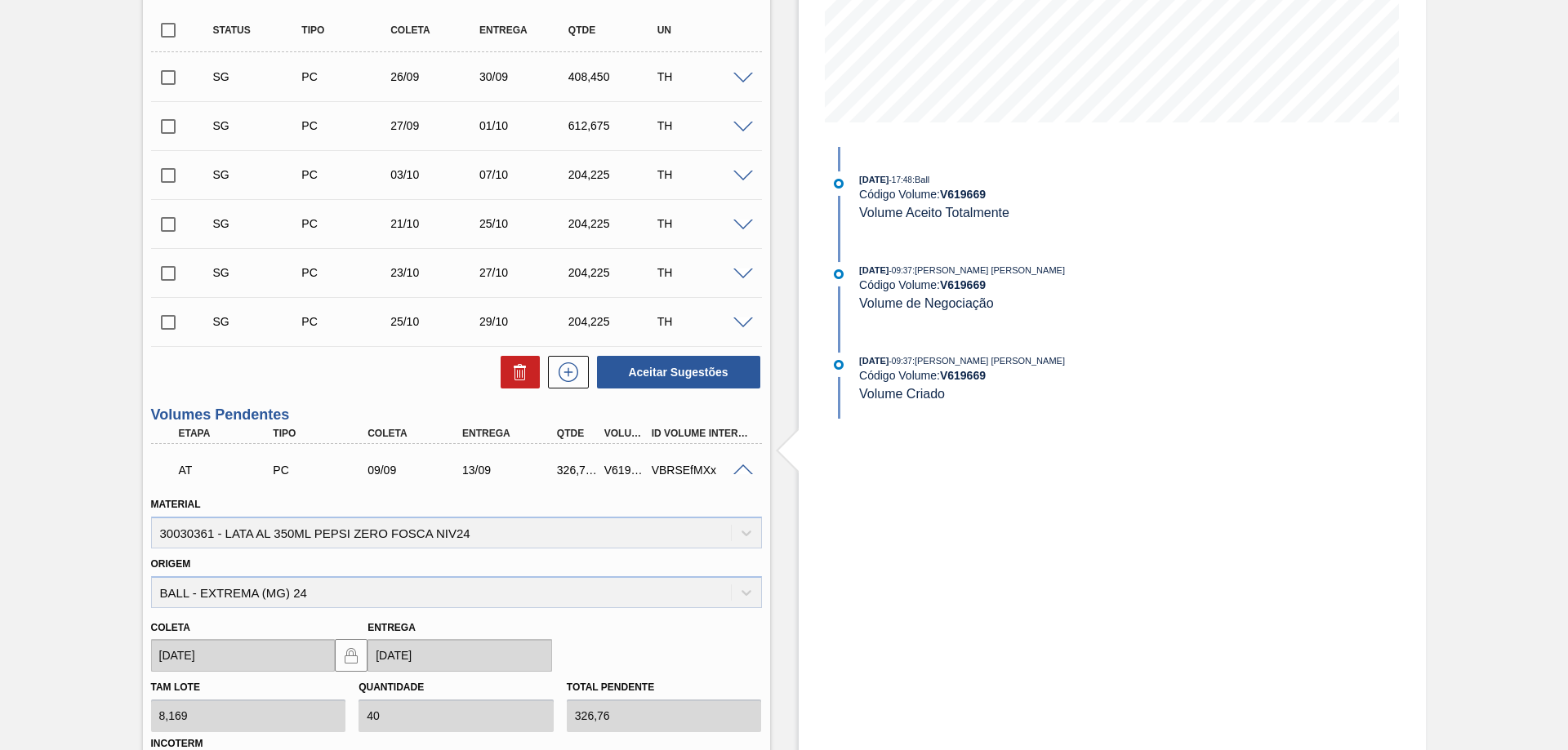
click at [740, 468] on span at bounding box center [742, 471] width 19 height 12
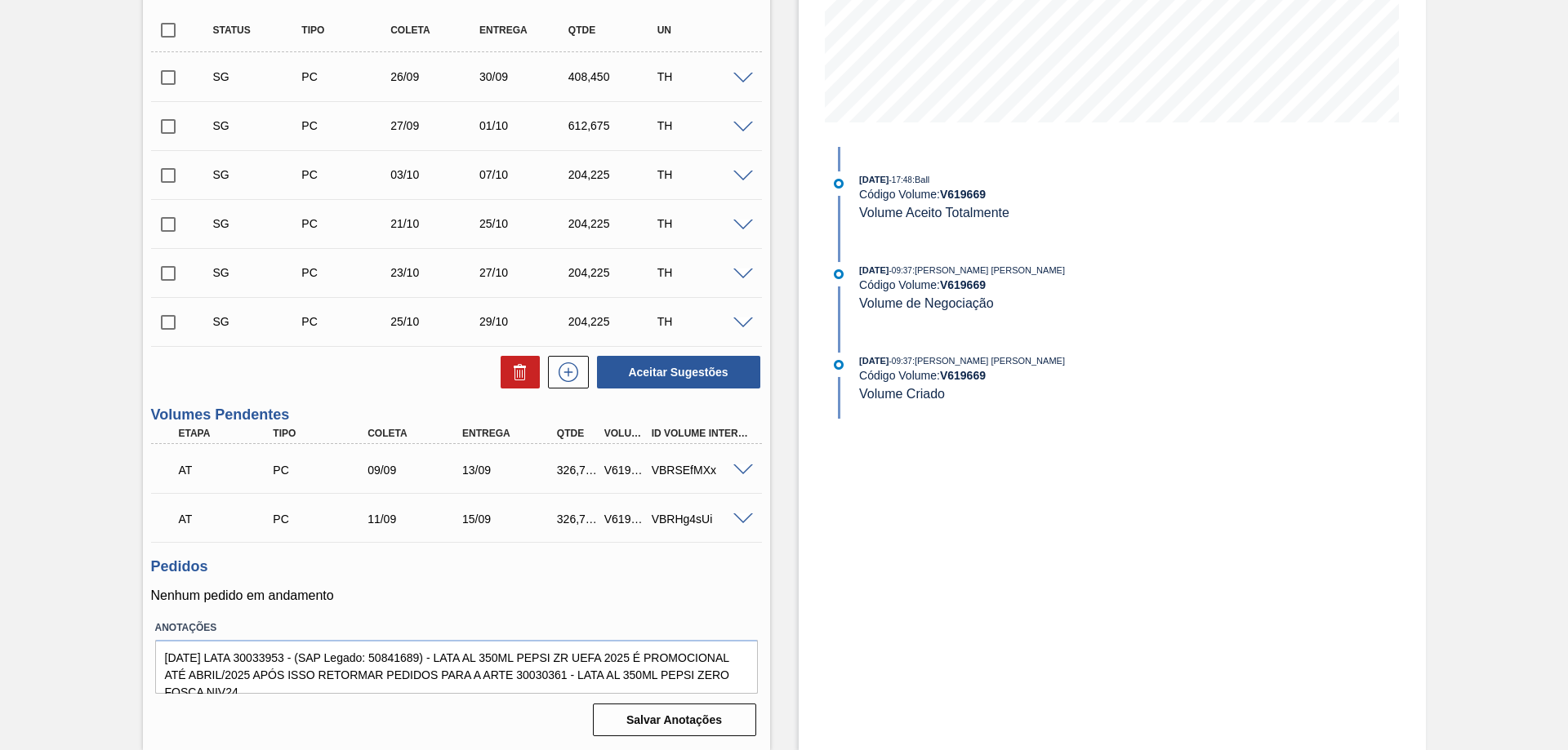
click at [742, 521] on span at bounding box center [742, 519] width 19 height 12
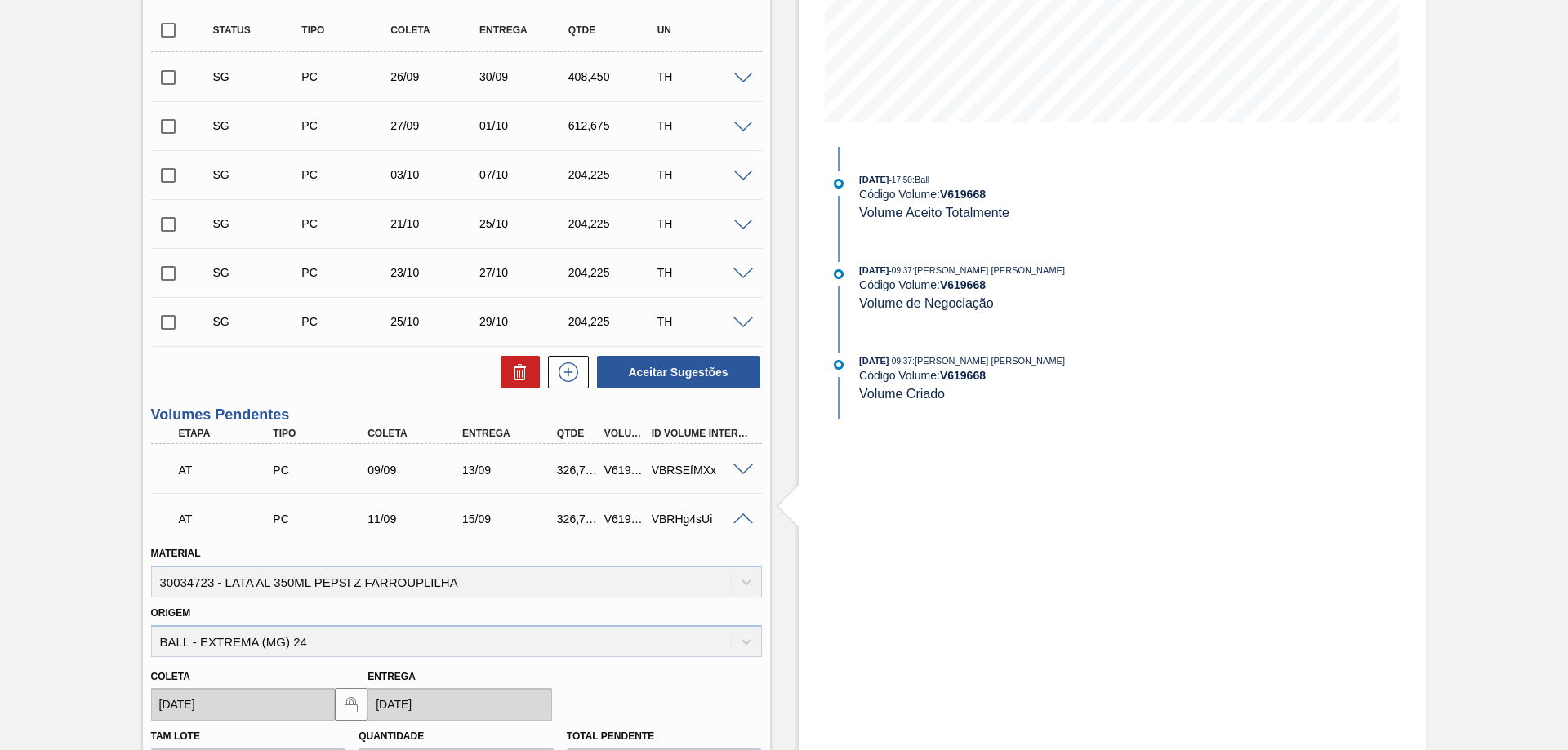
scroll to position [437, 0]
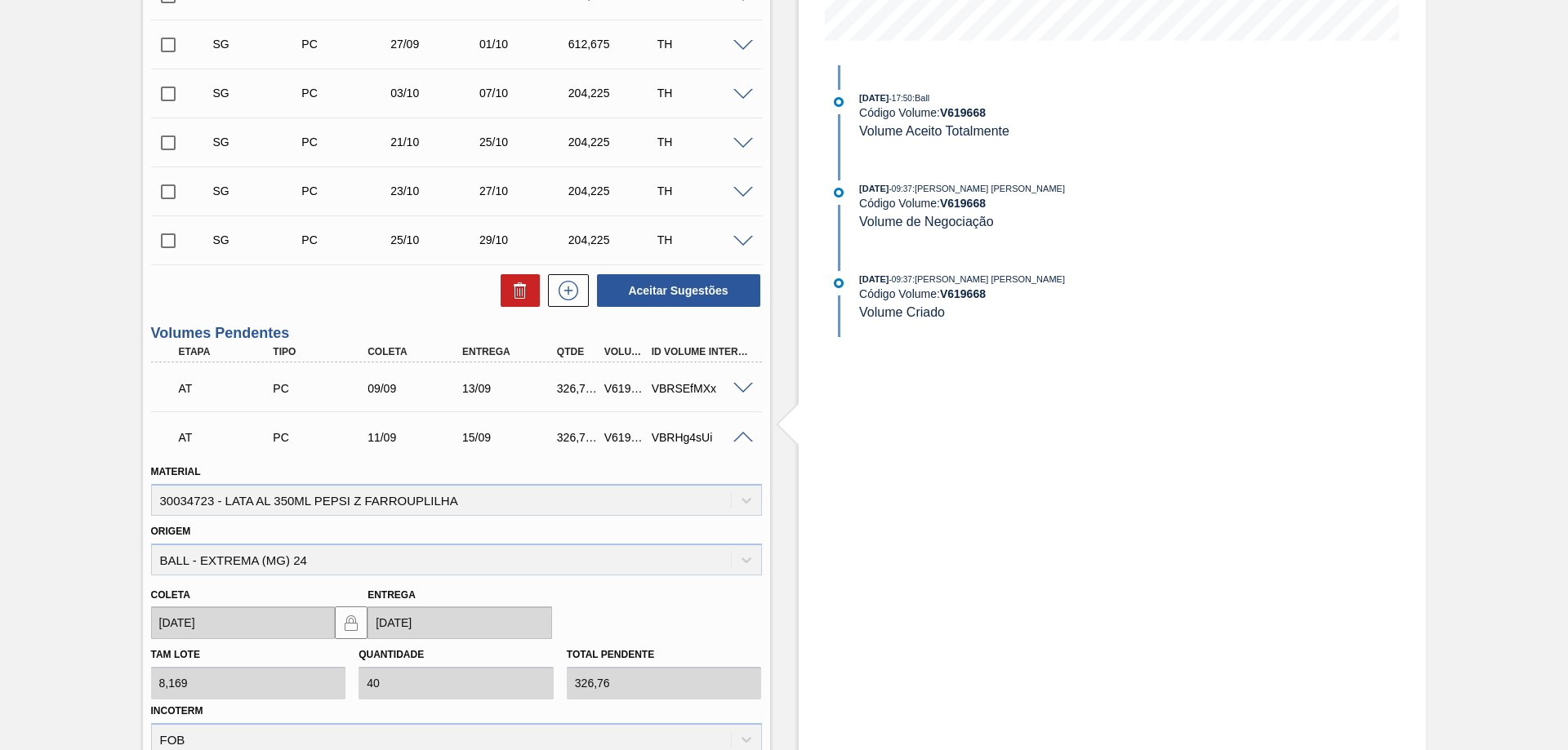
click at [739, 438] on span at bounding box center [742, 438] width 19 height 12
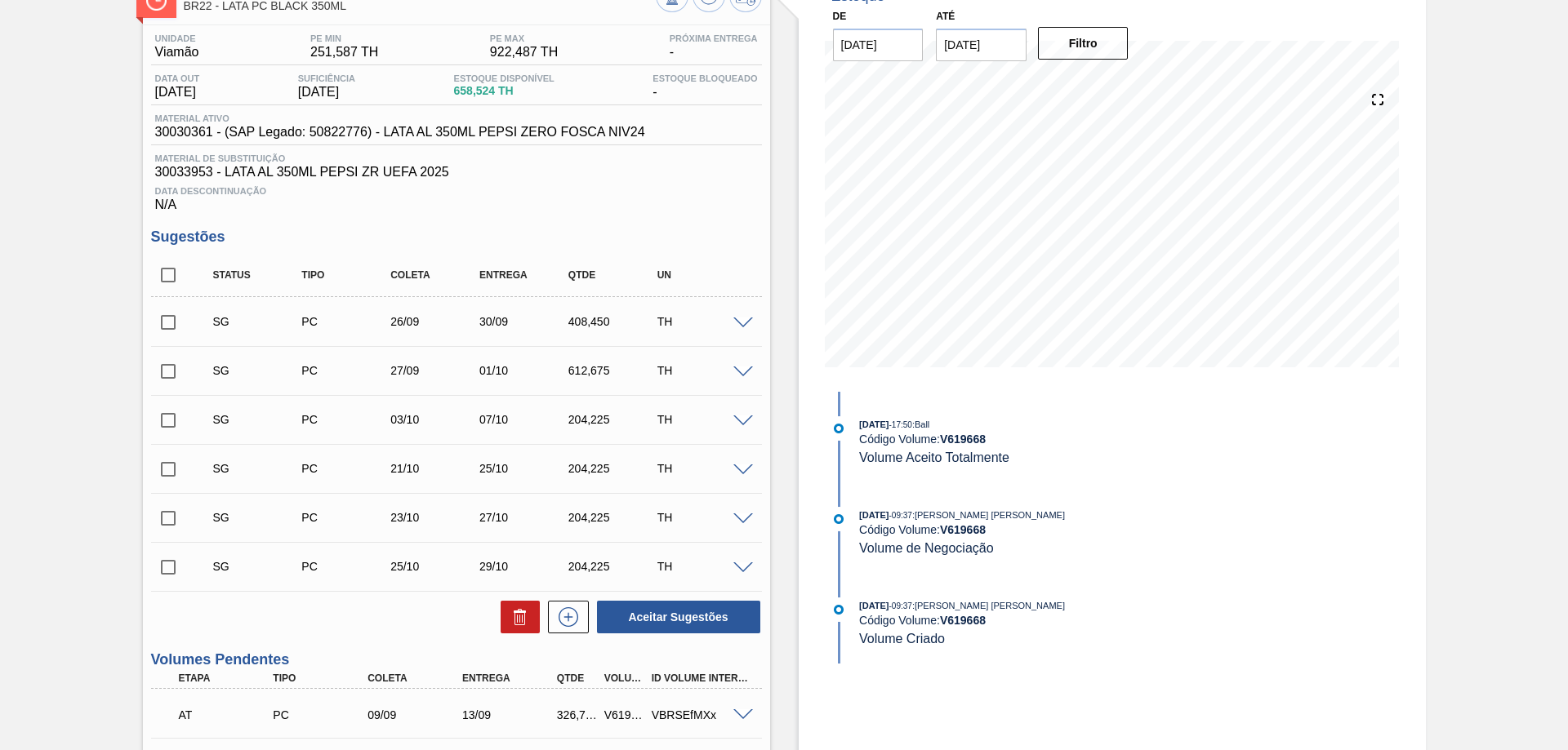
scroll to position [274, 0]
